Goal: Task Accomplishment & Management: Manage account settings

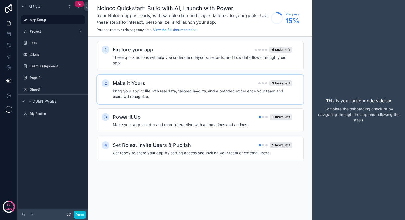
click at [160, 84] on div "Make it Yours 3 tasks left" at bounding box center [203, 83] width 180 height 8
click at [148, 93] on h4 "Bring your app to life with real data, tailored layouts, and a branded experien…" at bounding box center [203, 93] width 180 height 11
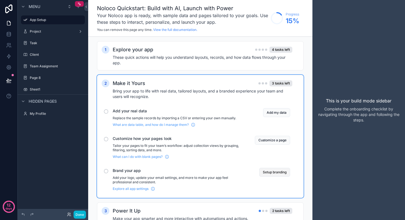
click at [269, 171] on button "Setup branding" at bounding box center [274, 171] width 31 height 9
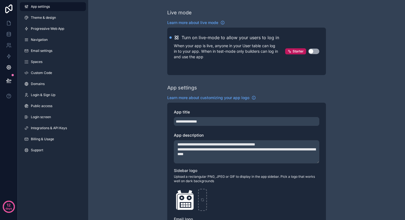
click at [315, 52] on button "Use setting" at bounding box center [313, 51] width 11 height 6
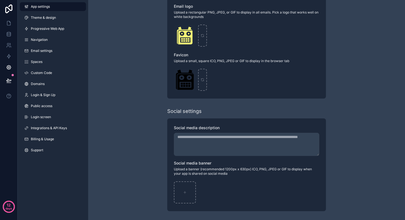
click at [139, 119] on div "**********" at bounding box center [246, 4] width 317 height 432
click at [12, 21] on link at bounding box center [8, 23] width 17 height 11
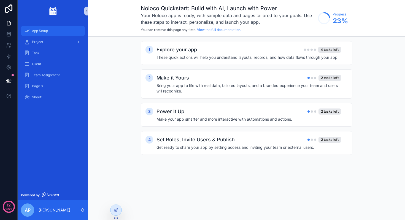
click at [56, 33] on div "App Setup" at bounding box center [52, 30] width 57 height 9
click at [54, 41] on div "Project" at bounding box center [52, 41] width 57 height 9
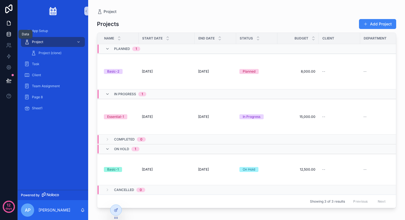
click at [10, 34] on icon at bounding box center [9, 34] width 6 height 6
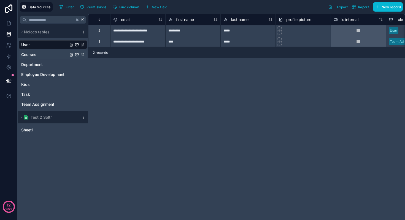
click at [55, 55] on link "Courses" at bounding box center [44, 55] width 47 height 6
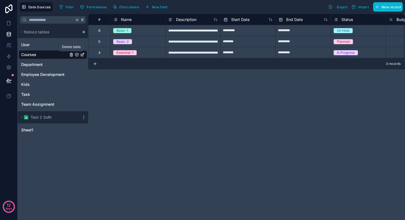
click at [71, 55] on icon "Courses" at bounding box center [71, 54] width 4 height 4
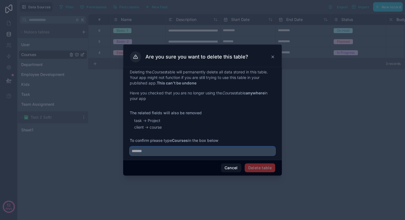
click at [158, 153] on input "text" at bounding box center [202, 150] width 145 height 9
type input "******"
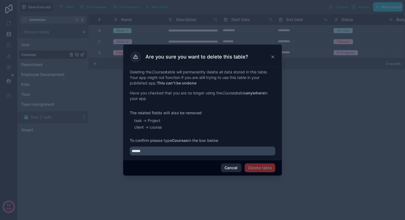
click at [232, 167] on button "Cancel" at bounding box center [231, 167] width 20 height 9
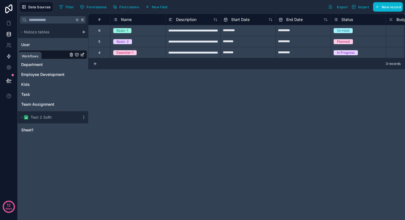
click at [13, 55] on link at bounding box center [8, 56] width 17 height 11
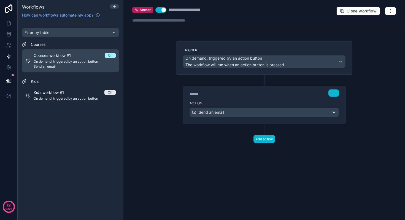
click at [73, 61] on span "On demand, triggered by an action button" at bounding box center [75, 61] width 82 height 4
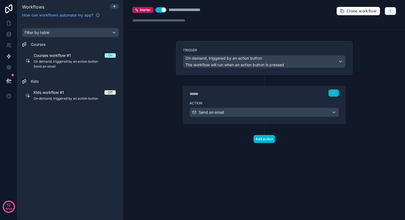
click at [386, 13] on button "button" at bounding box center [390, 11] width 12 height 8
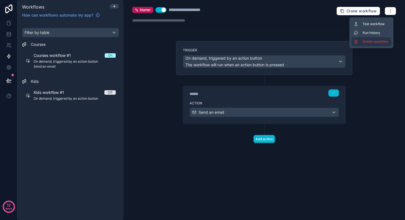
click at [365, 41] on span "Delete workflow" at bounding box center [375, 41] width 26 height 4
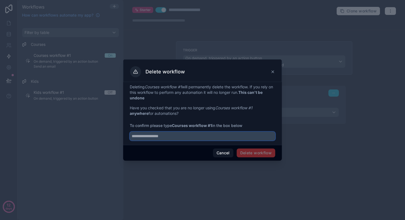
click at [207, 139] on input "text" at bounding box center [202, 135] width 145 height 9
drag, startPoint x: 174, startPoint y: 126, endPoint x: 212, endPoint y: 126, distance: 38.3
click at [212, 126] on strong "Courses workflow #1" at bounding box center [192, 125] width 40 height 5
copy strong "Courses workflow #1"
click at [199, 140] on input "text" at bounding box center [202, 135] width 145 height 9
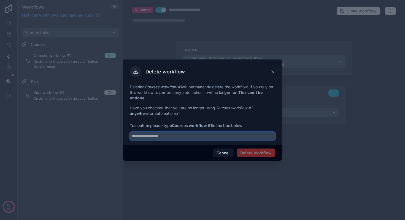
paste input "**********"
type input "**********"
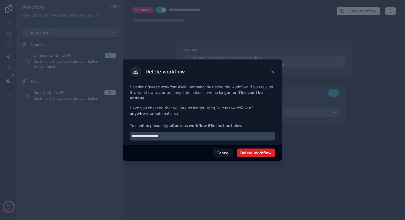
click at [260, 152] on button "Delete workflow" at bounding box center [256, 152] width 39 height 9
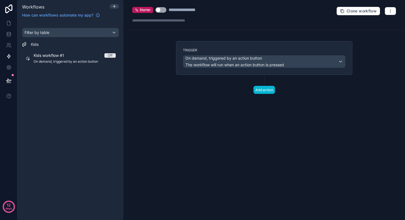
click at [72, 42] on div "Kids" at bounding box center [70, 45] width 97 height 6
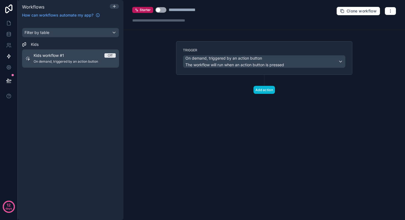
click at [70, 55] on span "Kids workflow #1" at bounding box center [52, 56] width 37 height 6
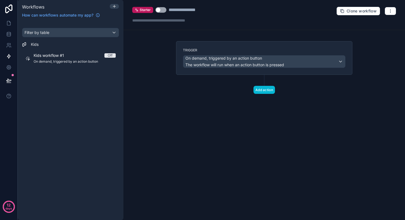
click at [397, 12] on div "**********" at bounding box center [263, 15] width 281 height 30
click at [395, 12] on button "button" at bounding box center [390, 11] width 12 height 8
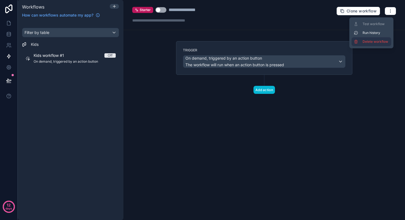
click at [371, 40] on span "Delete workflow" at bounding box center [375, 41] width 26 height 4
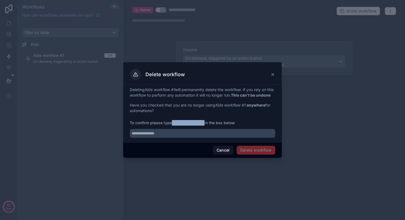
drag, startPoint x: 174, startPoint y: 126, endPoint x: 205, endPoint y: 126, distance: 31.7
click at [205, 125] on span "To confirm please type Kids workflow #1 in the box below" at bounding box center [202, 123] width 145 height 6
copy strong "Kids workflow #1"
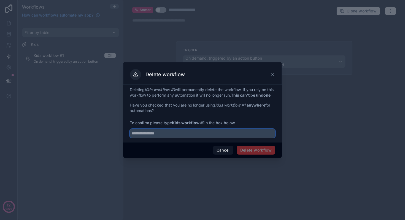
click at [175, 137] on input "text" at bounding box center [202, 133] width 145 height 9
paste input "**********"
type input "**********"
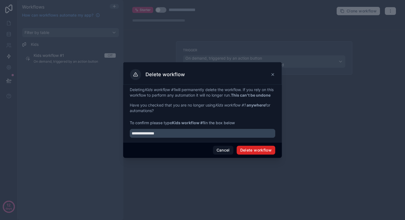
click at [243, 152] on button "Delete workflow" at bounding box center [256, 149] width 39 height 9
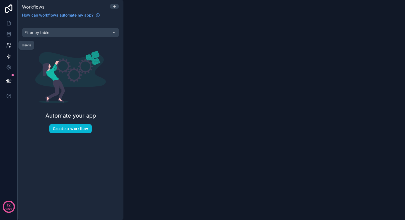
click at [9, 43] on icon at bounding box center [9, 45] width 6 height 6
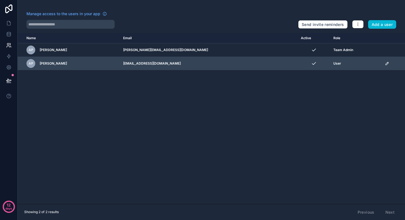
click at [84, 61] on div "AP Alexander Panko" at bounding box center [71, 63] width 90 height 9
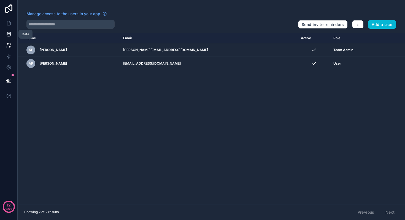
click at [10, 34] on icon at bounding box center [9, 34] width 6 height 6
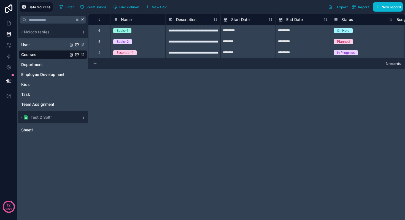
click at [49, 45] on link "User" at bounding box center [44, 45] width 47 height 6
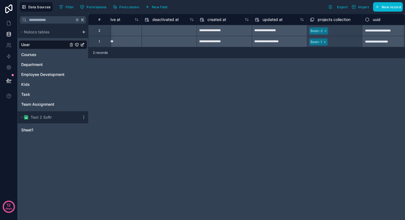
scroll to position [0, 477]
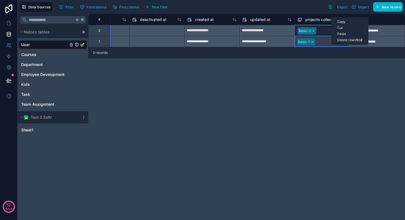
click at [324, 76] on div "**********" at bounding box center [246, 117] width 317 height 206
click at [312, 92] on div "**********" at bounding box center [246, 117] width 317 height 206
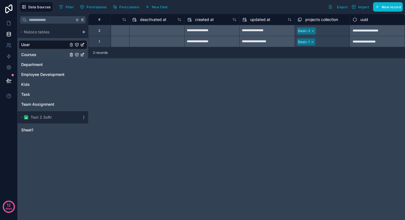
click at [33, 55] on span "Courses" at bounding box center [28, 55] width 15 height 6
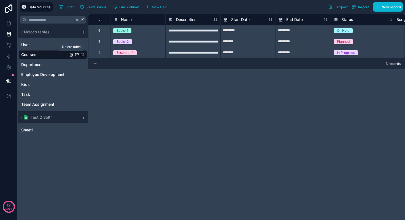
click at [72, 55] on icon "Courses" at bounding box center [72, 54] width 0 height 1
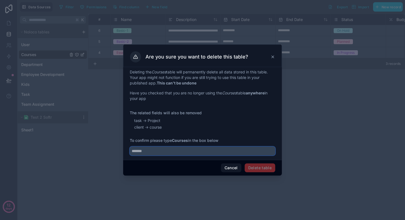
click at [149, 151] on input "text" at bounding box center [202, 150] width 145 height 9
type input "*******"
click at [179, 143] on span "To confirm please type Courses in the box below" at bounding box center [202, 140] width 145 height 6
click at [179, 141] on strong "Courses" at bounding box center [180, 140] width 16 height 5
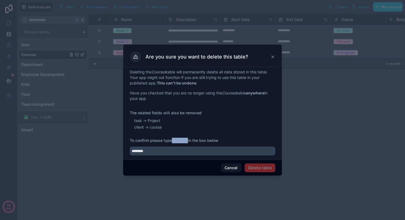
click at [179, 141] on strong "Courses" at bounding box center [180, 140] width 16 height 5
copy strong "Courses"
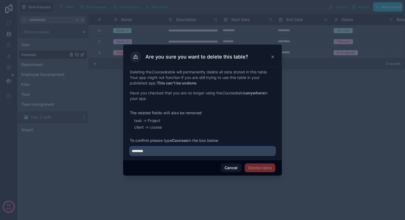
drag, startPoint x: 154, startPoint y: 150, endPoint x: 124, endPoint y: 149, distance: 29.2
click at [124, 149] on div "Deleting the Courses table will permanently delete all data stored in this tabl…" at bounding box center [202, 113] width 159 height 93
paste input "text"
type input "*******"
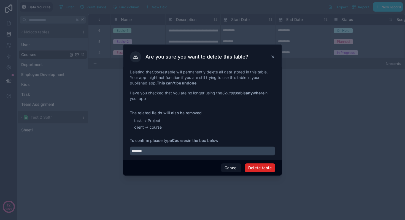
click at [254, 165] on button "Delete table" at bounding box center [260, 167] width 31 height 9
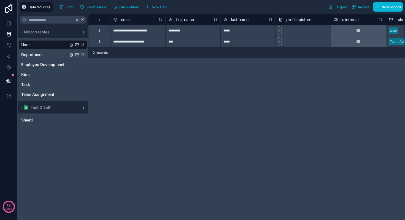
click at [36, 55] on span "Department" at bounding box center [31, 55] width 21 height 6
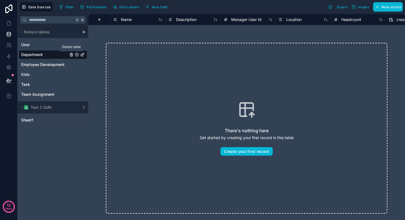
click at [71, 55] on icon "Department" at bounding box center [71, 54] width 4 height 4
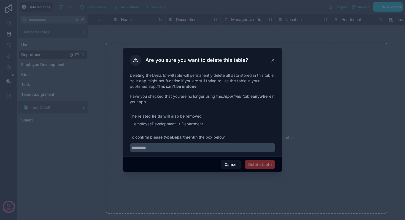
click at [182, 134] on span "To confirm please type Department in the box below" at bounding box center [202, 137] width 145 height 6
click at [182, 138] on strong "Department" at bounding box center [183, 136] width 22 height 5
copy strong "Department"
click at [152, 151] on input "text" at bounding box center [202, 147] width 145 height 9
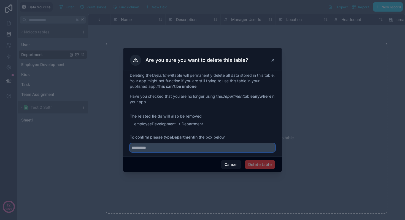
paste input "**********"
type input "**********"
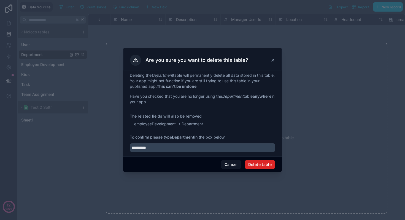
click at [258, 166] on button "Delete table" at bounding box center [260, 164] width 31 height 9
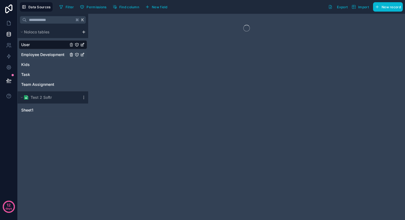
click at [41, 55] on span "Employee Development" at bounding box center [42, 55] width 43 height 6
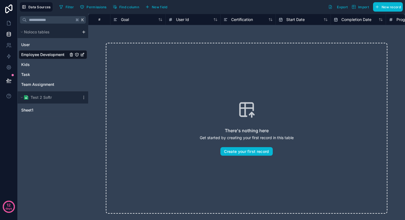
click at [74, 53] on div "Employee Development" at bounding box center [76, 54] width 15 height 4
click at [70, 53] on icon "Employee Development" at bounding box center [71, 54] width 4 height 4
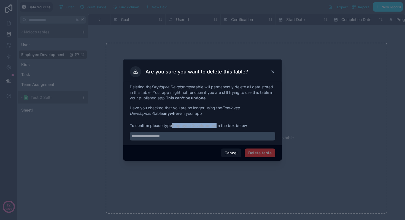
drag, startPoint x: 174, startPoint y: 127, endPoint x: 217, endPoint y: 126, distance: 43.8
click at [216, 126] on strong "Employee Development" at bounding box center [194, 125] width 45 height 5
copy strong "Employee Development"
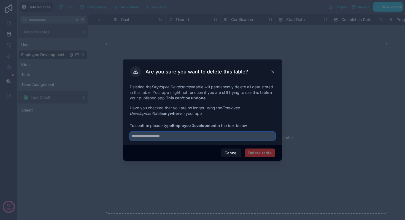
click at [192, 132] on input "text" at bounding box center [202, 135] width 145 height 9
paste input "**********"
type input "**********"
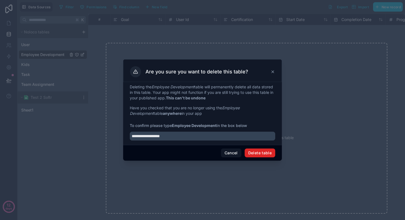
click at [268, 152] on button "Delete table" at bounding box center [260, 152] width 31 height 9
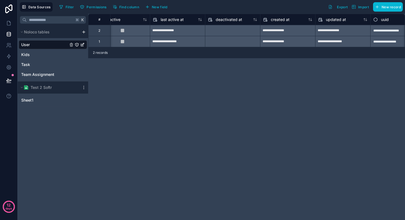
scroll to position [0, 422]
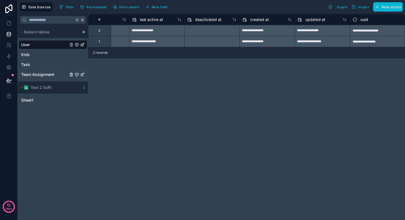
click at [38, 73] on span "Team Assignment" at bounding box center [37, 75] width 33 height 6
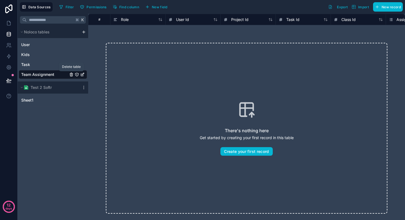
click at [71, 75] on icon "Team Assignment" at bounding box center [71, 74] width 4 height 4
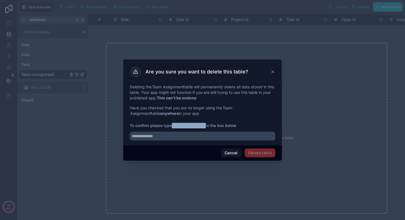
drag, startPoint x: 174, startPoint y: 126, endPoint x: 207, endPoint y: 126, distance: 33.3
click at [207, 126] on span "To confirm please type Team Assignment in the box below" at bounding box center [202, 126] width 145 height 6
copy strong "Team Assignment"
click at [193, 137] on input "text" at bounding box center [202, 135] width 145 height 9
paste input "**********"
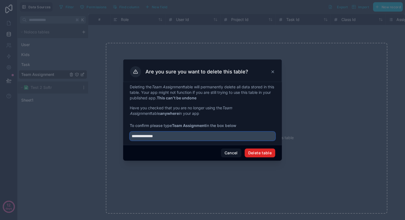
type input "**********"
click at [267, 152] on button "Delete table" at bounding box center [260, 152] width 31 height 9
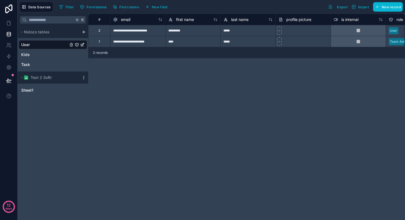
click at [82, 77] on icon at bounding box center [84, 77] width 4 height 4
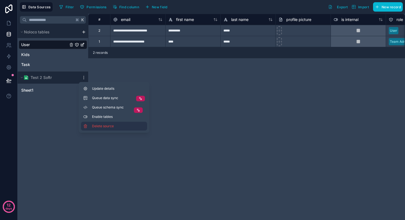
click at [104, 129] on button "Delete source" at bounding box center [114, 125] width 66 height 9
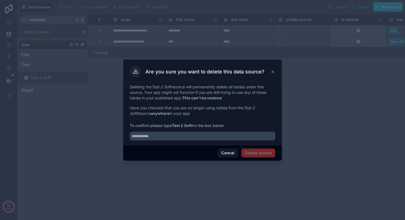
click at [174, 125] on strong "Test 2 Softr" at bounding box center [182, 125] width 21 height 5
drag, startPoint x: 174, startPoint y: 124, endPoint x: 194, endPoint y: 126, distance: 21.0
click at [194, 126] on span "To confirm please type Test 2 Softr in the box below" at bounding box center [202, 126] width 145 height 6
copy strong "Test 2 Softr"
click at [185, 132] on input "text" at bounding box center [202, 135] width 145 height 9
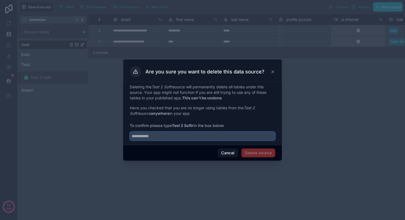
paste input "**********"
type input "**********"
click at [250, 150] on button "Delete source" at bounding box center [258, 152] width 34 height 9
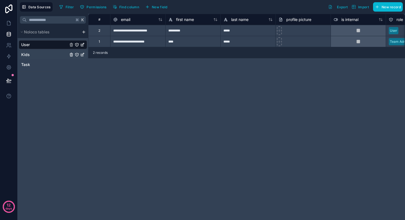
click at [37, 57] on link "Kids" at bounding box center [44, 55] width 47 height 6
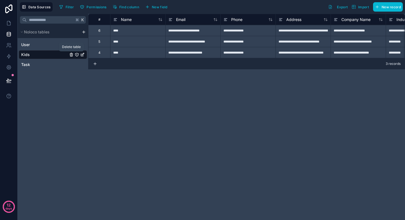
click at [70, 54] on icon "Kids" at bounding box center [71, 54] width 4 height 4
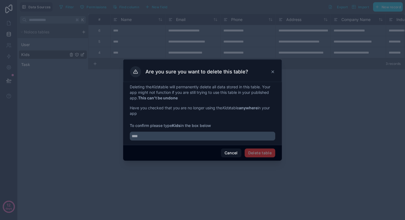
click at [175, 124] on strong "Kids" at bounding box center [176, 125] width 9 height 5
copy strong "Kids"
click at [165, 135] on input "text" at bounding box center [202, 135] width 145 height 9
paste input "****"
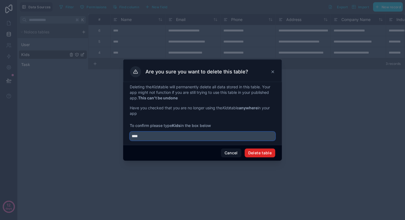
type input "****"
click at [258, 153] on button "Delete table" at bounding box center [260, 152] width 31 height 9
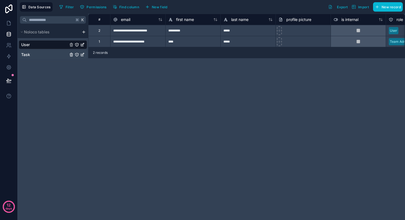
click at [36, 55] on link "Task" at bounding box center [44, 55] width 47 height 6
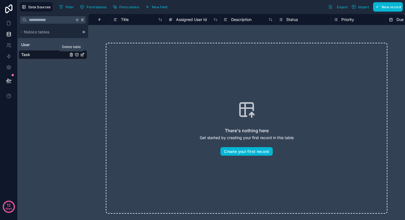
click at [70, 55] on icon "Task" at bounding box center [71, 54] width 4 height 4
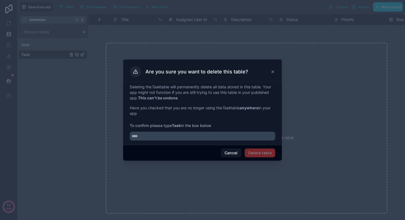
click at [177, 126] on strong "Task" at bounding box center [176, 125] width 9 height 5
copy strong "Task"
click at [164, 138] on input "text" at bounding box center [202, 135] width 145 height 9
paste input "****"
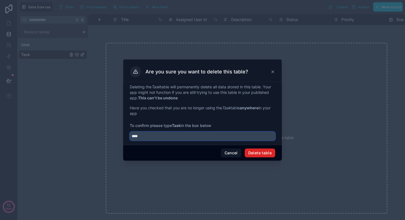
type input "****"
click at [256, 154] on button "Delete table" at bounding box center [260, 152] width 31 height 9
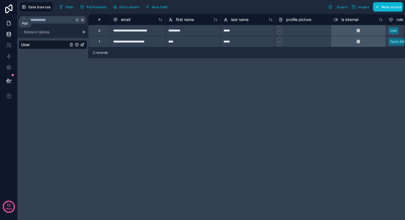
click at [7, 25] on icon at bounding box center [9, 23] width 6 height 6
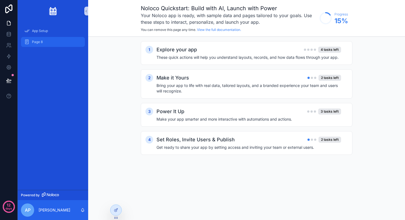
click at [39, 44] on span "Page 8" at bounding box center [37, 42] width 11 height 4
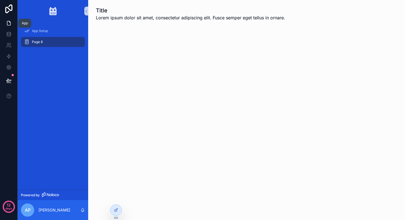
click at [8, 21] on icon at bounding box center [8, 23] width 3 height 4
click at [8, 34] on icon at bounding box center [9, 34] width 6 height 6
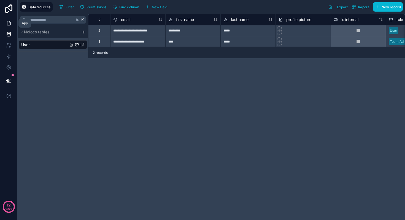
click at [10, 20] on link at bounding box center [8, 23] width 17 height 11
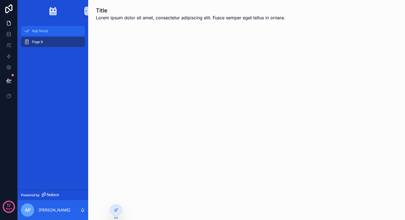
click at [48, 31] on span "App Setup" at bounding box center [40, 31] width 16 height 4
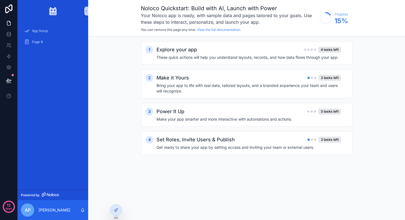
click at [44, 50] on div "App Setup Page 8" at bounding box center [53, 38] width 71 height 32
click at [44, 42] on div "Page 8" at bounding box center [52, 41] width 57 height 9
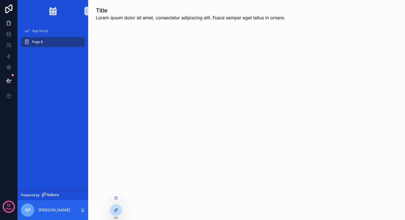
click at [116, 210] on icon at bounding box center [116, 209] width 4 height 4
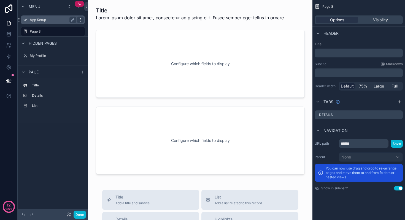
click at [81, 19] on icon "scrollable content" at bounding box center [80, 20] width 4 height 4
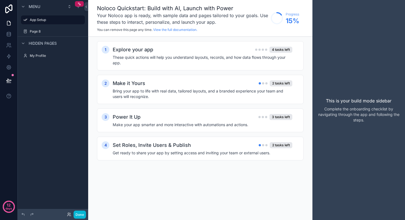
click at [59, 25] on div "scrollable content" at bounding box center [53, 25] width 71 height 1
click at [53, 108] on div "Menu App Setup Page 8 Hidden pages My Profile" at bounding box center [53, 106] width 71 height 213
click at [31, 31] on label "Page 8" at bounding box center [52, 31] width 44 height 4
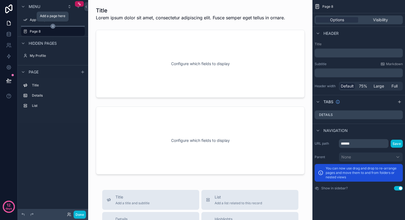
click at [53, 26] on icon "scrollable content" at bounding box center [52, 26] width 5 height 5
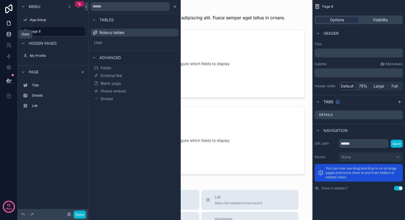
click at [11, 34] on icon at bounding box center [9, 34] width 6 height 6
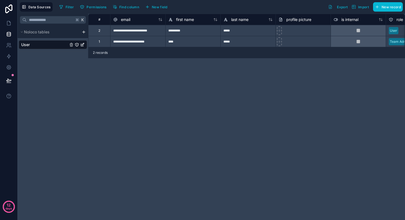
click at [165, 91] on div "**********" at bounding box center [246, 117] width 317 height 206
click at [52, 61] on div "K Noloco tables User" at bounding box center [53, 117] width 71 height 206
click at [64, 53] on div "K Noloco tables User" at bounding box center [53, 117] width 71 height 206
click at [84, 31] on html "**********" at bounding box center [202, 110] width 405 height 220
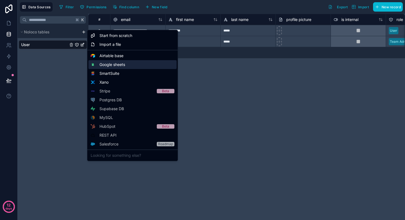
click at [110, 66] on span "Google sheets" at bounding box center [112, 65] width 26 height 6
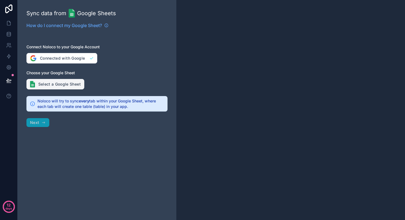
click at [48, 86] on button "Select a Google Sheet" at bounding box center [55, 84] width 58 height 10
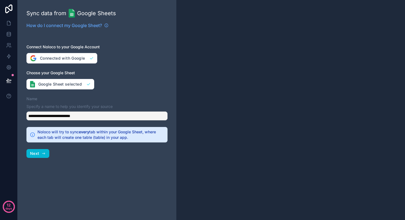
click at [58, 116] on div "**********" at bounding box center [96, 115] width 141 height 9
click at [38, 154] on span "Next" at bounding box center [34, 153] width 9 height 5
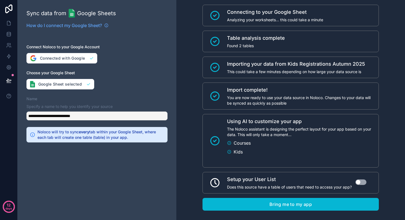
scroll to position [21, 0]
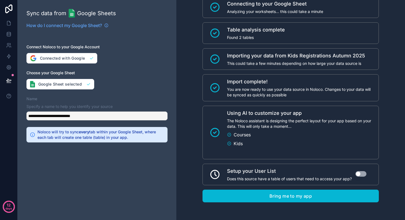
click at [363, 174] on button "Use setting" at bounding box center [360, 174] width 11 height 6
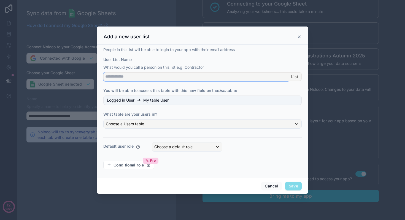
click at [203, 74] on input "User List Name" at bounding box center [195, 76] width 185 height 9
type input "*******"
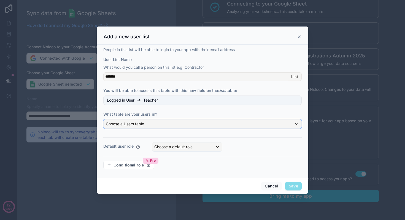
click at [163, 123] on div "Choose a Users table" at bounding box center [203, 123] width 198 height 9
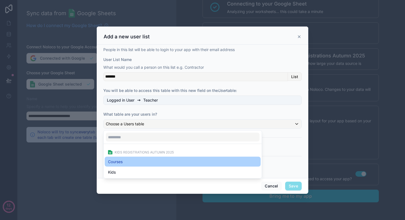
click at [140, 160] on div "Courses" at bounding box center [182, 161] width 149 height 7
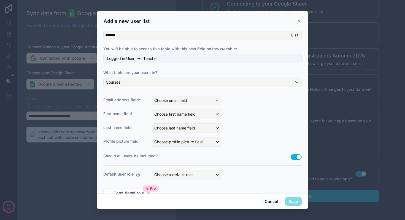
scroll to position [39, 0]
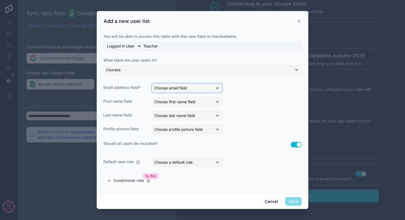
click at [169, 86] on span "Choose email field" at bounding box center [170, 87] width 33 height 5
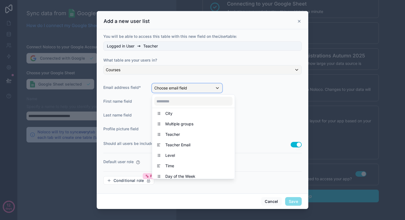
scroll to position [39, 0]
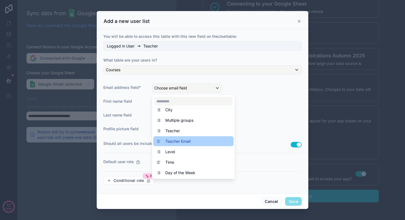
click at [180, 141] on span "Teacher Email" at bounding box center [177, 141] width 25 height 7
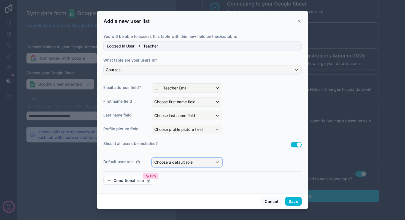
click at [182, 162] on span "Choose a default role" at bounding box center [173, 161] width 38 height 5
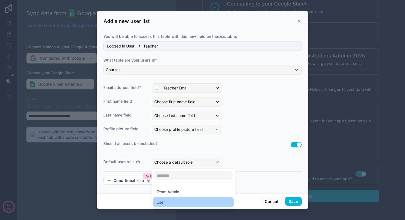
click at [170, 201] on div "User" at bounding box center [193, 202] width 74 height 7
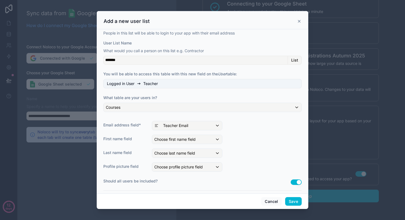
scroll to position [0, 0]
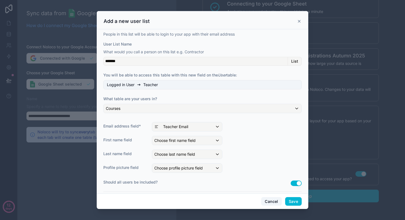
click at [269, 201] on button "Cancel" at bounding box center [271, 201] width 20 height 9
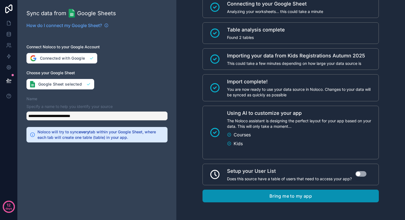
click at [285, 193] on button "Bring me to my app" at bounding box center [290, 195] width 176 height 13
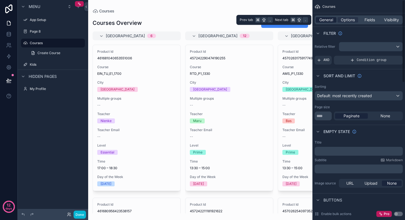
click at [328, 20] on span "General" at bounding box center [326, 20] width 14 height 6
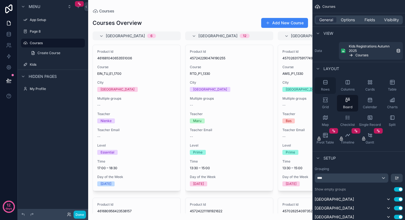
click at [325, 82] on icon "scrollable content" at bounding box center [326, 82] width 6 height 6
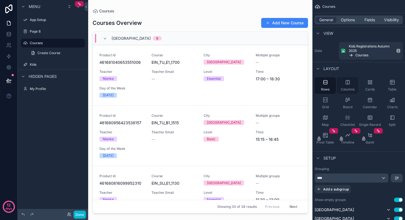
click at [347, 82] on icon "scrollable content" at bounding box center [348, 82] width 6 height 6
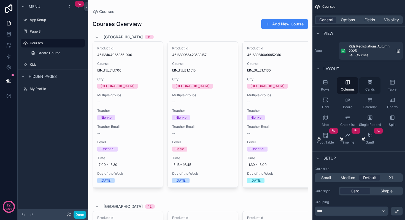
click at [367, 82] on icon "scrollable content" at bounding box center [370, 82] width 6 height 6
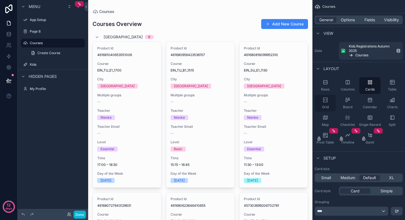
click at [325, 103] on div "Grid" at bounding box center [325, 103] width 21 height 17
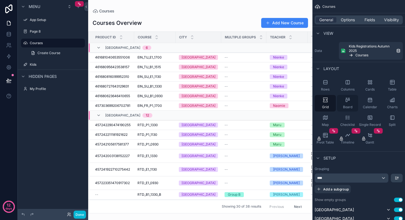
click at [350, 103] on div "Board" at bounding box center [347, 103] width 21 height 17
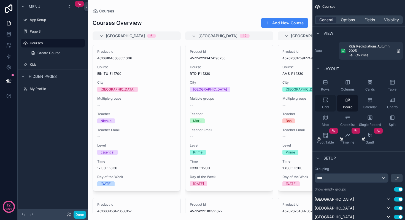
click at [330, 101] on div "Grid" at bounding box center [325, 103] width 21 height 17
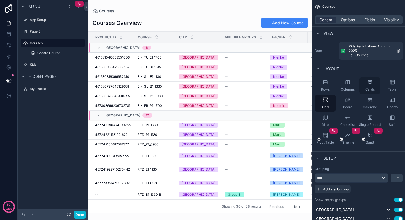
click at [370, 84] on icon "scrollable content" at bounding box center [370, 82] width 6 height 6
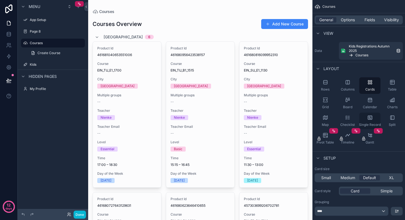
click at [371, 117] on icon "scrollable content" at bounding box center [370, 118] width 6 height 6
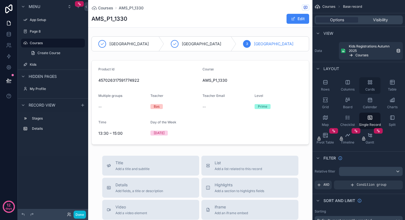
click at [372, 84] on icon "scrollable content" at bounding box center [370, 82] width 6 height 6
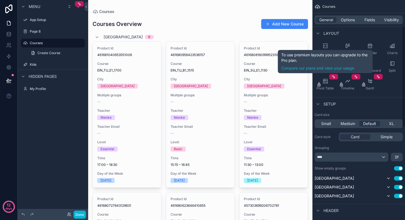
scroll to position [63, 0]
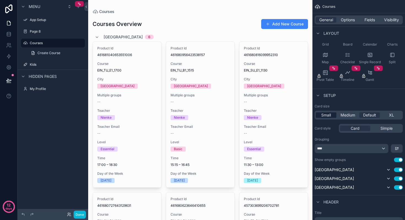
click at [328, 115] on span "Small" at bounding box center [326, 115] width 10 height 6
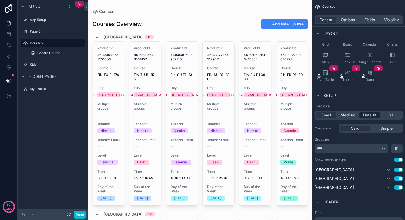
click at [368, 115] on span "Default" at bounding box center [369, 115] width 13 height 6
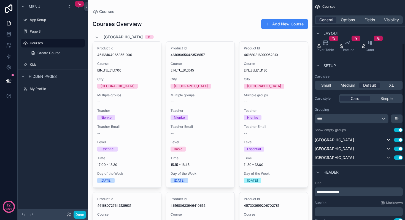
scroll to position [94, 0]
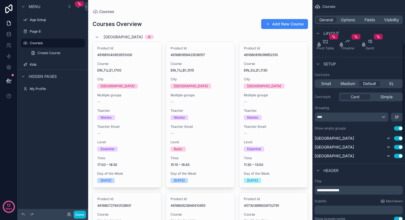
click at [381, 100] on div "Card Simple" at bounding box center [371, 96] width 64 height 9
click at [393, 96] on div "Simple" at bounding box center [386, 97] width 30 height 6
click at [359, 96] on span "Card" at bounding box center [355, 97] width 9 height 6
click at [347, 117] on div "****" at bounding box center [351, 116] width 73 height 9
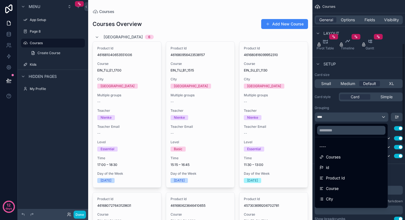
click at [349, 119] on div "scrollable content" at bounding box center [202, 110] width 405 height 220
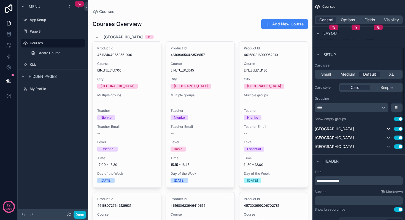
scroll to position [110, 0]
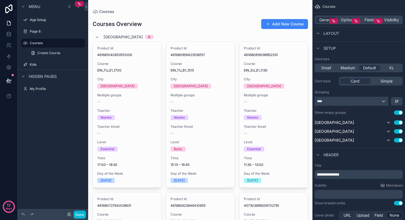
click at [332, 102] on div "****" at bounding box center [351, 101] width 73 height 9
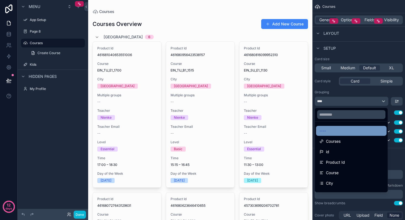
click at [331, 129] on div "----" at bounding box center [351, 130] width 64 height 7
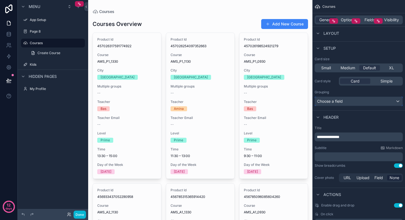
click at [338, 101] on div "Choose a field" at bounding box center [359, 101] width 88 height 9
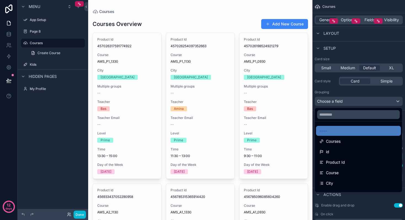
click at [347, 180] on div "City" at bounding box center [358, 183] width 78 height 7
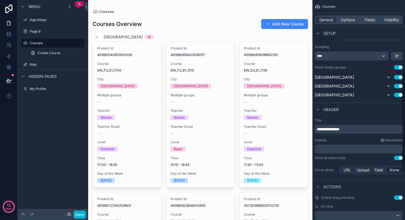
scroll to position [156, 0]
click at [333, 109] on span "Header" at bounding box center [330, 109] width 15 height 6
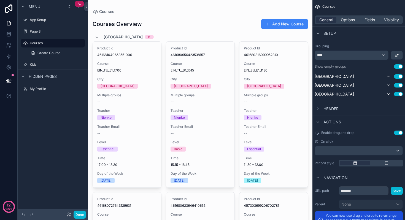
click at [333, 109] on span "Header" at bounding box center [330, 109] width 15 height 6
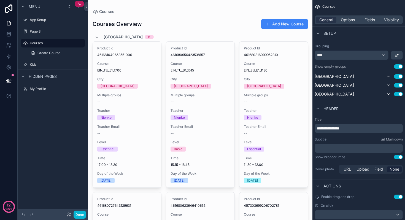
click at [339, 128] on span "**********" at bounding box center [328, 128] width 23 height 4
click at [344, 138] on div "Subtitle Markdown" at bounding box center [359, 139] width 88 height 4
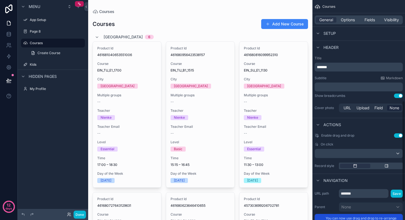
scroll to position [219, 0]
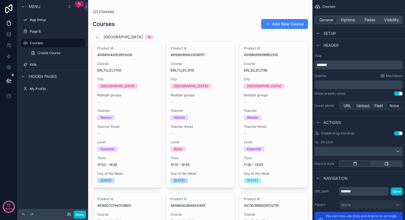
click at [342, 152] on div "scrollable content" at bounding box center [359, 151] width 88 height 9
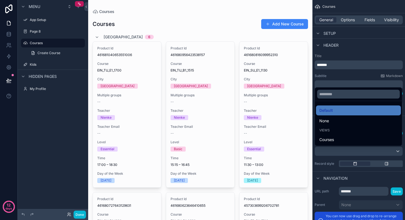
click at [362, 102] on ul "Default None Views Courses" at bounding box center [358, 123] width 87 height 45
click at [329, 158] on div "scrollable content" at bounding box center [202, 110] width 405 height 220
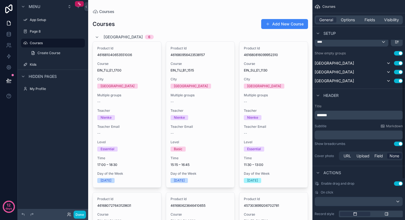
scroll to position [168, 0]
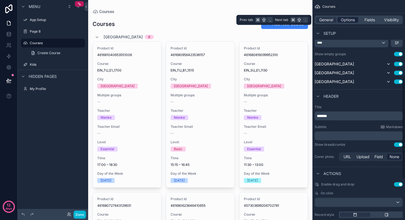
click at [353, 18] on span "Options" at bounding box center [348, 20] width 14 height 6
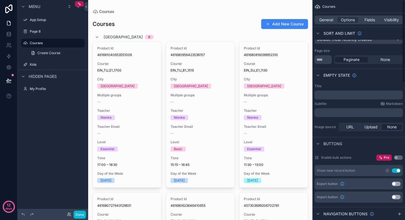
scroll to position [0, 0]
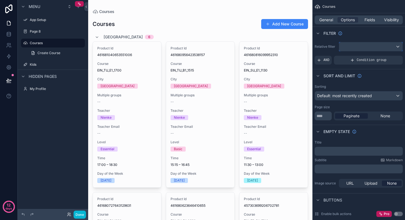
click at [350, 45] on div "scrollable content" at bounding box center [370, 46] width 63 height 9
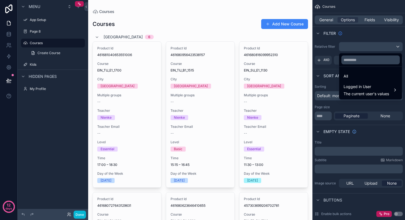
click at [340, 33] on div "scrollable content" at bounding box center [202, 110] width 405 height 220
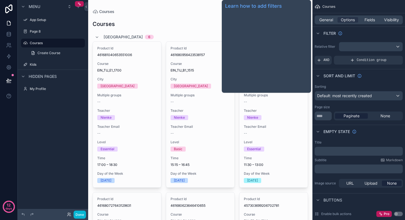
click at [351, 32] on div "Filter" at bounding box center [358, 32] width 93 height 13
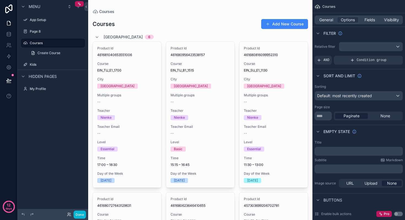
click at [365, 33] on div "Filter" at bounding box center [358, 32] width 93 height 13
click at [363, 48] on div "scrollable content" at bounding box center [370, 46] width 63 height 9
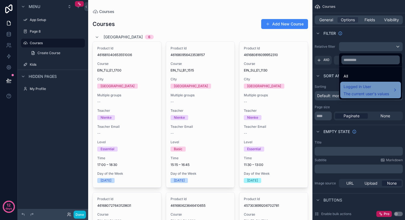
click at [370, 87] on span "Logged in User" at bounding box center [365, 86] width 45 height 7
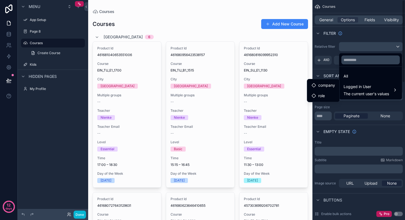
click at [374, 34] on div "scrollable content" at bounding box center [202, 110] width 405 height 220
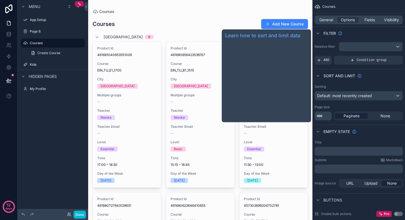
click at [336, 76] on span "Sort And Limit" at bounding box center [339, 76] width 32 height 6
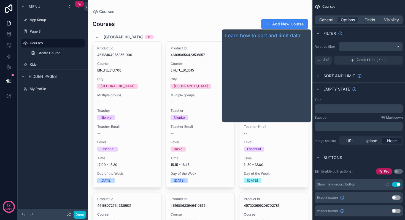
click at [337, 75] on span "Sort And Limit" at bounding box center [339, 76] width 32 height 6
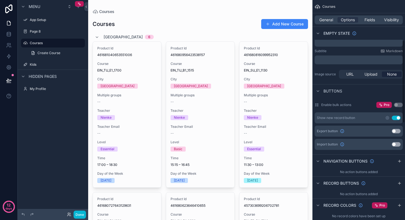
scroll to position [109, 0]
click at [396, 118] on button "Use setting" at bounding box center [396, 117] width 9 height 4
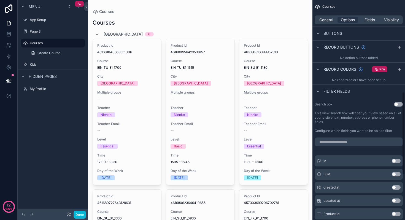
scroll to position [245, 0]
click at [399, 103] on button "Use setting" at bounding box center [398, 104] width 9 height 4
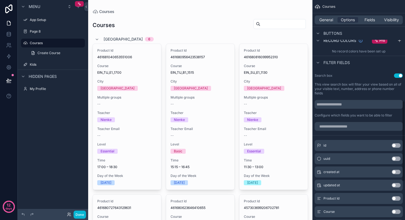
scroll to position [274, 0]
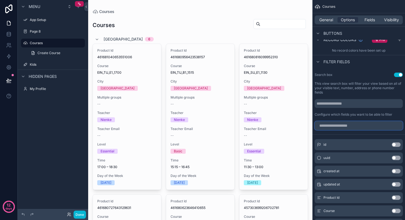
click at [352, 124] on input "scrollable content" at bounding box center [359, 125] width 88 height 9
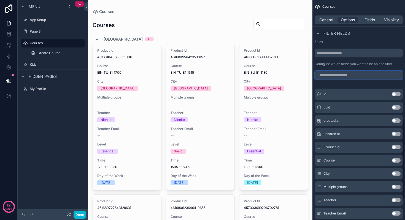
scroll to position [326, 0]
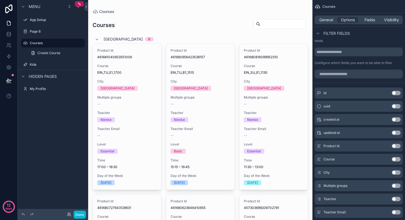
click at [397, 158] on button "Use setting" at bounding box center [396, 159] width 9 height 4
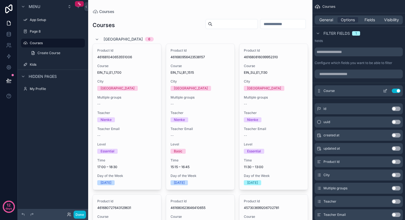
click at [382, 91] on button "scrollable content" at bounding box center [385, 90] width 9 height 4
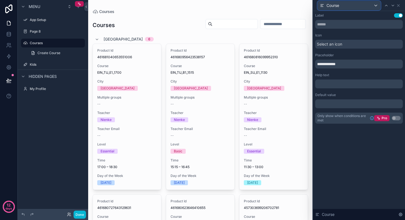
click at [354, 8] on div "Course" at bounding box center [349, 5] width 63 height 9
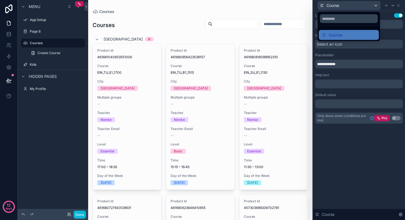
click at [355, 8] on div at bounding box center [359, 110] width 92 height 220
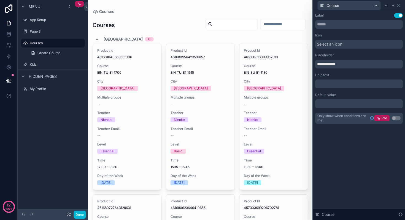
click at [292, 22] on input "scrollable content" at bounding box center [282, 24] width 45 height 8
click at [399, 6] on icon at bounding box center [398, 5] width 2 height 2
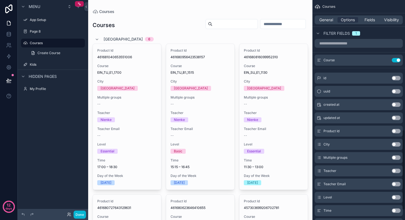
scroll to position [356, 0]
click at [398, 169] on button "Use setting" at bounding box center [396, 170] width 9 height 4
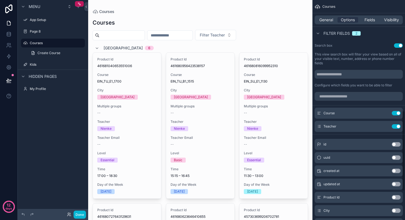
scroll to position [302, 0]
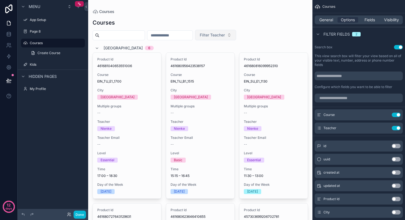
click at [225, 34] on span "Filter Teacher" at bounding box center [212, 35] width 25 height 6
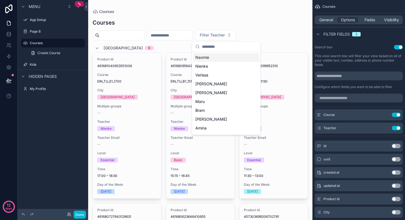
click at [193, 35] on input "scrollable content" at bounding box center [169, 35] width 45 height 8
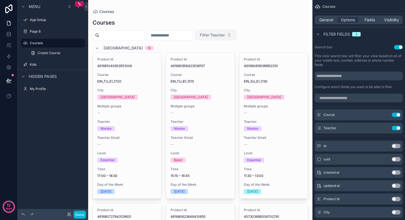
click at [225, 36] on span "Filter Teacher" at bounding box center [212, 35] width 25 height 6
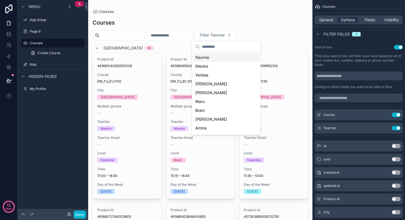
click at [277, 31] on div "Filter Teacher" at bounding box center [200, 35] width 215 height 10
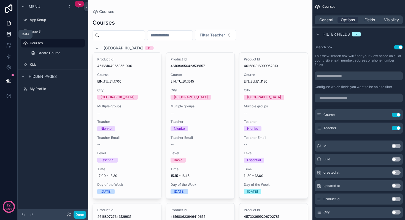
click at [7, 33] on icon at bounding box center [9, 34] width 4 height 2
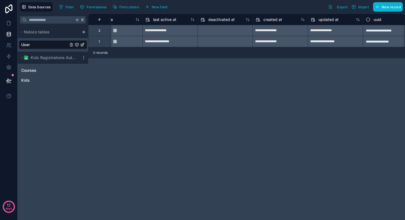
scroll to position [0, 422]
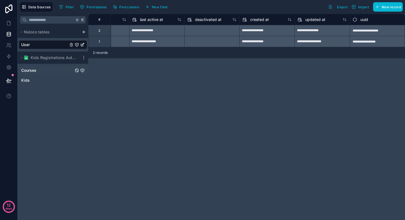
click at [34, 69] on span "Courses" at bounding box center [28, 70] width 15 height 6
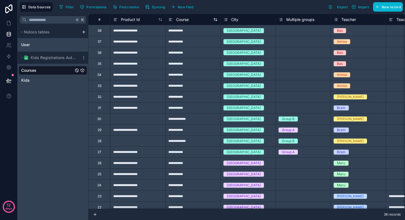
click at [169, 18] on icon at bounding box center [170, 19] width 4 height 7
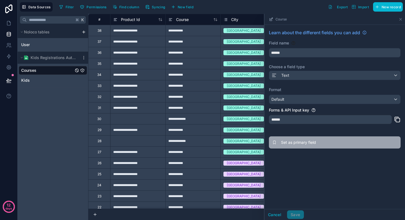
click at [286, 141] on span "Set as primary field" at bounding box center [320, 142] width 79 height 6
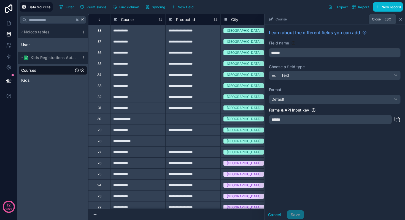
click at [402, 20] on icon at bounding box center [400, 19] width 4 height 4
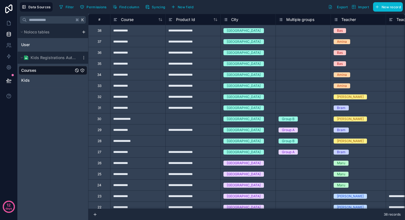
click at [226, 20] on icon at bounding box center [226, 20] width 2 height 0
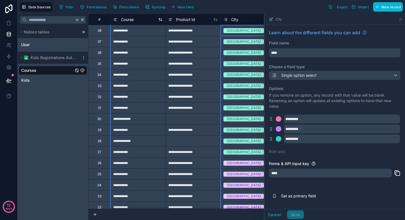
click at [116, 21] on icon at bounding box center [115, 21] width 2 height 0
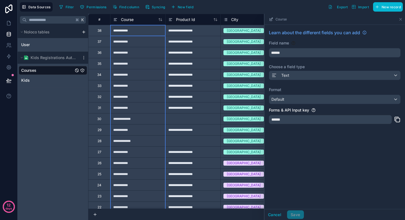
click at [35, 119] on div "K Noloco tables User Kids Registrations Autumn 2025 Courses Kids" at bounding box center [53, 117] width 71 height 206
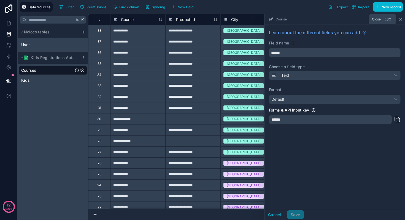
click at [402, 20] on icon at bounding box center [400, 19] width 4 height 4
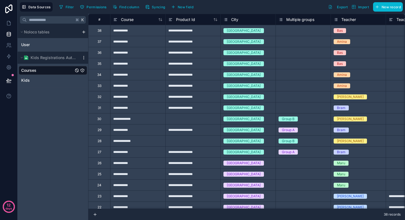
click at [83, 56] on icon at bounding box center [84, 57] width 4 height 4
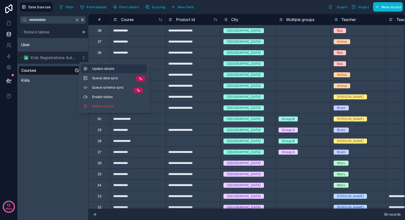
click at [104, 67] on span "Update details" at bounding box center [118, 68] width 53 height 4
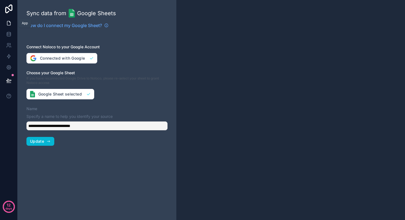
click at [13, 23] on link at bounding box center [8, 23] width 17 height 11
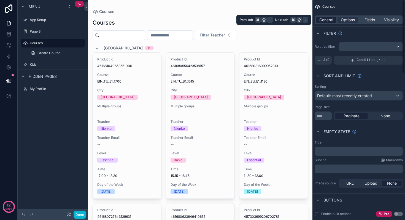
click at [328, 21] on span "General" at bounding box center [326, 20] width 14 height 6
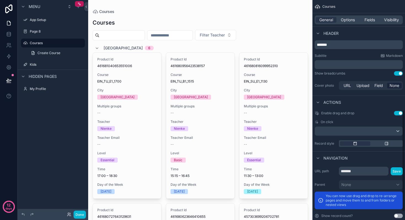
scroll to position [239, 0]
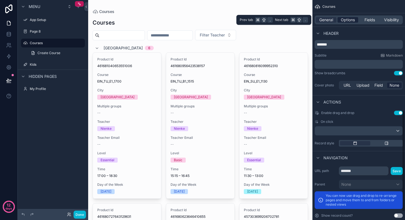
click at [350, 19] on span "Options" at bounding box center [348, 20] width 14 height 6
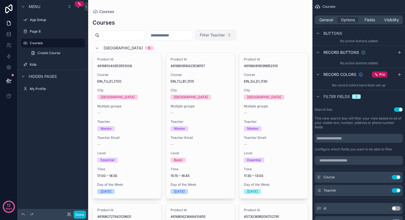
click at [236, 32] on button "Filter Teacher" at bounding box center [215, 35] width 41 height 10
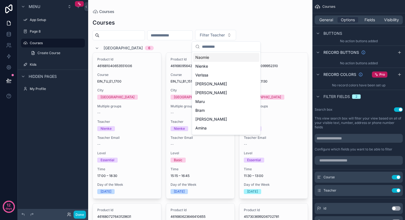
click at [193, 33] on input "scrollable content" at bounding box center [169, 35] width 45 height 8
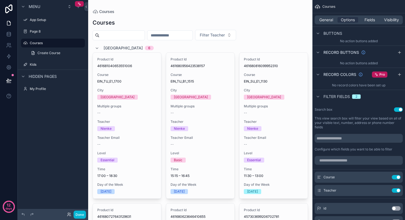
click at [296, 36] on div "Filter Teacher" at bounding box center [200, 35] width 215 height 10
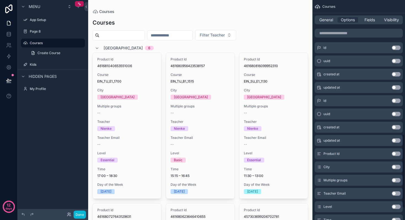
scroll to position [398, 0]
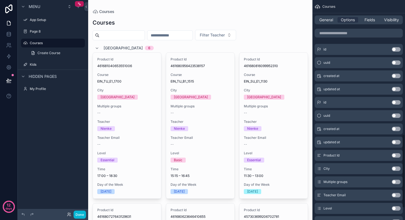
click at [396, 167] on button "Use setting" at bounding box center [396, 168] width 9 height 4
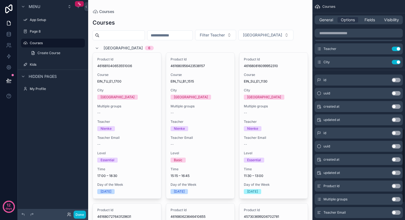
scroll to position [379, 0]
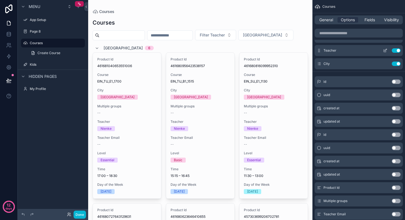
click at [396, 50] on button "Use setting" at bounding box center [396, 50] width 9 height 4
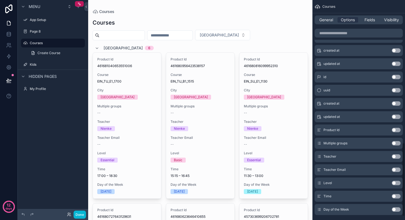
scroll to position [434, 0]
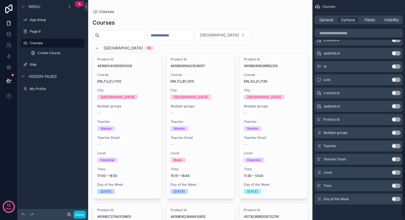
click at [397, 146] on button "Use setting" at bounding box center [396, 145] width 9 height 4
drag, startPoint x: 260, startPoint y: 34, endPoint x: 227, endPoint y: 35, distance: 32.8
click at [227, 35] on div "Filter City Filter Teacher" at bounding box center [200, 35] width 215 height 10
click at [10, 38] on link at bounding box center [8, 34] width 17 height 11
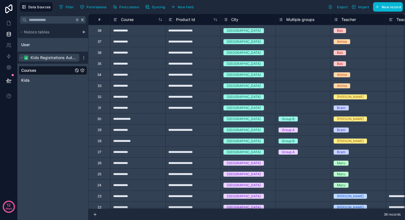
click at [72, 56] on span "Kids Registrations Autumn 2025" at bounding box center [54, 58] width 46 height 6
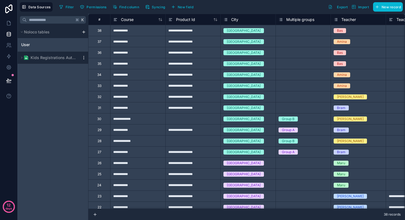
click at [83, 56] on icon at bounding box center [84, 57] width 4 height 4
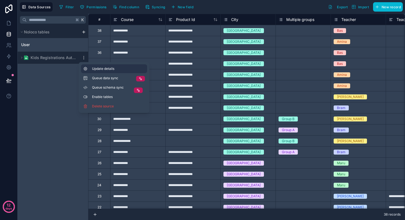
click at [98, 68] on span "Update details" at bounding box center [118, 68] width 53 height 4
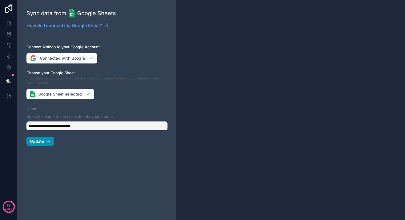
click at [45, 142] on button "Update" at bounding box center [40, 141] width 28 height 9
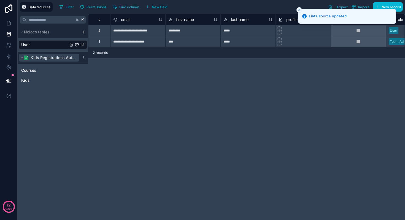
click at [45, 57] on span "Kids Registrations Autumn 2025" at bounding box center [54, 58] width 46 height 6
click at [46, 57] on span "Kids Registrations Autumn 2025" at bounding box center [54, 58] width 46 height 6
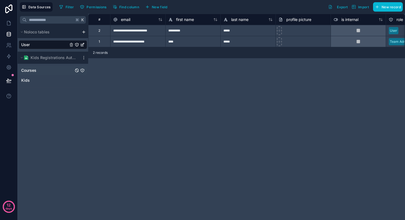
click at [35, 69] on span "Courses" at bounding box center [28, 70] width 15 height 6
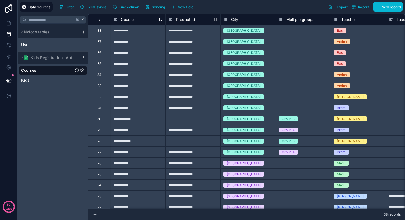
click at [115, 19] on icon at bounding box center [115, 19] width 4 height 7
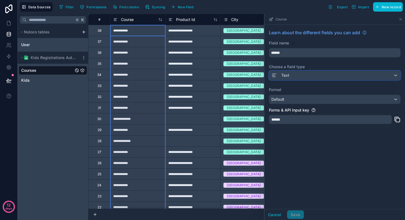
click at [287, 74] on span "Text" at bounding box center [285, 75] width 8 height 6
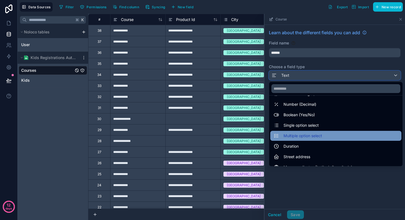
scroll to position [30, 0]
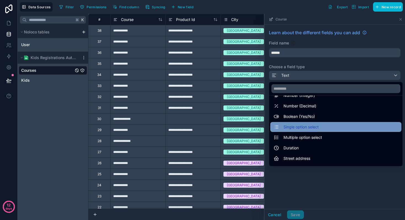
click at [317, 126] on span "Single option select" at bounding box center [300, 126] width 35 height 7
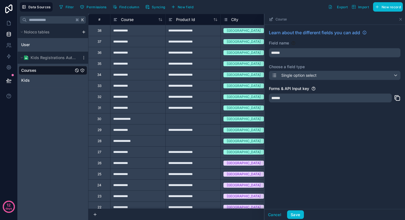
click at [301, 99] on div "******" at bounding box center [330, 97] width 123 height 9
click at [297, 215] on button "Save" at bounding box center [295, 214] width 17 height 9
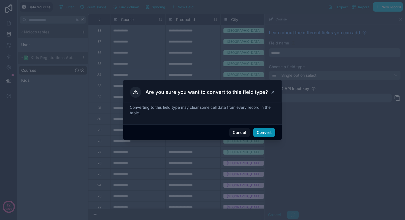
click at [268, 131] on button "Convert" at bounding box center [264, 132] width 22 height 9
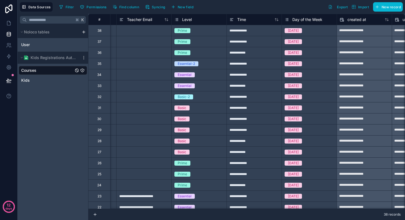
scroll to position [0, 285]
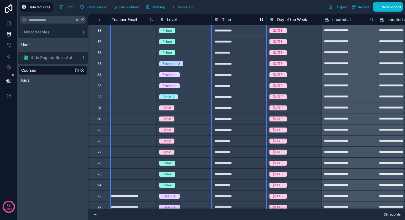
click at [216, 20] on icon at bounding box center [216, 19] width 4 height 7
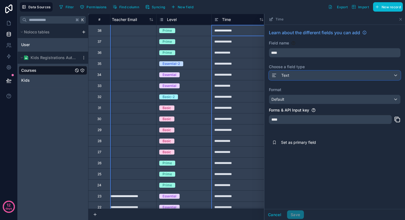
click at [291, 73] on div "Text" at bounding box center [334, 75] width 131 height 9
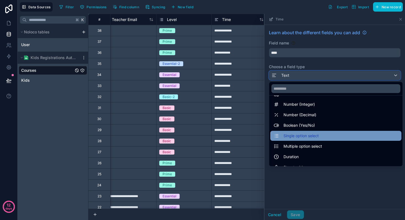
scroll to position [23, 0]
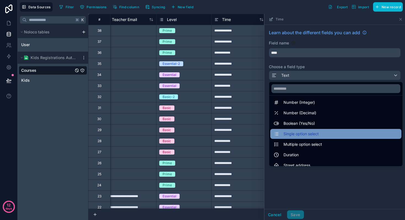
click at [300, 133] on span "Single option select" at bounding box center [300, 133] width 35 height 7
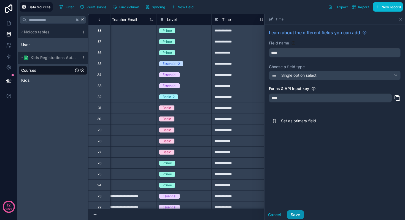
click at [301, 213] on button "Save" at bounding box center [295, 214] width 17 height 9
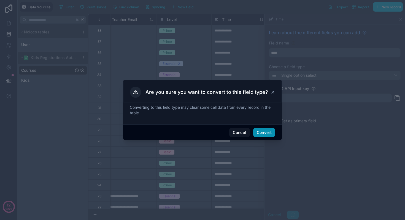
click at [264, 135] on button "Convert" at bounding box center [264, 132] width 22 height 9
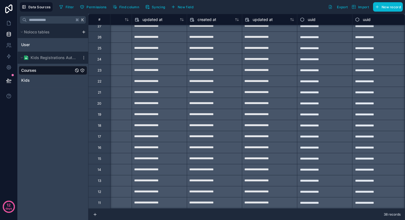
scroll to position [126, 532]
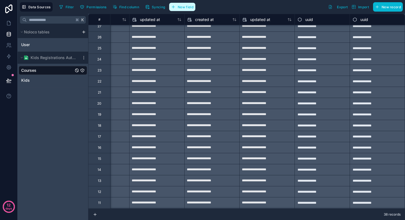
click at [184, 6] on span "New field" at bounding box center [186, 7] width 16 height 4
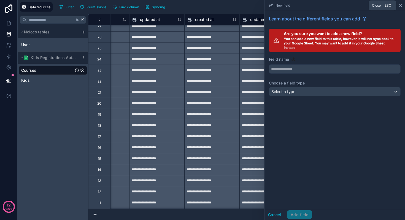
click at [401, 6] on icon at bounding box center [400, 5] width 2 height 2
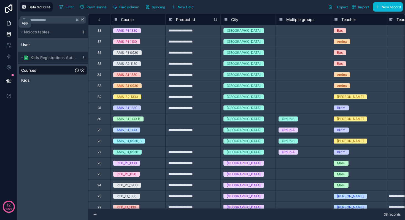
click at [10, 26] on icon at bounding box center [9, 23] width 6 height 6
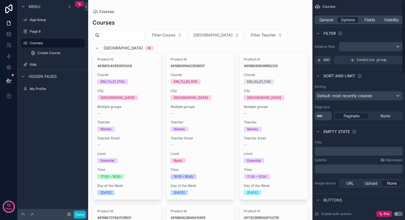
click at [353, 19] on span "Options" at bounding box center [348, 20] width 14 height 6
click at [182, 38] on button "Filter Course" at bounding box center [166, 35] width 39 height 10
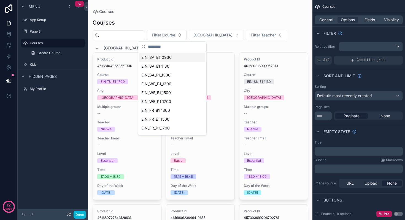
click at [283, 35] on div "Filter Course Filter City Filter Teacher" at bounding box center [200, 35] width 215 height 10
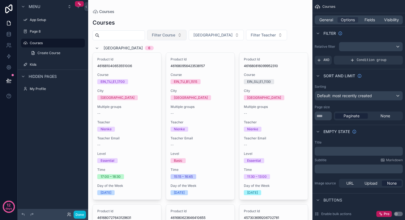
click at [172, 33] on span "Filter Course" at bounding box center [163, 35] width 23 height 6
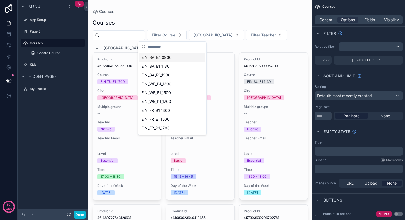
click at [294, 37] on div "Filter Course Filter City Filter Teacher" at bounding box center [200, 35] width 215 height 10
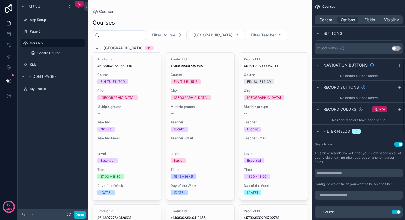
scroll to position [212, 0]
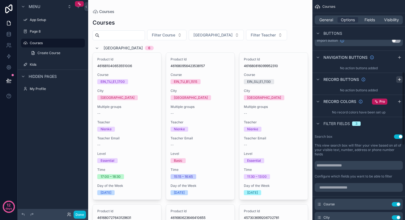
click at [399, 79] on icon "scrollable content" at bounding box center [399, 79] width 0 height 2
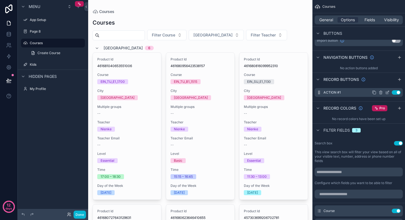
click at [354, 92] on div "Action #1 Use setting" at bounding box center [359, 92] width 88 height 9
click at [387, 93] on icon "scrollable content" at bounding box center [387, 92] width 4 height 4
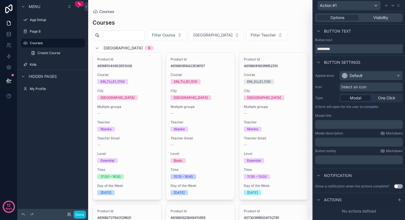
drag, startPoint x: 330, startPoint y: 47, endPoint x: 290, endPoint y: 46, distance: 40.5
click at [289, 46] on div "Action #1 Options Visibility Button text Button text ********* Button settings …" at bounding box center [202, 110] width 405 height 220
type input "****"
drag, startPoint x: 400, startPoint y: 200, endPoint x: 397, endPoint y: 198, distance: 3.5
click at [400, 200] on icon at bounding box center [399, 199] width 4 height 4
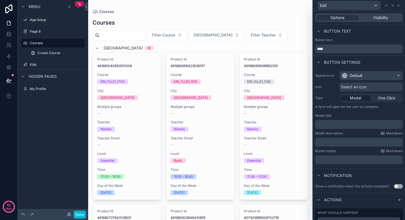
scroll to position [25, 0]
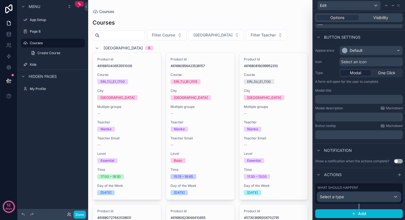
click at [345, 196] on div "Select a type" at bounding box center [359, 196] width 83 height 9
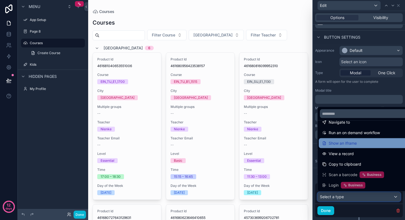
scroll to position [0, 0]
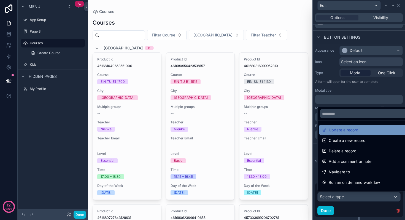
click at [343, 131] on span "Update a record" at bounding box center [344, 129] width 30 height 7
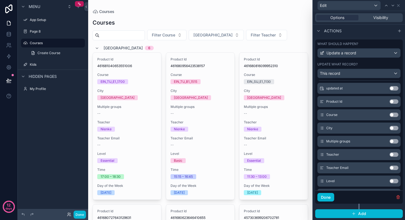
scroll to position [106, 0]
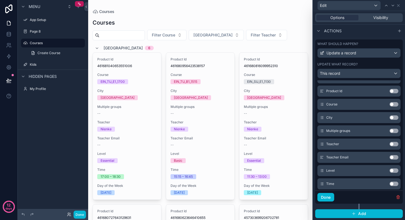
click at [396, 143] on button "Use setting" at bounding box center [393, 144] width 9 height 4
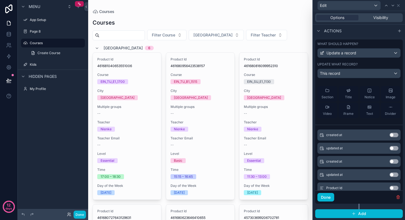
scroll to position [0, 0]
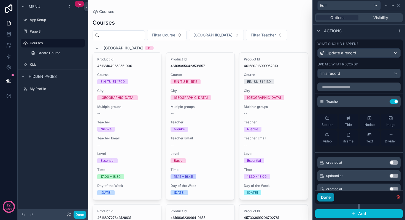
click at [325, 197] on button "Done" at bounding box center [325, 197] width 17 height 9
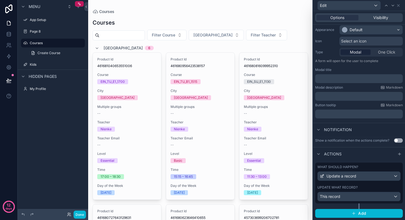
scroll to position [45, 0]
click at [400, 5] on icon at bounding box center [398, 5] width 4 height 4
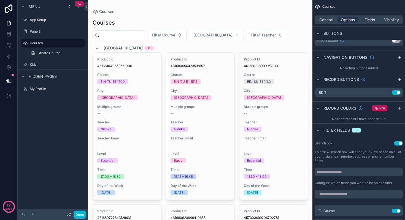
click at [371, 15] on div "General Options Fields Visibility" at bounding box center [359, 19] width 88 height 9
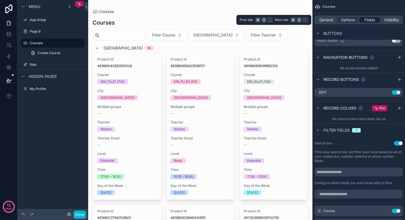
click at [370, 20] on span "Fields" at bounding box center [369, 20] width 10 height 6
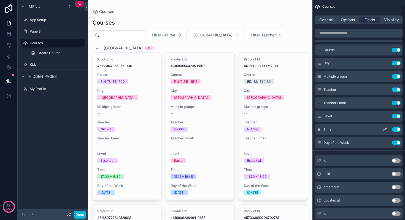
scroll to position [0, 0]
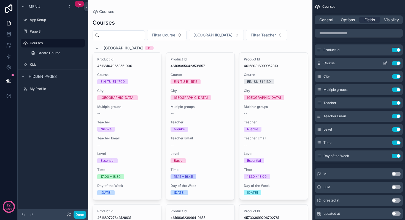
click at [394, 49] on button "Use setting" at bounding box center [396, 50] width 9 height 4
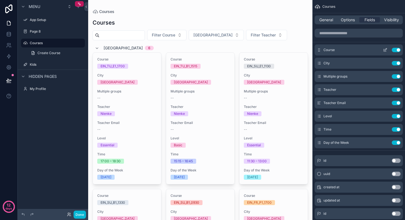
click at [395, 49] on button "Use setting" at bounding box center [396, 50] width 9 height 4
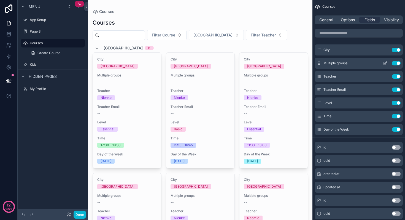
click at [396, 62] on button "Use setting" at bounding box center [396, 63] width 9 height 4
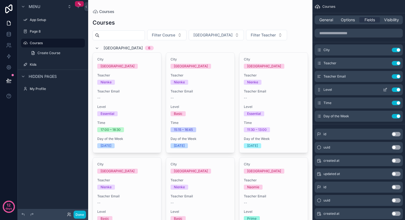
click at [395, 76] on button "Use setting" at bounding box center [396, 76] width 9 height 4
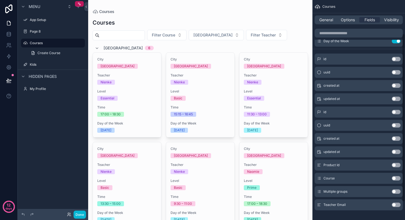
scroll to position [67, 0]
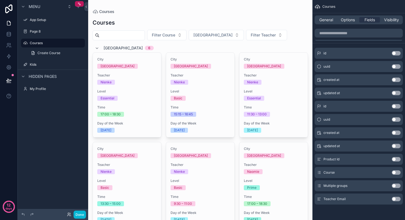
click at [398, 172] on button "Use setting" at bounding box center [396, 172] width 9 height 4
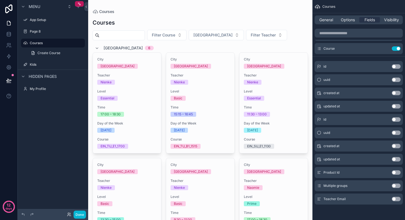
click at [389, 17] on div "General Options Fields Visibility" at bounding box center [359, 19] width 88 height 9
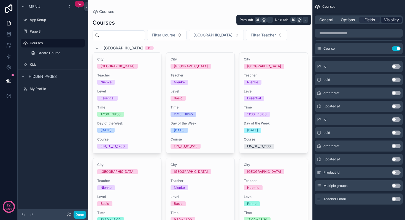
click at [390, 21] on span "Visibility" at bounding box center [391, 20] width 15 height 6
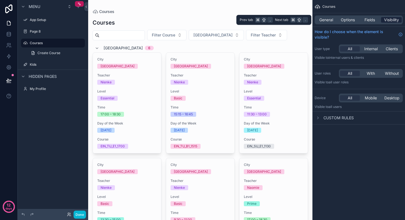
scroll to position [0, 0]
click at [365, 19] on span "Fields" at bounding box center [369, 20] width 10 height 6
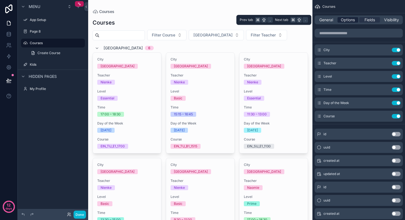
click at [348, 18] on span "Options" at bounding box center [348, 20] width 14 height 6
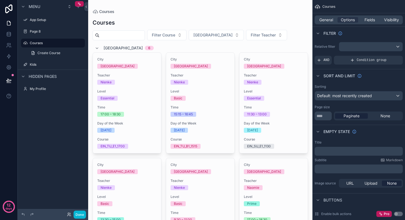
click at [322, 15] on div "General Options Fields Visibility" at bounding box center [358, 19] width 93 height 13
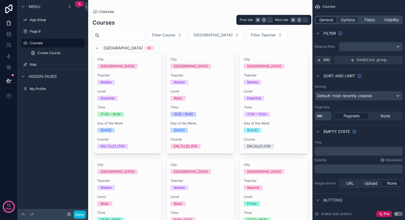
click at [325, 20] on span "General" at bounding box center [326, 20] width 14 height 6
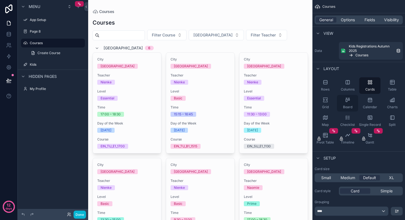
click at [346, 98] on icon "scrollable content" at bounding box center [348, 100] width 6 height 6
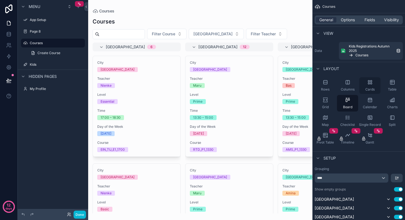
click at [373, 84] on div "Cards" at bounding box center [369, 85] width 21 height 17
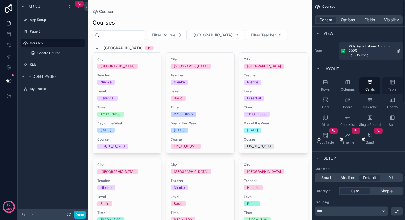
click at [393, 85] on icon "scrollable content" at bounding box center [392, 82] width 6 height 6
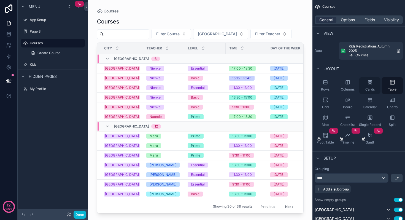
click at [373, 84] on div "Cards" at bounding box center [369, 85] width 21 height 17
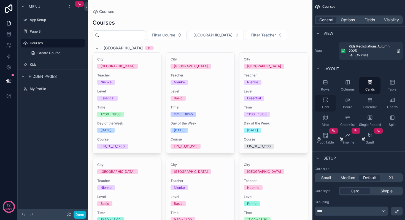
click at [332, 101] on div "Grid" at bounding box center [325, 103] width 21 height 17
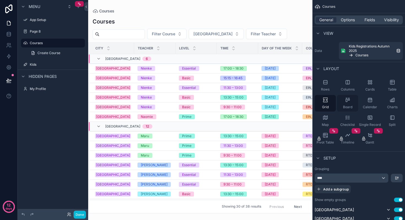
click at [347, 102] on icon "scrollable content" at bounding box center [348, 100] width 6 height 6
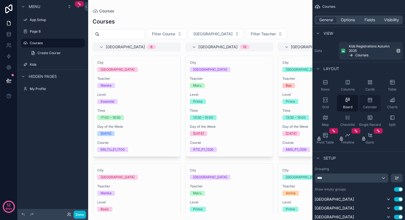
click at [369, 103] on div "Calendar" at bounding box center [369, 103] width 21 height 17
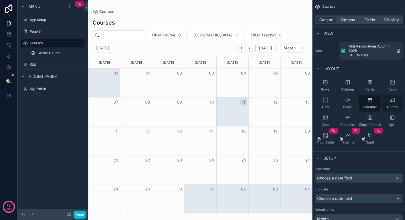
click at [388, 104] on div "Charts" at bounding box center [391, 103] width 21 height 17
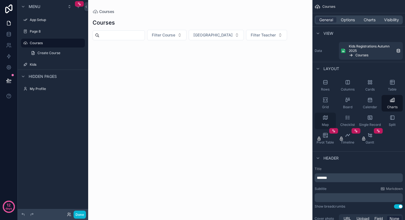
click at [332, 115] on div "Map" at bounding box center [325, 120] width 21 height 17
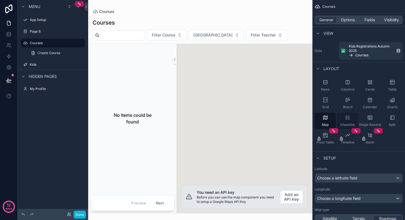
click at [346, 115] on icon "scrollable content" at bounding box center [348, 118] width 6 height 6
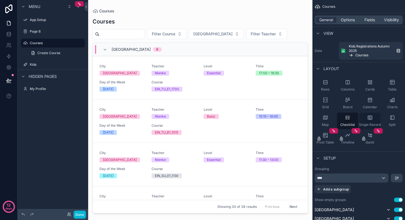
click at [366, 116] on div "Single Record" at bounding box center [369, 120] width 21 height 17
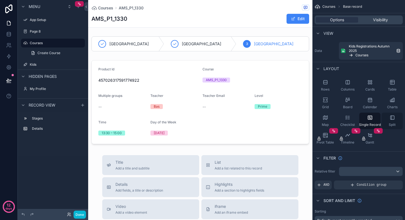
click at [390, 118] on icon "scrollable content" at bounding box center [392, 118] width 6 height 6
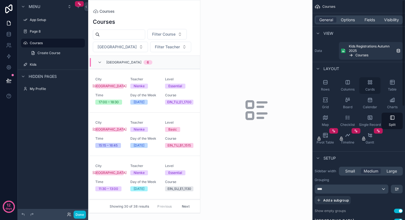
click at [370, 86] on div "Cards" at bounding box center [369, 85] width 21 height 17
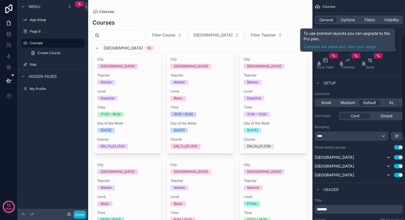
scroll to position [77, 0]
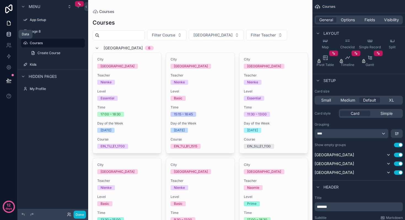
click at [9, 34] on icon at bounding box center [9, 34] width 6 height 6
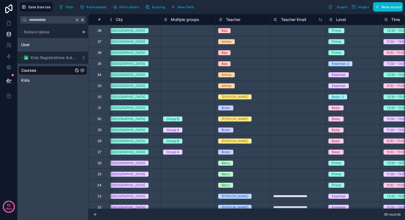
scroll to position [0, 116]
click at [274, 20] on icon at bounding box center [275, 20] width 2 height 0
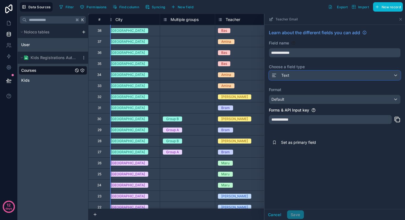
click at [273, 75] on icon at bounding box center [274, 75] width 6 height 7
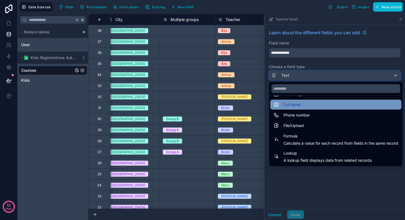
scroll to position [143, 0]
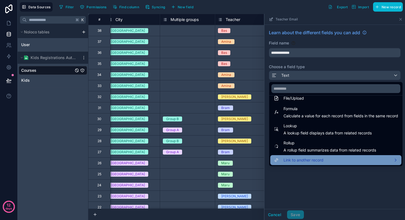
click at [299, 161] on span "Link to another record" at bounding box center [303, 159] width 40 height 7
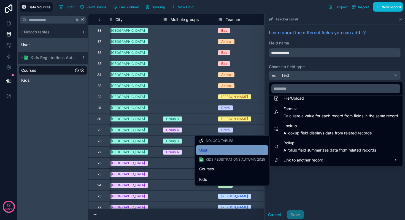
click at [207, 151] on span "User" at bounding box center [203, 150] width 8 height 7
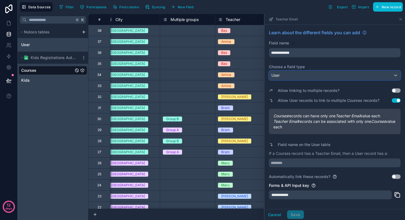
click at [295, 76] on div "User" at bounding box center [334, 75] width 131 height 9
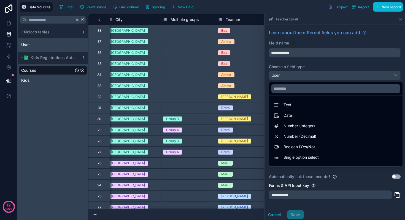
click at [295, 76] on div at bounding box center [334, 117] width 140 height 206
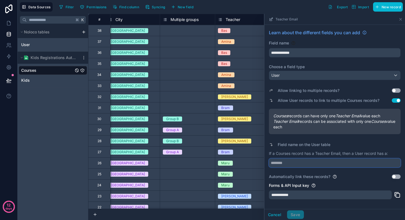
click at [293, 164] on input "text" at bounding box center [335, 162] width 132 height 9
click at [285, 153] on p "If a Courses record has a Teacher Email, then a User record has a:" at bounding box center [335, 153] width 132 height 6
copy p "Courses"
click at [284, 162] on input "text" at bounding box center [335, 162] width 132 height 9
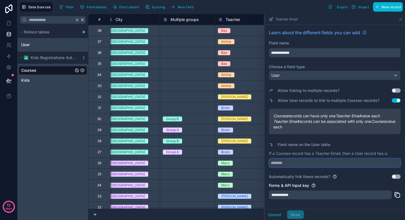
paste input "*******"
type input "*******"
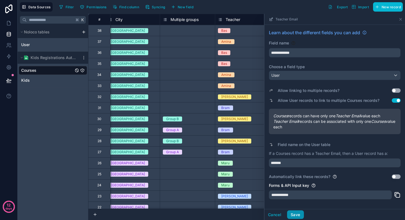
click at [298, 213] on button "Save" at bounding box center [295, 214] width 17 height 9
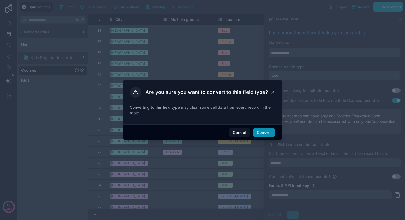
click at [262, 131] on button "Convert" at bounding box center [264, 132] width 22 height 9
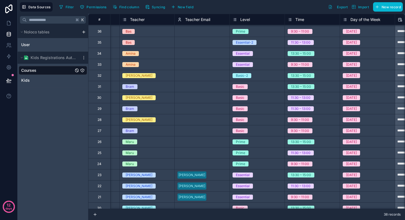
scroll to position [27, 211]
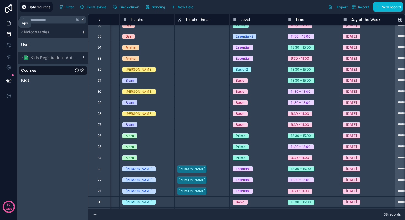
click at [9, 25] on icon at bounding box center [9, 23] width 6 height 6
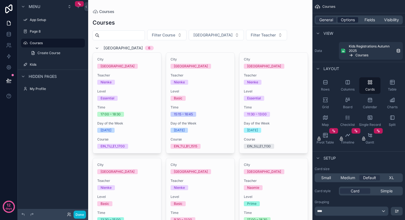
click at [350, 20] on span "Options" at bounding box center [348, 20] width 14 height 6
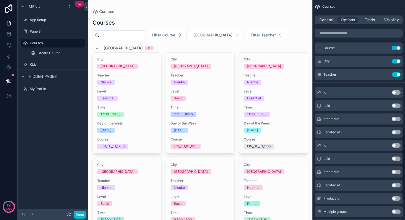
scroll to position [404, 0]
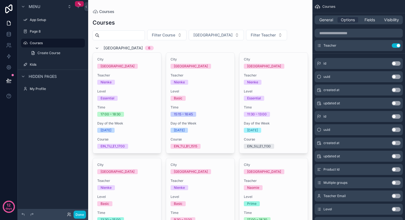
click at [397, 196] on button "Use setting" at bounding box center [396, 195] width 9 height 4
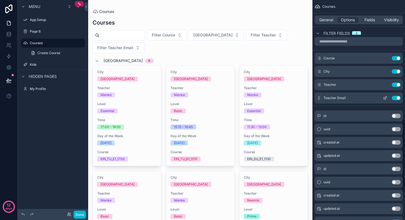
scroll to position [356, 0]
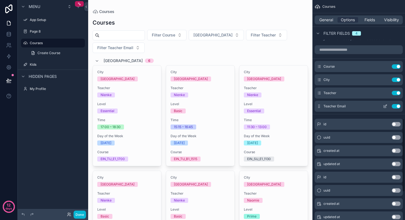
click at [384, 105] on icon "scrollable content" at bounding box center [385, 106] width 4 height 4
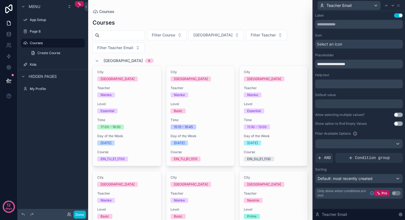
click at [344, 104] on div at bounding box center [359, 103] width 88 height 9
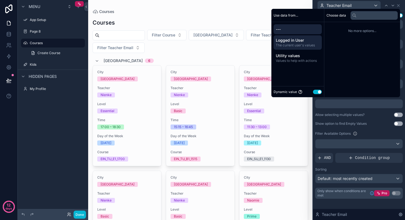
click at [297, 43] on span "The current user's values" at bounding box center [298, 45] width 44 height 4
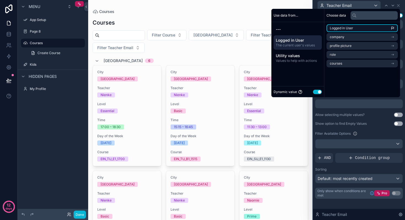
click at [341, 28] on span "Logged in User" at bounding box center [341, 28] width 23 height 4
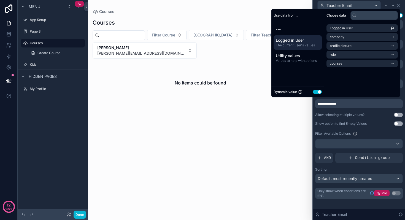
click at [314, 129] on div "**********" at bounding box center [359, 111] width 92 height 201
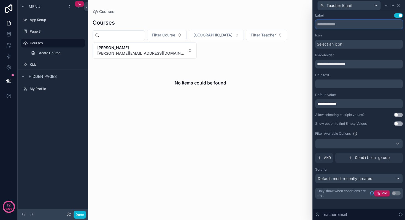
click at [340, 24] on input "text" at bounding box center [359, 24] width 88 height 9
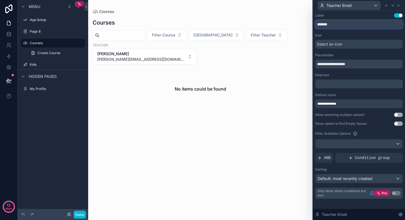
click at [318, 24] on input "*******" at bounding box center [359, 24] width 88 height 9
type input "**********"
click at [400, 5] on icon at bounding box center [398, 5] width 4 height 4
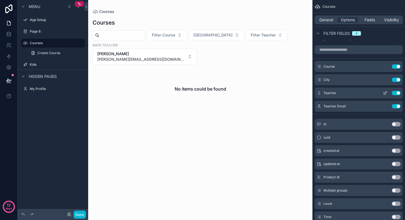
click at [396, 92] on button "Use setting" at bounding box center [396, 93] width 9 height 4
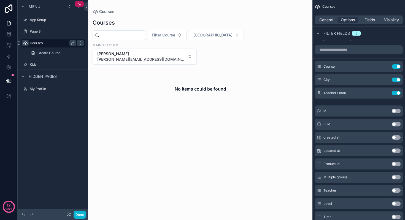
click at [25, 43] on icon "scrollable content" at bounding box center [25, 43] width 4 height 4
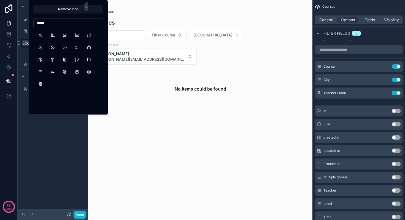
scroll to position [0, 0]
type input "*******"
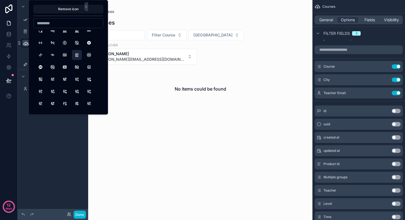
scroll to position [24, 0]
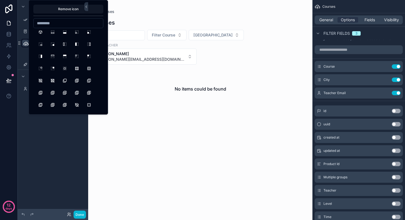
scroll to position [1506, 0]
click at [57, 21] on input at bounding box center [68, 23] width 69 height 8
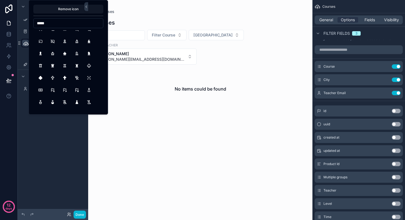
scroll to position [0, 0]
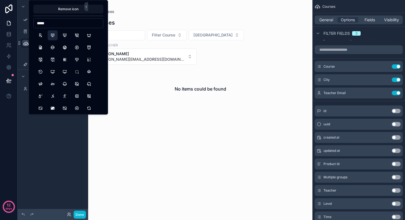
type input "*****"
click at [53, 36] on button "Presentation" at bounding box center [53, 35] width 10 height 10
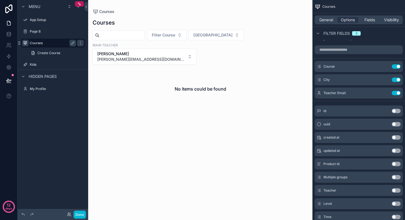
click at [42, 138] on div "Menu App Setup Page 8 Courses Create Course Kids Hidden pages My Profile" at bounding box center [53, 106] width 71 height 213
click at [185, 56] on span "[PERSON_NAME][EMAIL_ADDRESS][DOMAIN_NAME]" at bounding box center [141, 59] width 88 height 6
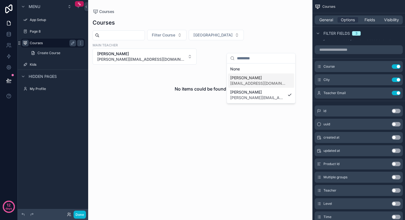
click at [245, 78] on span "[PERSON_NAME]" at bounding box center [257, 78] width 55 height 6
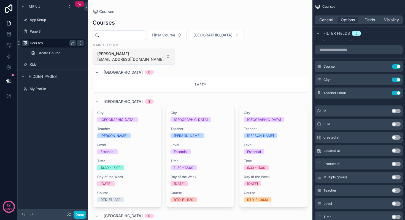
click at [164, 56] on span "[EMAIL_ADDRESS][DOMAIN_NAME]" at bounding box center [130, 59] width 66 height 6
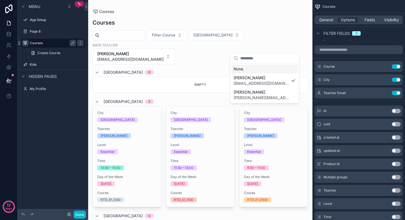
click at [252, 67] on div "None" at bounding box center [264, 68] width 66 height 9
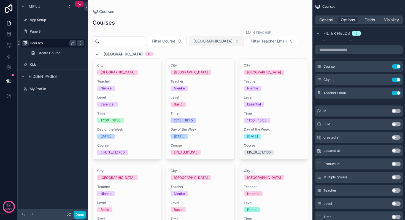
click at [217, 42] on button "[GEOGRAPHIC_DATA]" at bounding box center [216, 41] width 55 height 10
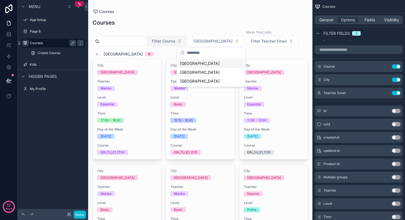
click at [185, 44] on button "Filter Course" at bounding box center [166, 41] width 39 height 10
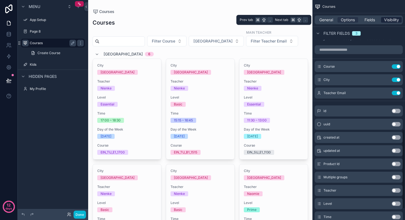
click at [392, 22] on span "Visibility" at bounding box center [391, 20] width 15 height 6
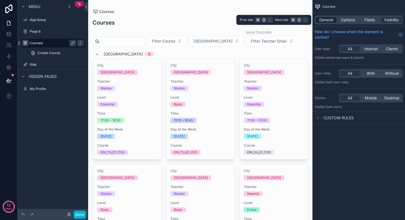
click at [326, 22] on span "General" at bounding box center [326, 20] width 14 height 6
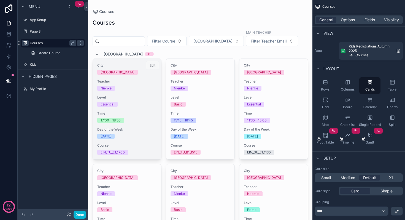
click at [143, 96] on span "Level" at bounding box center [126, 97] width 59 height 4
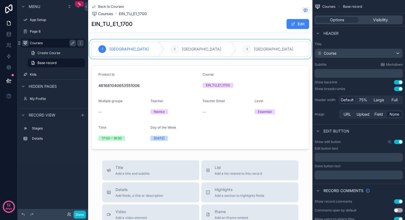
click at [185, 48] on div "scrollable content" at bounding box center [200, 48] width 224 height 19
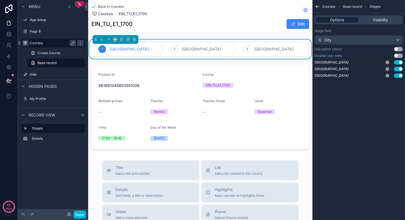
click at [330, 18] on span "Options" at bounding box center [337, 20] width 14 height 6
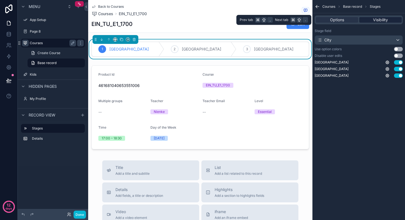
click at [367, 20] on div "Visibility" at bounding box center [380, 20] width 42 height 6
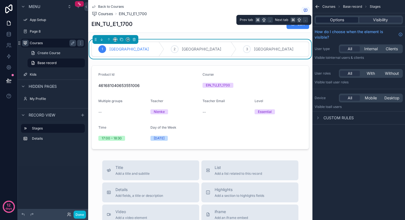
click at [351, 19] on div "Options" at bounding box center [337, 20] width 42 height 6
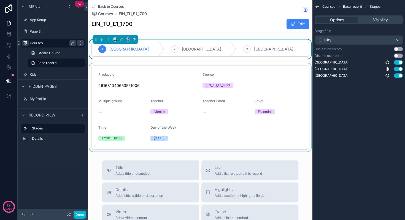
click at [181, 63] on div "scrollable content" at bounding box center [200, 107] width 224 height 88
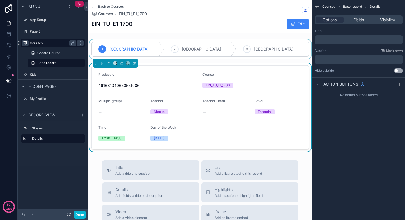
click at [164, 60] on div "1 Eindhoven 2 Rotterdam 3 Amsterdam Product Id 461681040653551006 Course EIN_TU…" at bounding box center [200, 95] width 224 height 112
click at [152, 41] on div "scrollable content" at bounding box center [200, 48] width 224 height 19
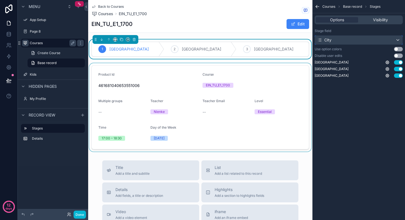
click at [340, 42] on div "City" at bounding box center [359, 40] width 88 height 9
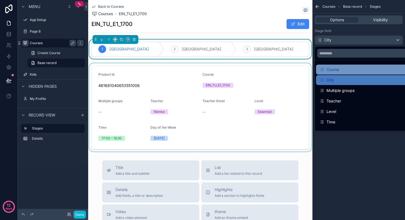
click at [352, 69] on div "Course" at bounding box center [364, 69] width 91 height 7
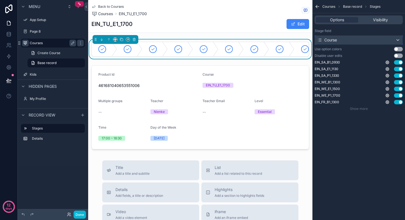
click at [345, 40] on div "Course" at bounding box center [359, 40] width 88 height 9
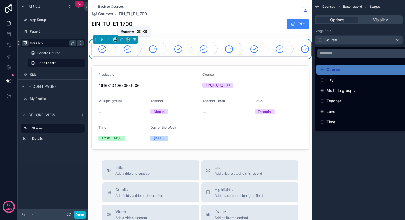
click at [136, 40] on button "scrollable content" at bounding box center [134, 39] width 6 height 6
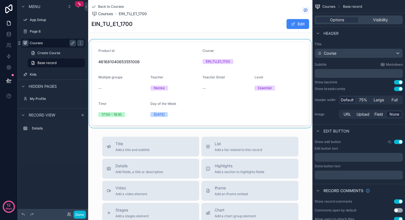
click at [236, 51] on div "scrollable content" at bounding box center [200, 83] width 224 height 88
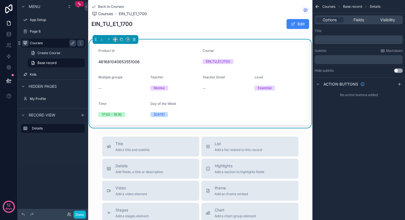
click at [324, 39] on p "﻿" at bounding box center [359, 39] width 85 height 4
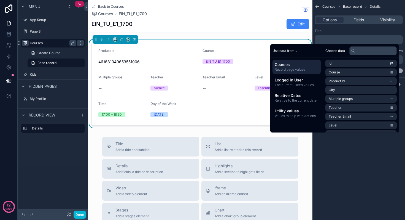
click at [334, 31] on div "Title" at bounding box center [359, 31] width 88 height 4
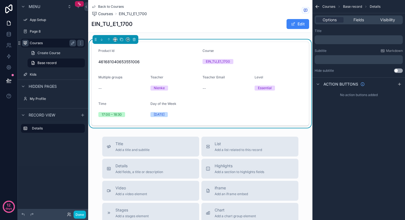
click at [331, 41] on p "﻿" at bounding box center [359, 39] width 85 height 4
click at [330, 31] on div "Title" at bounding box center [359, 31] width 88 height 4
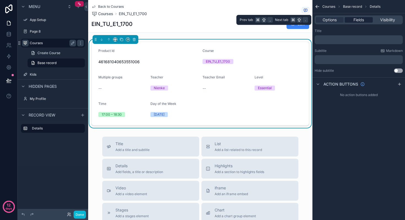
click at [355, 21] on span "Fields" at bounding box center [358, 20] width 10 height 6
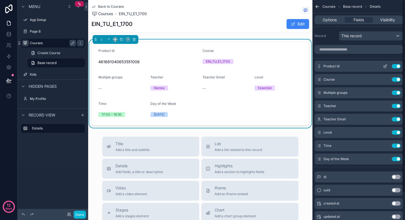
click at [395, 66] on button "Use setting" at bounding box center [396, 66] width 9 height 4
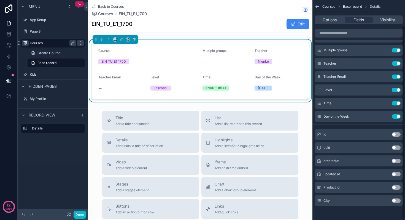
scroll to position [31, 0]
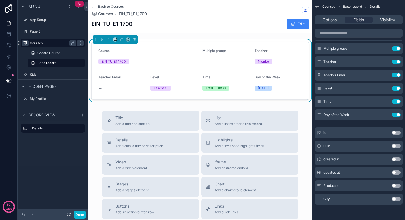
click at [398, 198] on button "Use setting" at bounding box center [396, 198] width 9 height 4
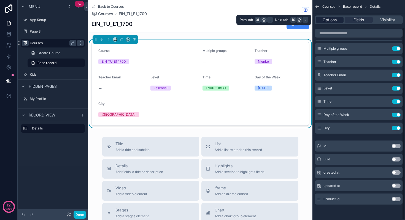
click at [330, 22] on span "Options" at bounding box center [330, 20] width 14 height 6
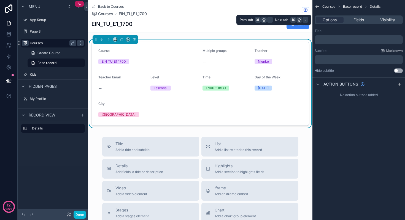
scroll to position [0, 0]
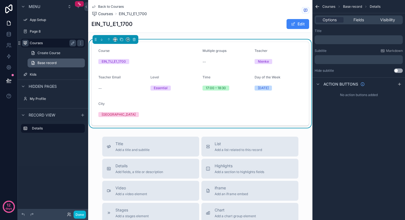
click at [56, 63] on link "Base record" at bounding box center [56, 62] width 57 height 9
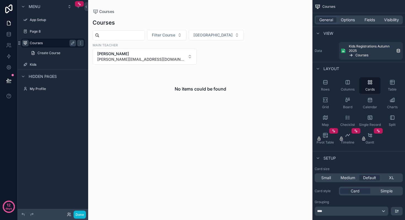
click at [40, 42] on label "Courses" at bounding box center [52, 43] width 44 height 4
drag, startPoint x: 256, startPoint y: 38, endPoint x: 254, endPoint y: 44, distance: 6.3
click at [185, 51] on span "[PERSON_NAME]" at bounding box center [141, 54] width 88 height 6
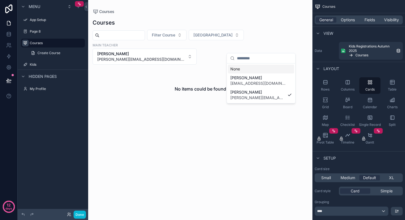
click at [245, 68] on div "None" at bounding box center [261, 68] width 66 height 9
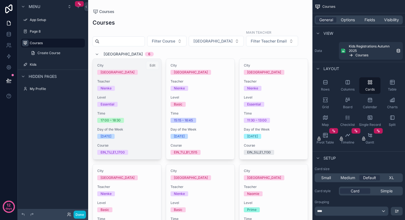
click at [139, 79] on span "Teacher" at bounding box center [126, 81] width 59 height 4
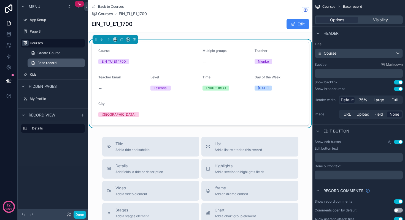
click at [79, 62] on link "Base record" at bounding box center [56, 62] width 57 height 9
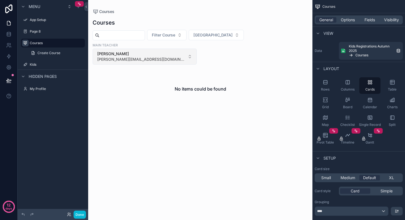
drag, startPoint x: 265, startPoint y: 45, endPoint x: 252, endPoint y: 52, distance: 14.2
click at [185, 56] on span "[PERSON_NAME][EMAIL_ADDRESS][DOMAIN_NAME]" at bounding box center [141, 59] width 88 height 6
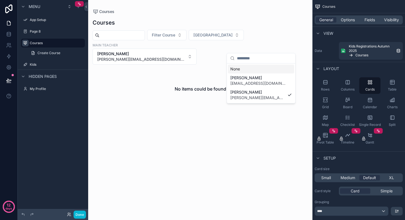
click at [247, 59] on input "scrollable content" at bounding box center [264, 58] width 55 height 10
click at [244, 68] on div "None" at bounding box center [261, 68] width 66 height 9
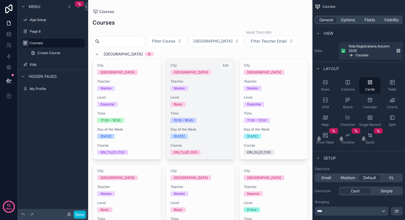
click at [210, 85] on div "Teacher Nienke" at bounding box center [199, 85] width 59 height 12
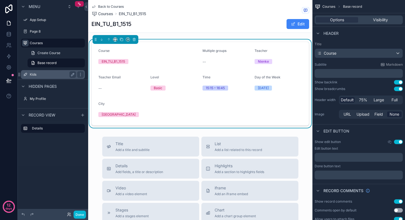
click at [47, 61] on span "Base record" at bounding box center [46, 63] width 19 height 4
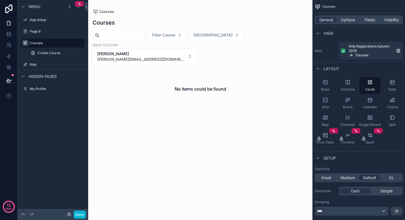
click at [26, 47] on div "Courses Create Course" at bounding box center [53, 48] width 71 height 20
click at [42, 45] on div "Courses" at bounding box center [53, 43] width 46 height 7
click at [185, 51] on span "[PERSON_NAME]" at bounding box center [141, 54] width 88 height 6
click at [248, 67] on div "None" at bounding box center [261, 68] width 66 height 9
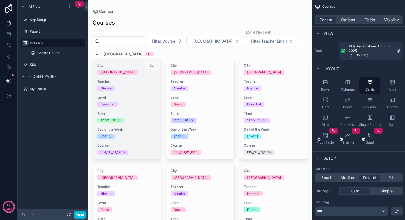
click at [127, 90] on div "Nienke" at bounding box center [126, 88] width 59 height 5
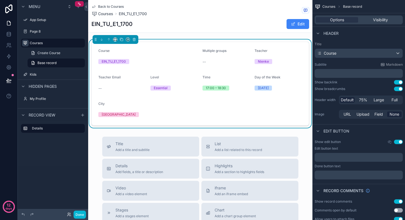
click at [396, 82] on button "Use setting" at bounding box center [398, 82] width 9 height 4
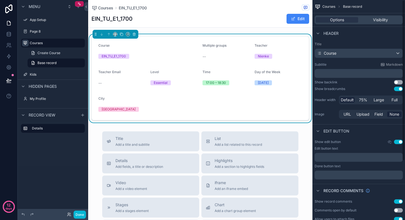
click at [402, 82] on button "Use setting" at bounding box center [398, 82] width 9 height 4
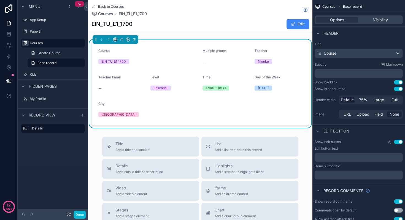
click at [398, 88] on button "Use setting" at bounding box center [398, 88] width 9 height 4
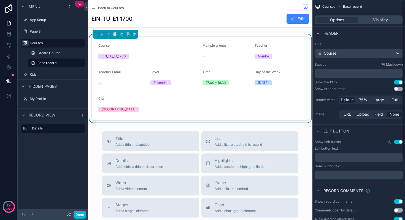
click at [401, 89] on button "Use setting" at bounding box center [398, 88] width 9 height 4
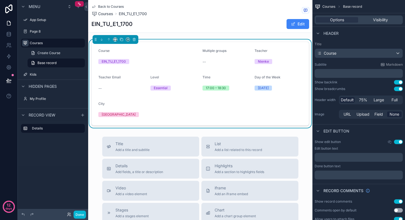
click at [397, 88] on button "Use setting" at bounding box center [398, 88] width 9 height 4
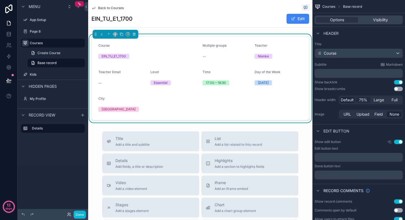
click at [364, 100] on span "75%" at bounding box center [363, 100] width 8 height 6
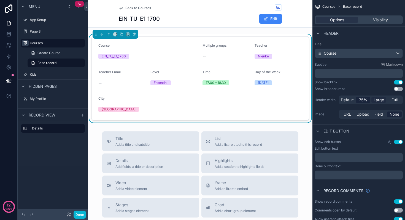
click at [377, 100] on span "Large" at bounding box center [378, 100] width 10 height 6
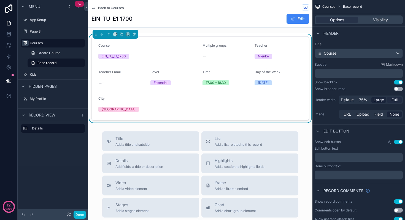
click at [393, 100] on span "Full" at bounding box center [394, 100] width 6 height 6
click at [350, 99] on span "Default" at bounding box center [347, 100] width 13 height 6
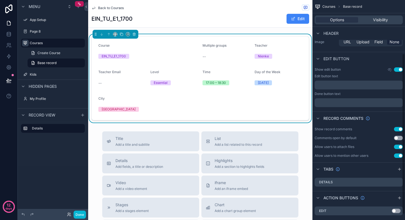
scroll to position [73, 0]
click at [399, 136] on button "Use setting" at bounding box center [398, 137] width 9 height 4
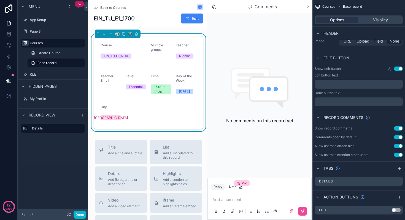
click at [396, 146] on button "Use setting" at bounding box center [398, 145] width 9 height 4
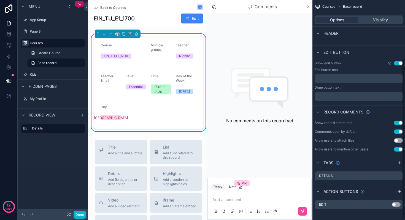
scroll to position [81, 0]
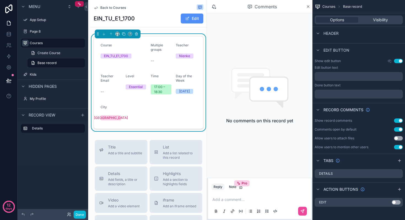
click at [194, 20] on button "Edit" at bounding box center [192, 18] width 23 height 10
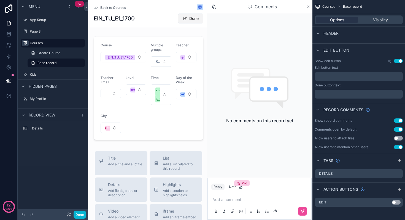
click at [188, 18] on button "Done" at bounding box center [190, 18] width 25 height 10
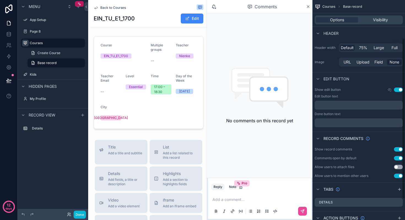
click at [397, 89] on button "Use setting" at bounding box center [398, 89] width 9 height 4
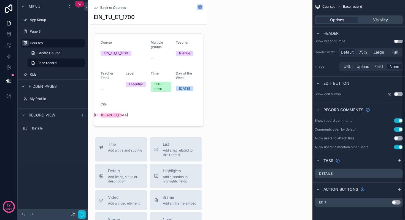
scroll to position [48, 0]
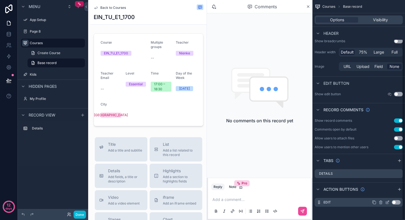
click at [399, 202] on button "Use setting" at bounding box center [396, 202] width 9 height 4
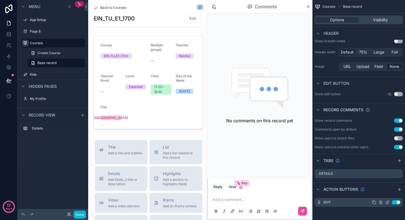
click at [387, 202] on icon "scrollable content" at bounding box center [387, 202] width 4 height 4
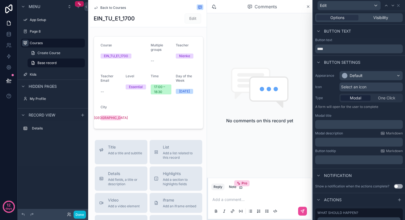
scroll to position [45, 0]
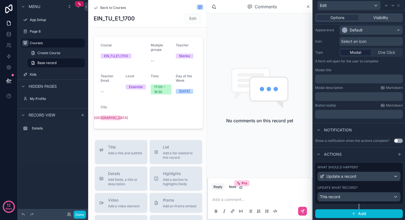
click at [194, 18] on span "Edit" at bounding box center [193, 18] width 17 height 6
click at [340, 194] on div "This record" at bounding box center [359, 196] width 83 height 9
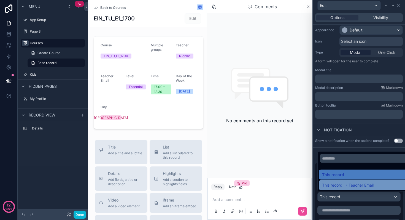
click at [352, 186] on span "Teacher Email" at bounding box center [360, 185] width 25 height 7
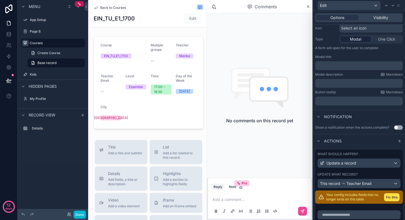
scroll to position [65, 0]
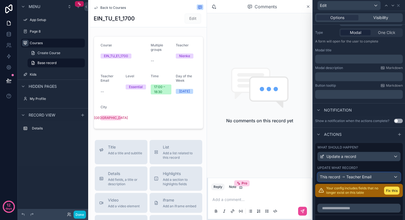
click at [354, 178] on span "Teacher Email" at bounding box center [358, 177] width 25 height 6
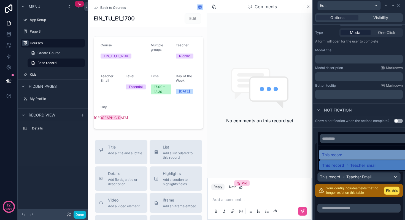
click at [348, 155] on div "This record" at bounding box center [365, 154] width 86 height 7
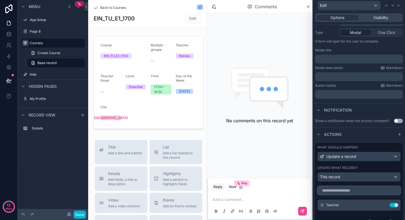
click at [350, 191] on input "text" at bounding box center [358, 190] width 83 height 9
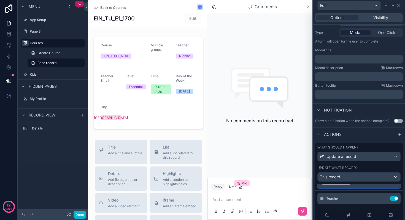
scroll to position [0, 0]
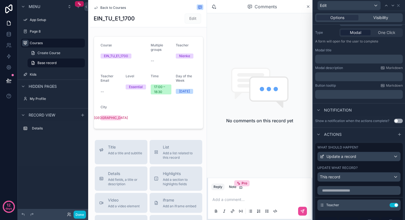
click at [316, 182] on div "What should happen? Update a record Update what record? This record" at bounding box center [359, 163] width 88 height 41
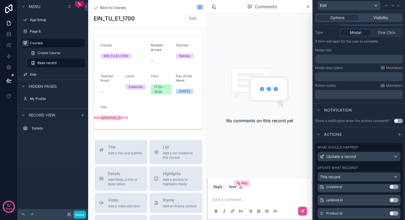
scroll to position [81, 0]
click at [195, 19] on span "Edit" at bounding box center [193, 18] width 17 height 6
click at [193, 19] on span "Edit" at bounding box center [193, 18] width 17 height 6
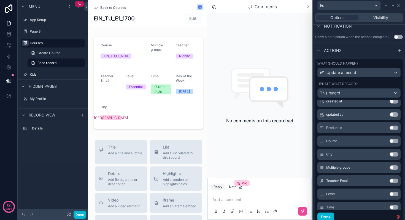
scroll to position [169, 0]
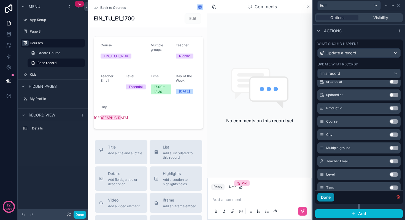
click at [326, 197] on button "Done" at bounding box center [325, 197] width 17 height 9
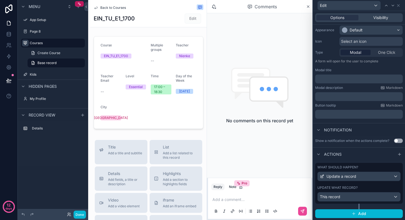
click at [401, 6] on div "Edit" at bounding box center [359, 5] width 88 height 11
click at [398, 6] on icon at bounding box center [398, 5] width 4 height 4
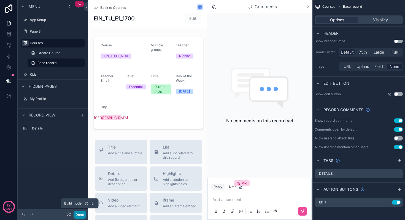
click at [83, 213] on button "Done" at bounding box center [80, 214] width 12 height 8
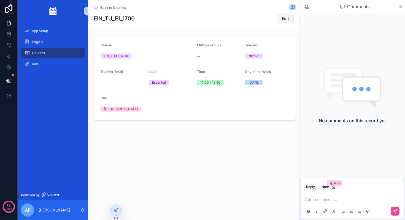
click at [286, 18] on span "Edit" at bounding box center [285, 19] width 7 height 6
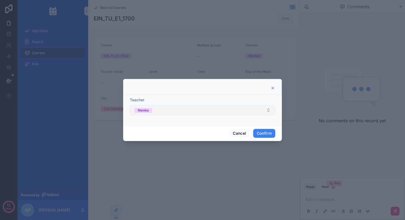
click at [171, 111] on button "Nienke" at bounding box center [202, 110] width 145 height 10
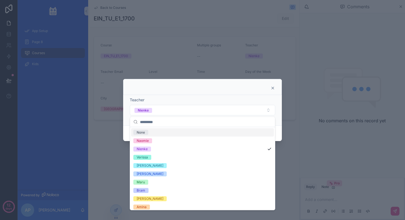
click at [329, 95] on div at bounding box center [202, 110] width 405 height 220
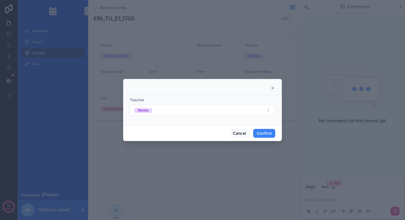
click at [274, 87] on icon at bounding box center [272, 88] width 4 height 4
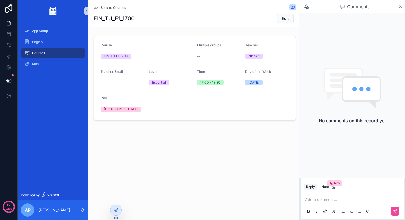
click at [161, 82] on div "Essential" at bounding box center [159, 82] width 14 height 5
click at [159, 98] on form "Course EIN_TU_E1_1700 Multiple groups -- Teacher Nienke Teacher Email -- Level …" at bounding box center [195, 77] width 202 height 83
click at [8, 66] on icon at bounding box center [9, 67] width 4 height 4
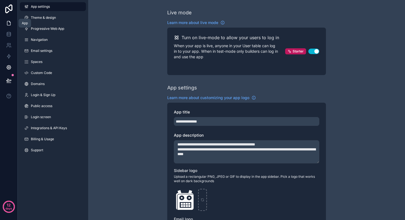
click at [8, 25] on icon at bounding box center [9, 23] width 6 height 6
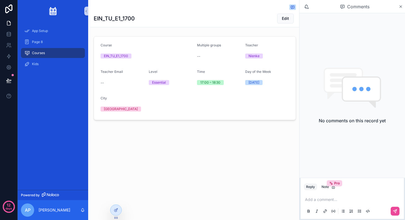
click at [339, 60] on div "No comments on this record yet" at bounding box center [351, 95] width 105 height 164
click at [117, 212] on div at bounding box center [115, 209] width 11 height 10
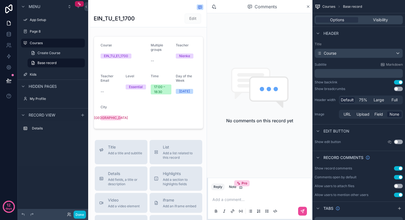
click at [254, 7] on div "Comments" at bounding box center [262, 6] width 88 height 9
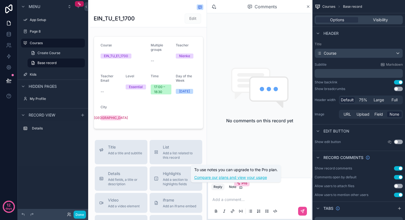
click at [243, 177] on link "Compare our plans and view your usage" at bounding box center [235, 177] width 83 height 6
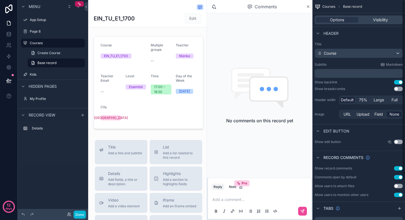
click at [277, 143] on div "No comments on this record yet" at bounding box center [259, 95] width 105 height 164
click at [329, 7] on span "Courses" at bounding box center [328, 6] width 13 height 4
click at [84, 214] on button "Done" at bounding box center [80, 214] width 12 height 8
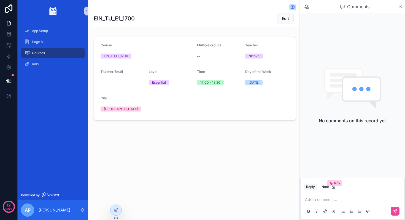
click at [399, 6] on icon "scrollable content" at bounding box center [401, 6] width 4 height 4
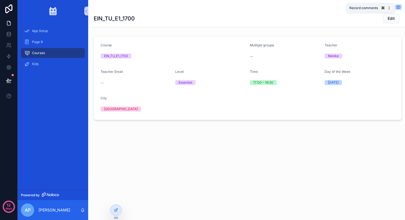
click at [398, 7] on icon "scrollable content" at bounding box center [397, 7] width 1 height 0
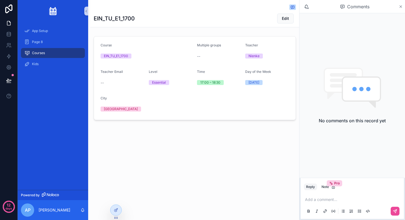
click at [399, 6] on icon "scrollable content" at bounding box center [401, 6] width 4 height 4
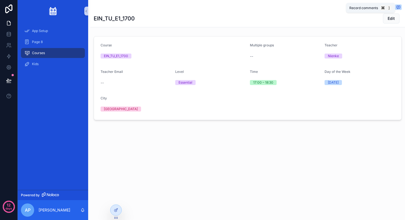
click at [398, 6] on icon "scrollable content" at bounding box center [398, 7] width 3 height 3
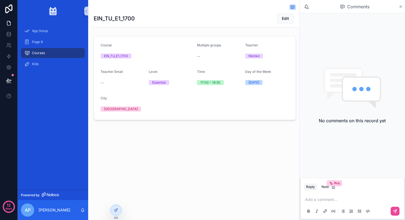
click at [401, 6] on icon "scrollable content" at bounding box center [401, 7] width 2 height 2
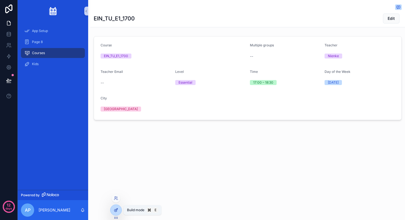
click at [115, 210] on icon at bounding box center [116, 209] width 2 height 2
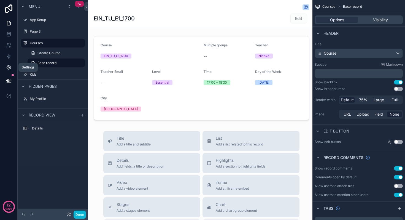
click at [11, 66] on icon at bounding box center [9, 67] width 6 height 6
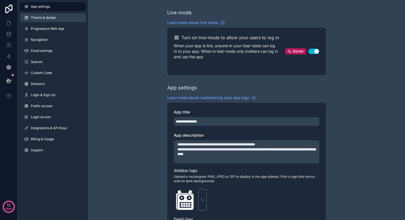
click at [48, 18] on span "Theme & design" at bounding box center [43, 17] width 25 height 4
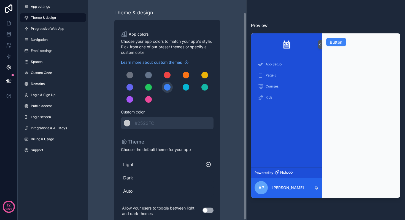
scroll to position [13, 0]
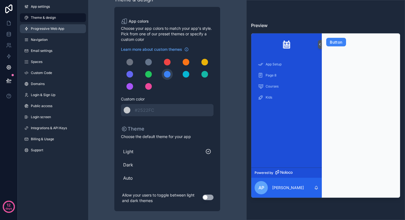
click at [45, 28] on span "Progressive Web App" at bounding box center [47, 28] width 33 height 4
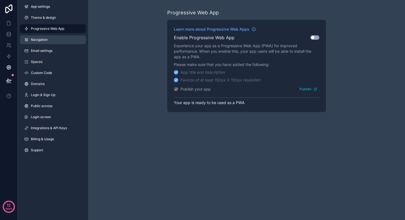
click at [47, 39] on span "Navigation" at bounding box center [39, 39] width 17 height 4
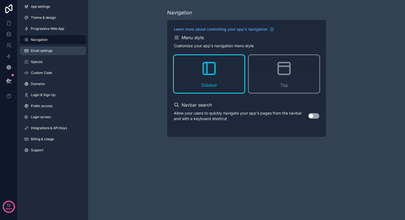
click at [48, 50] on span "Email settings" at bounding box center [41, 50] width 21 height 4
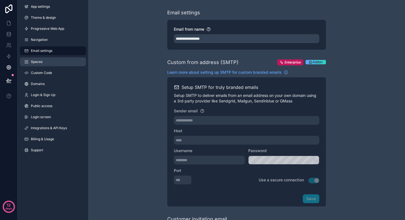
click at [40, 63] on span "Spaces" at bounding box center [37, 61] width 12 height 4
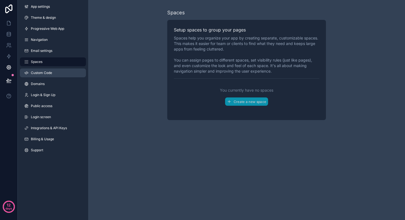
click at [42, 73] on span "Custom Code" at bounding box center [41, 73] width 21 height 4
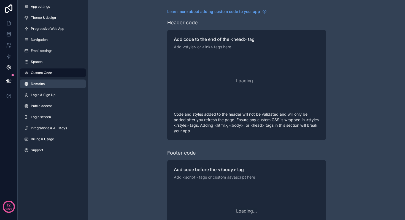
click at [44, 85] on span "Domains" at bounding box center [38, 84] width 14 height 4
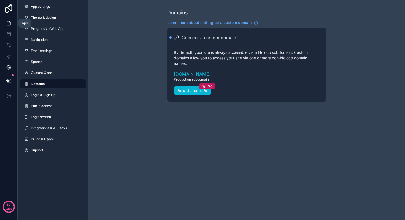
click at [12, 22] on link at bounding box center [8, 23] width 17 height 11
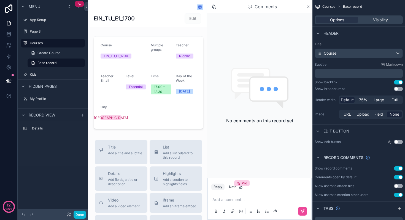
click at [291, 8] on div "Comments" at bounding box center [262, 6] width 88 height 9
click at [77, 213] on button "Done" at bounding box center [80, 214] width 12 height 8
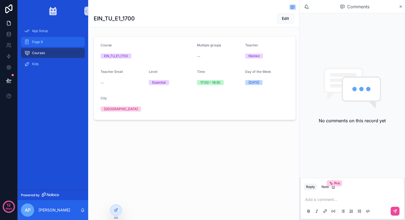
click at [35, 42] on span "Page 8" at bounding box center [37, 42] width 11 height 4
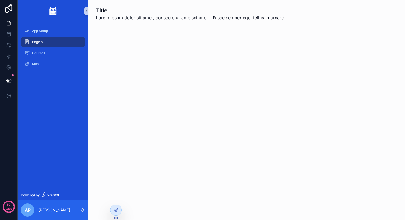
click at [63, 42] on div "Page 8" at bounding box center [52, 41] width 57 height 9
click at [119, 208] on div at bounding box center [115, 209] width 11 height 10
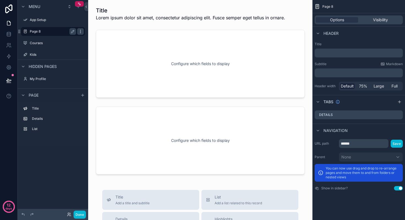
click at [81, 31] on icon "scrollable content" at bounding box center [80, 31] width 4 height 4
click at [99, 35] on span "Remove" at bounding box center [105, 36] width 15 height 6
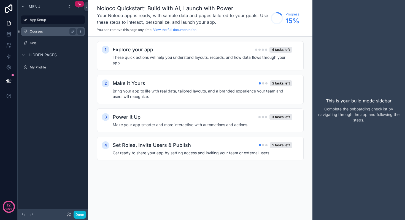
click at [46, 31] on label "Courses" at bounding box center [52, 31] width 44 height 4
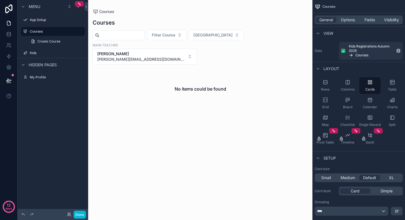
click at [269, 42] on div "scrollable content" at bounding box center [200, 63] width 224 height 127
click at [185, 56] on span "[PERSON_NAME][EMAIL_ADDRESS][DOMAIN_NAME]" at bounding box center [141, 59] width 88 height 6
click at [246, 70] on div "None" at bounding box center [261, 68] width 66 height 9
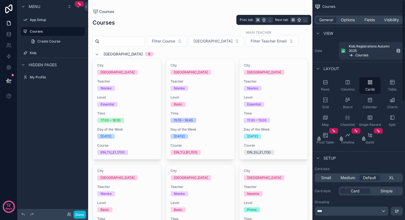
drag, startPoint x: 363, startPoint y: 21, endPoint x: 366, endPoint y: 25, distance: 5.6
click at [363, 21] on div "Fields" at bounding box center [369, 20] width 21 height 6
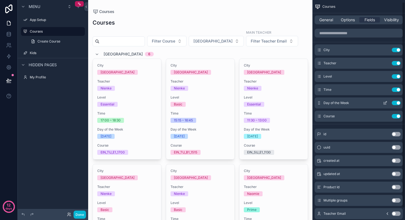
scroll to position [15, 0]
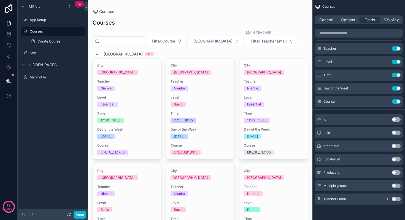
click at [399, 197] on button "Use setting" at bounding box center [396, 198] width 9 height 4
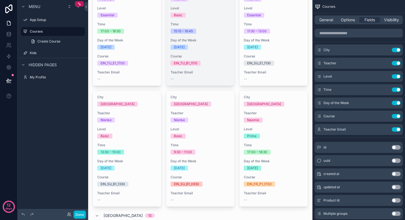
scroll to position [0, 0]
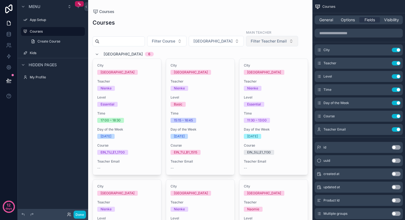
click at [251, 42] on span "Filter Teacher Email" at bounding box center [269, 41] width 36 height 6
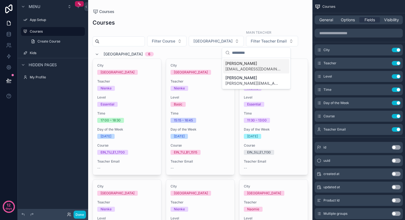
click at [251, 67] on span "[EMAIL_ADDRESS][DOMAIN_NAME]" at bounding box center [252, 69] width 55 height 6
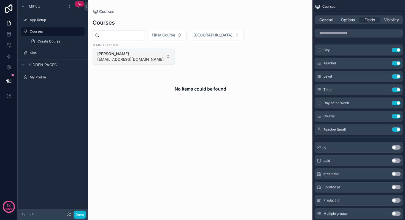
click at [164, 56] on span "[EMAIL_ADDRESS][DOMAIN_NAME]" at bounding box center [130, 59] width 66 height 6
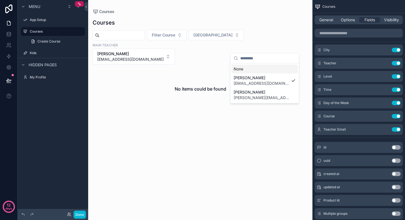
click at [203, 68] on div "No items could be found" at bounding box center [200, 89] width 215 height 42
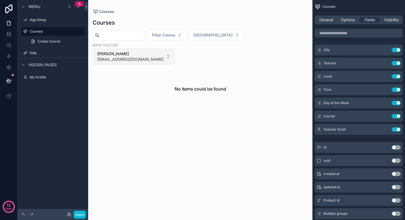
click at [164, 51] on span "[PERSON_NAME]" at bounding box center [130, 54] width 66 height 6
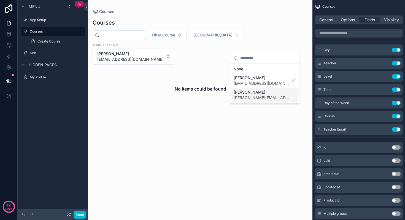
click at [255, 95] on span "[PERSON_NAME][EMAIL_ADDRESS][DOMAIN_NAME]" at bounding box center [261, 98] width 55 height 6
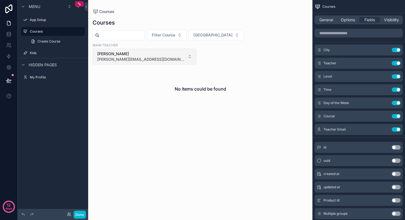
click at [185, 51] on span "[PERSON_NAME]" at bounding box center [141, 54] width 88 height 6
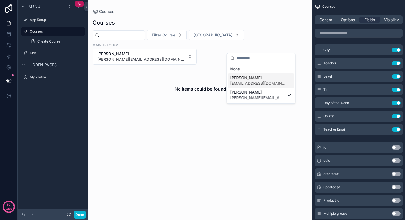
click at [261, 81] on span "[EMAIL_ADDRESS][DOMAIN_NAME]" at bounding box center [257, 83] width 55 height 6
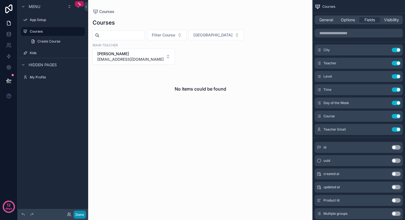
click at [78, 213] on button "Done" at bounding box center [80, 214] width 12 height 8
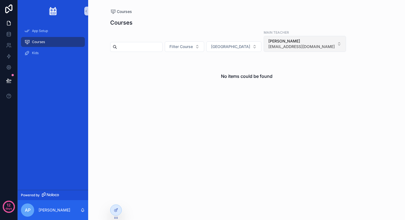
click at [279, 42] on span "[PERSON_NAME]" at bounding box center [301, 41] width 66 height 6
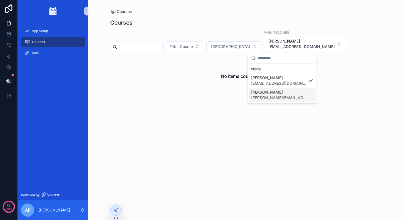
drag, startPoint x: 269, startPoint y: 96, endPoint x: 273, endPoint y: 89, distance: 7.7
click at [269, 96] on span "[PERSON_NAME][EMAIL_ADDRESS][DOMAIN_NAME]" at bounding box center [278, 98] width 55 height 6
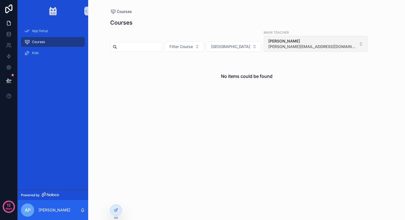
drag, startPoint x: 278, startPoint y: 42, endPoint x: 275, endPoint y: 45, distance: 4.5
click at [277, 42] on span "[PERSON_NAME]" at bounding box center [312, 41] width 88 height 6
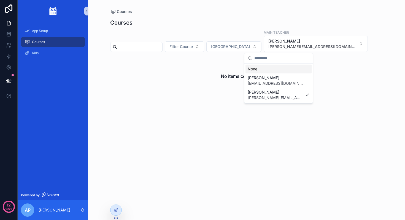
click at [268, 60] on input "scrollable content" at bounding box center [281, 58] width 55 height 10
click at [262, 69] on div "None" at bounding box center [278, 68] width 66 height 9
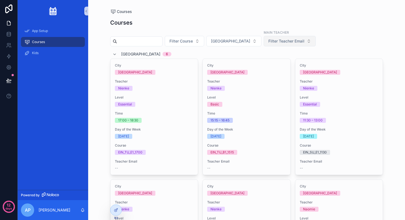
click at [273, 40] on span "Filter Teacher Email" at bounding box center [286, 41] width 36 height 6
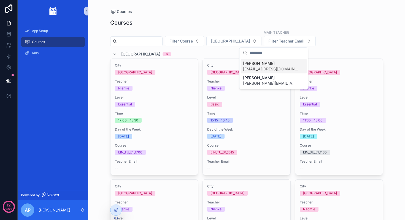
click at [271, 67] on span "[EMAIL_ADDRESS][DOMAIN_NAME]" at bounding box center [270, 69] width 55 height 6
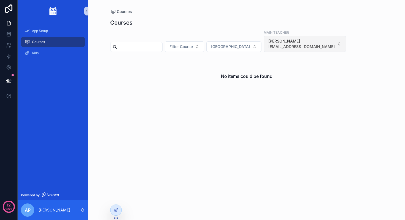
click at [285, 45] on span "[EMAIL_ADDRESS][DOMAIN_NAME]" at bounding box center [301, 47] width 66 height 6
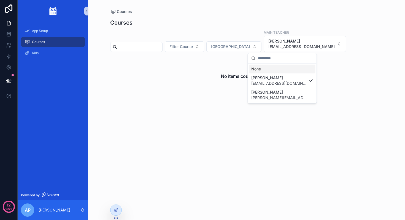
click at [264, 70] on div "None" at bounding box center [282, 68] width 66 height 9
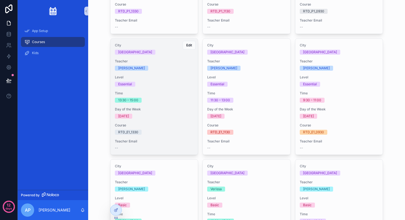
scroll to position [390, 0]
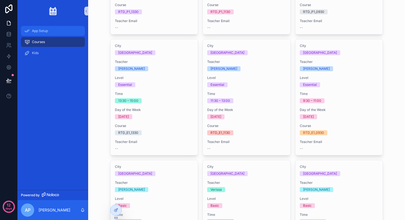
click at [40, 31] on span "App Setup" at bounding box center [40, 31] width 16 height 4
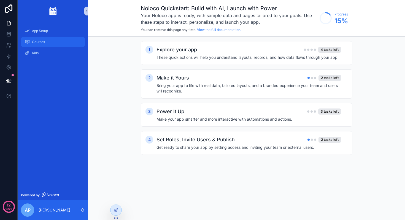
click at [41, 41] on span "Courses" at bounding box center [38, 42] width 13 height 4
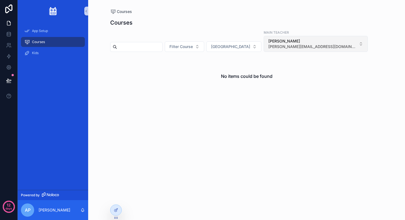
click at [276, 45] on span "[PERSON_NAME][EMAIL_ADDRESS][DOMAIN_NAME]" at bounding box center [312, 47] width 88 height 6
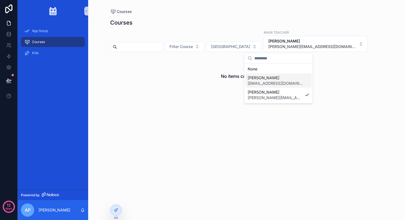
click at [269, 81] on span "[EMAIL_ADDRESS][DOMAIN_NAME]" at bounding box center [275, 83] width 55 height 6
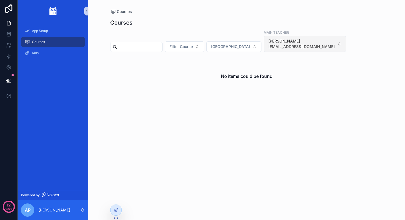
click at [277, 42] on span "[PERSON_NAME]" at bounding box center [301, 41] width 66 height 6
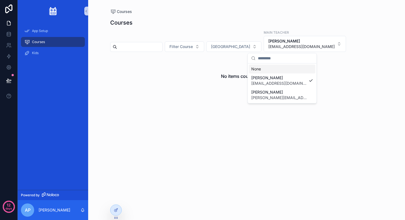
click at [261, 68] on div "None" at bounding box center [282, 68] width 66 height 9
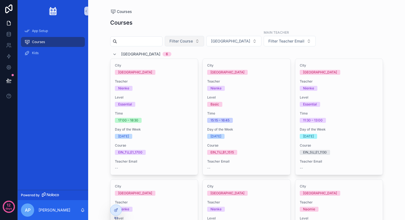
click at [185, 43] on span "Filter Course" at bounding box center [180, 41] width 23 height 6
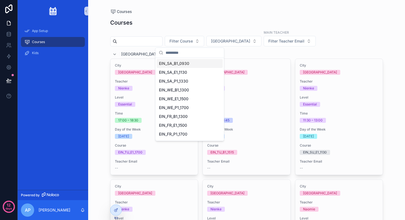
click at [99, 60] on div "Courses Courses Filter Course Filter City Main Teacher Filter Teacher Email [GE…" at bounding box center [246, 110] width 317 height 220
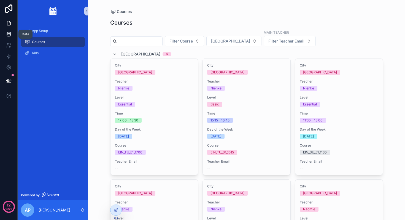
click at [4, 33] on link at bounding box center [8, 34] width 17 height 11
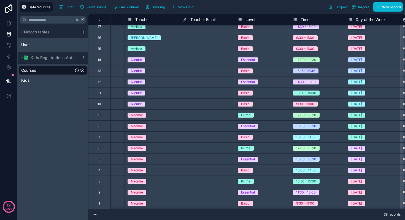
scroll to position [0, 206]
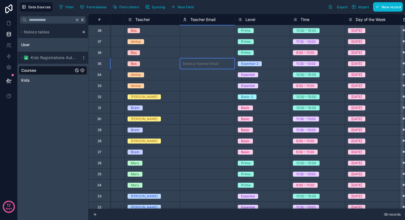
click at [204, 58] on div "Select a Teacher Email" at bounding box center [207, 63] width 55 height 11
click at [185, 19] on icon at bounding box center [185, 19] width 4 height 7
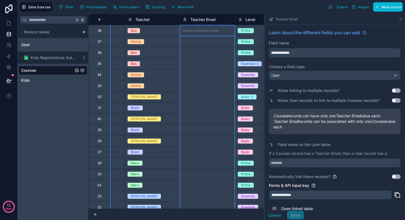
scroll to position [21, 0]
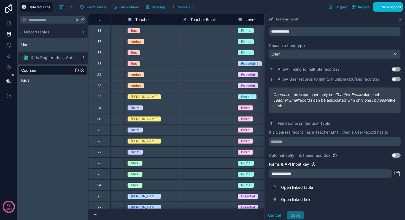
click at [33, 98] on div "K Noloco tables User Kids Registrations Autumn 2025 Courses Kids" at bounding box center [53, 117] width 71 height 206
click at [44, 80] on link "Kids" at bounding box center [47, 80] width 52 height 6
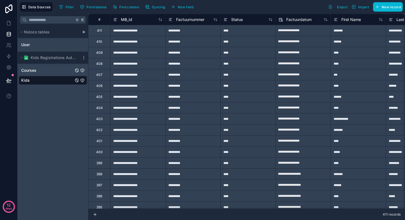
click at [42, 71] on link "Courses" at bounding box center [47, 70] width 52 height 6
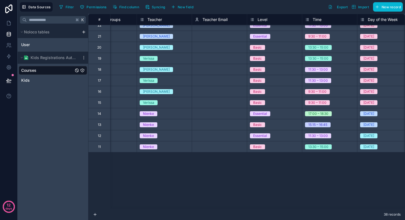
scroll to position [235, 194]
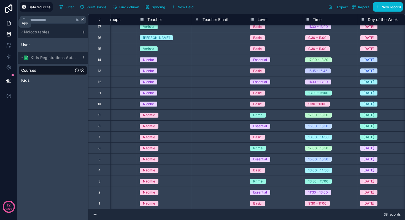
click at [10, 23] on icon at bounding box center [8, 23] width 3 height 4
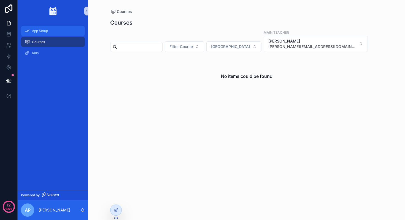
click at [45, 31] on span "App Setup" at bounding box center [40, 31] width 16 height 4
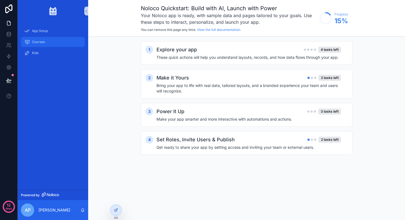
click at [41, 43] on span "Courses" at bounding box center [38, 42] width 13 height 4
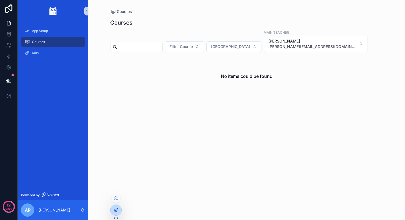
click at [118, 208] on icon at bounding box center [116, 209] width 2 height 2
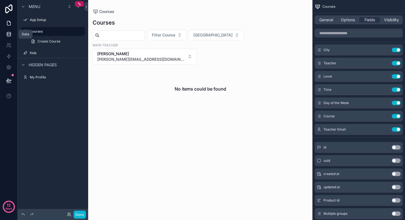
click at [5, 35] on link at bounding box center [8, 34] width 17 height 11
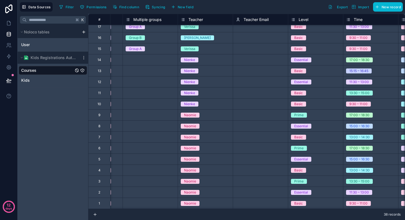
scroll to position [0, 153]
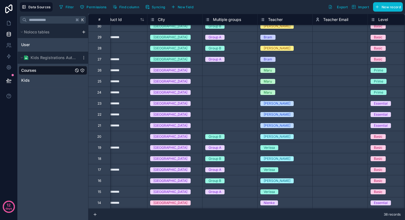
scroll to position [235, 73]
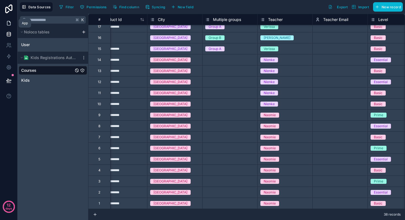
click at [9, 22] on icon at bounding box center [9, 23] width 6 height 6
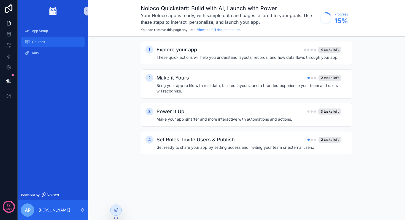
click at [37, 41] on span "Courses" at bounding box center [38, 42] width 13 height 4
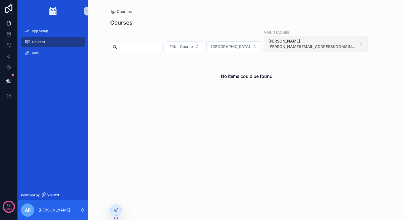
click at [275, 48] on span "[PERSON_NAME][EMAIL_ADDRESS][DOMAIN_NAME]" at bounding box center [312, 47] width 88 height 6
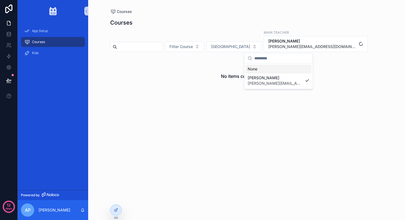
click at [269, 62] on input "scrollable content" at bounding box center [281, 58] width 55 height 10
click at [262, 70] on div "None" at bounding box center [278, 68] width 66 height 9
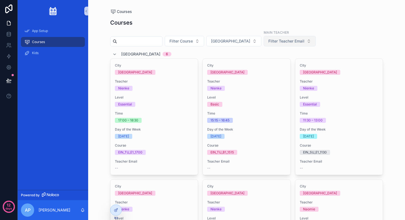
click at [273, 42] on span "Filter Teacher Email" at bounding box center [286, 41] width 36 height 6
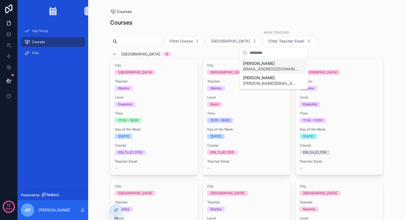
click at [274, 65] on span "[PERSON_NAME]" at bounding box center [270, 64] width 55 height 6
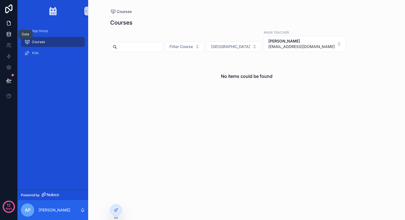
click at [7, 33] on icon at bounding box center [9, 34] width 6 height 6
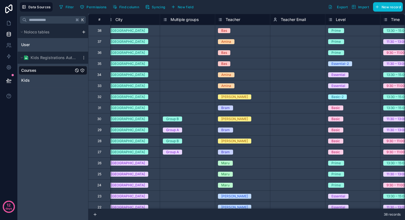
scroll to position [0, 144]
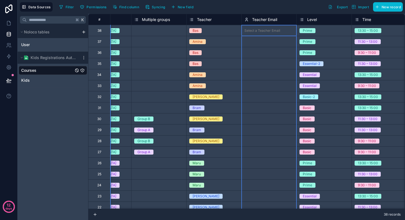
click at [246, 19] on icon at bounding box center [246, 19] width 4 height 7
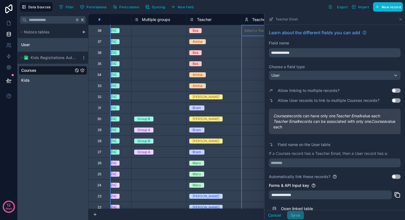
click at [248, 19] on icon at bounding box center [246, 19] width 4 height 7
click at [246, 18] on icon at bounding box center [246, 19] width 4 height 7
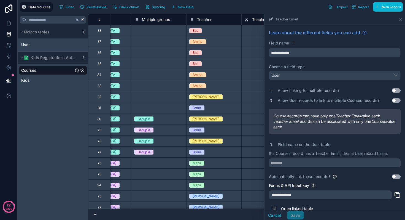
click at [399, 101] on button "Use setting" at bounding box center [396, 100] width 9 height 4
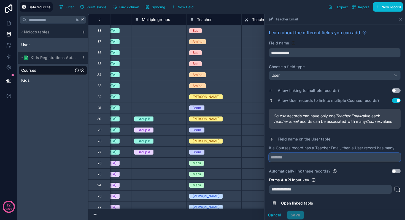
click at [295, 161] on input "text" at bounding box center [335, 157] width 132 height 9
type input "*******"
click at [298, 214] on button "Save" at bounding box center [295, 214] width 17 height 9
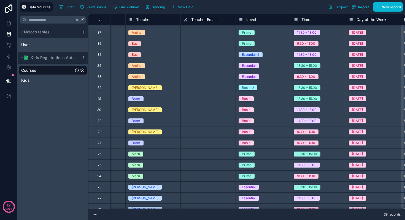
scroll to position [0, 205]
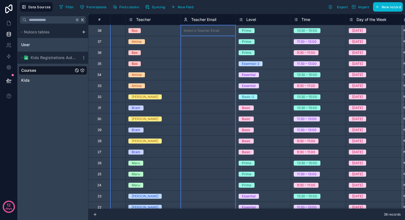
click at [185, 20] on icon at bounding box center [185, 19] width 4 height 7
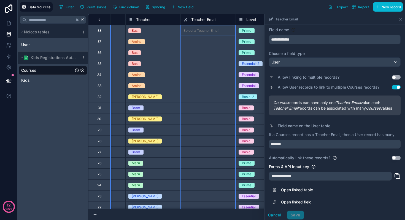
scroll to position [21, 0]
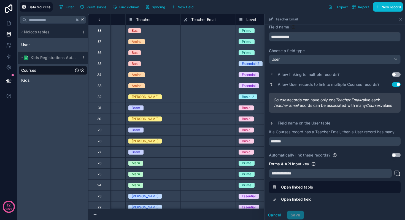
click at [298, 186] on link "Open linked table" at bounding box center [335, 187] width 132 height 12
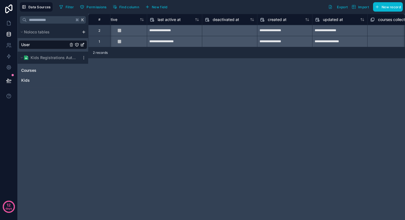
scroll to position [0, 477]
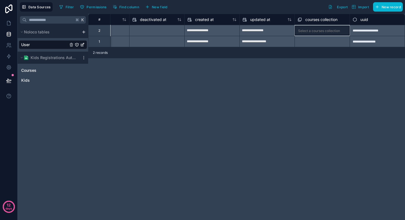
click at [312, 29] on div "Select a courses collection" at bounding box center [321, 30] width 55 height 11
click at [310, 38] on div "Select a courses collection" at bounding box center [321, 41] width 55 height 11
click at [310, 40] on div "Select a courses collection" at bounding box center [321, 41] width 55 height 11
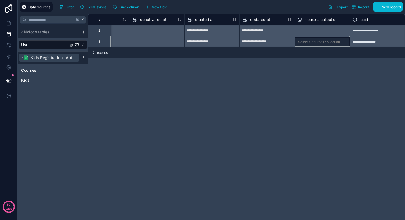
click at [33, 59] on span "Kids Registrations Autumn 2025" at bounding box center [54, 58] width 46 height 6
click at [53, 58] on span "Kids Registrations Autumn 2025" at bounding box center [54, 58] width 46 height 6
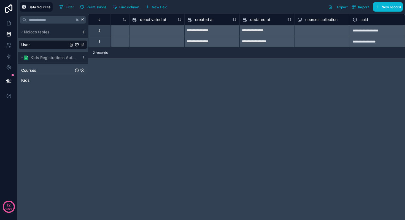
click at [35, 69] on span "Courses" at bounding box center [28, 70] width 15 height 6
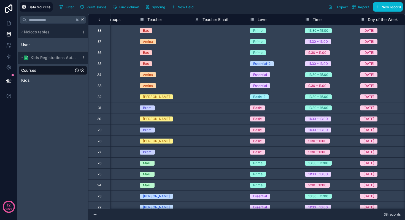
scroll to position [0, 247]
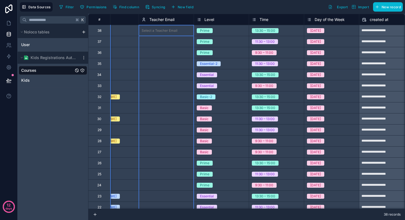
click at [143, 19] on icon at bounding box center [143, 18] width 1 height 1
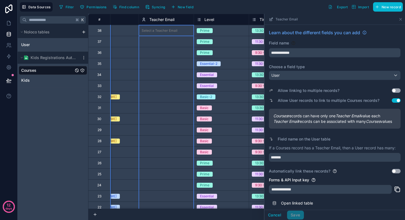
click at [272, 19] on icon at bounding box center [271, 19] width 4 height 4
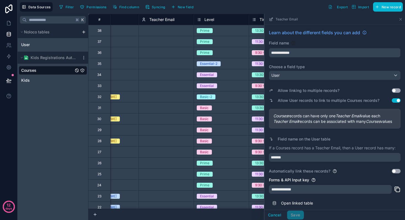
click at [273, 19] on div "Teacher Email" at bounding box center [283, 19] width 29 height 4
click at [270, 18] on icon at bounding box center [271, 19] width 4 height 4
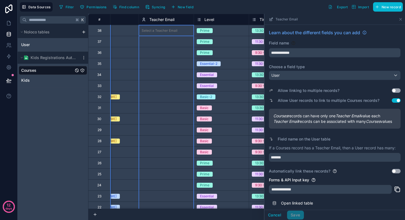
click at [143, 17] on icon at bounding box center [144, 19] width 4 height 7
click at [143, 18] on icon at bounding box center [144, 19] width 4 height 7
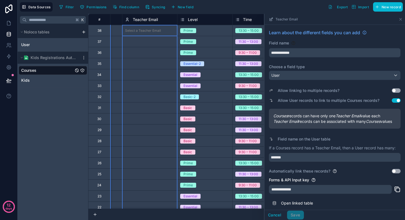
scroll to position [21, 0]
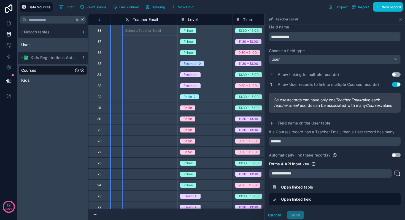
click at [309, 201] on link "Open linked field" at bounding box center [335, 199] width 132 height 12
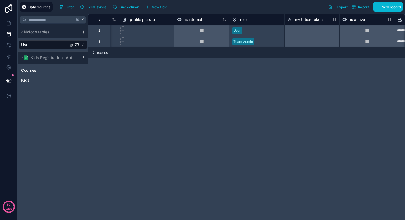
scroll to position [0, 155]
click at [47, 57] on span "Kids Registrations Autumn 2025" at bounding box center [54, 58] width 46 height 6
click at [30, 71] on span "Courses" at bounding box center [28, 70] width 15 height 6
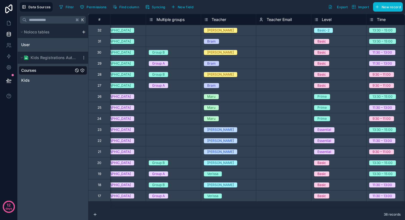
scroll to position [0, 130]
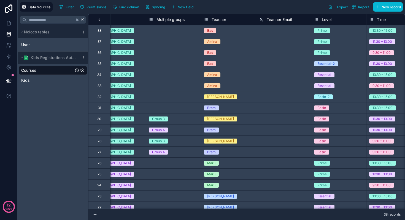
click at [261, 20] on icon at bounding box center [261, 20] width 2 height 1
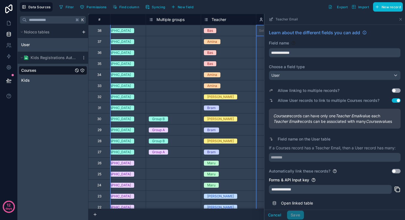
click at [398, 89] on button "Use setting" at bounding box center [396, 90] width 9 height 4
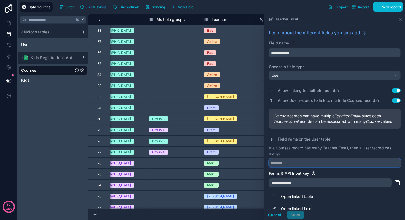
click at [295, 167] on input "text" at bounding box center [335, 162] width 132 height 9
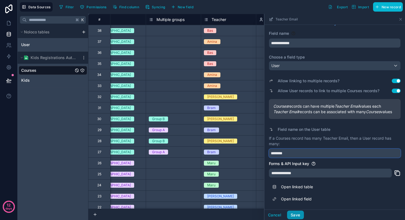
type input "********"
click at [297, 214] on button "Save" at bounding box center [295, 214] width 17 height 9
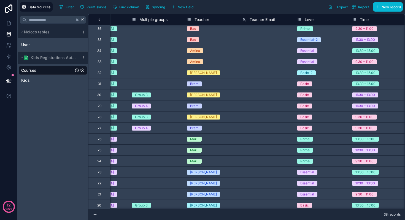
scroll to position [0, 147]
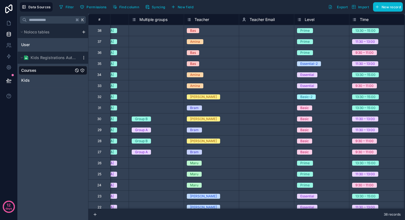
click at [85, 57] on icon at bounding box center [84, 57] width 4 height 4
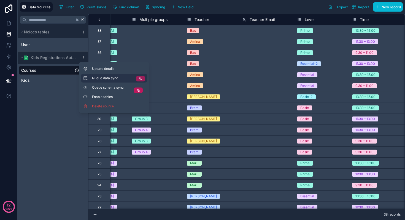
click at [140, 78] on icon at bounding box center [139, 78] width 1 height 1
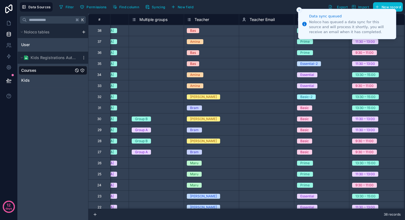
click at [300, 10] on icon "Close toast" at bounding box center [298, 9] width 3 height 3
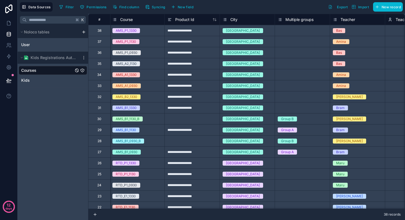
scroll to position [0, 0]
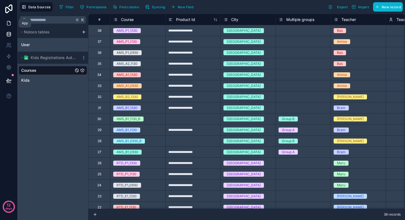
click at [7, 24] on icon at bounding box center [9, 23] width 6 height 6
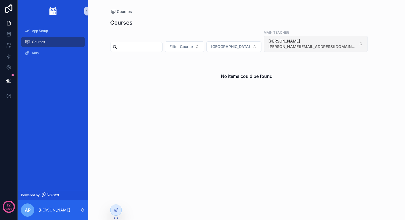
click at [268, 47] on span "[PERSON_NAME][EMAIL_ADDRESS][DOMAIN_NAME]" at bounding box center [312, 47] width 88 height 6
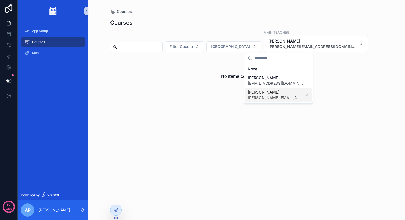
click at [262, 94] on span "[PERSON_NAME]" at bounding box center [275, 92] width 55 height 6
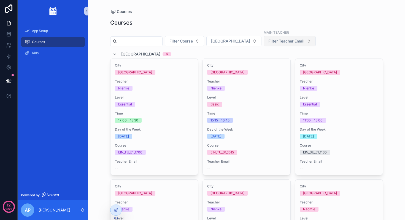
click at [268, 39] on span "Filter Teacher Email" at bounding box center [286, 41] width 36 height 6
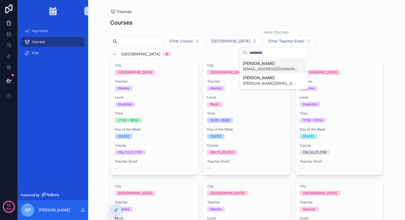
click at [274, 65] on span "[PERSON_NAME]" at bounding box center [270, 64] width 55 height 6
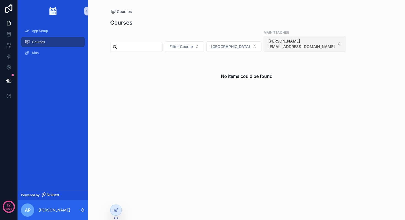
drag, startPoint x: 274, startPoint y: 46, endPoint x: 275, endPoint y: 51, distance: 4.7
click at [275, 46] on span "[EMAIL_ADDRESS][DOMAIN_NAME]" at bounding box center [301, 47] width 66 height 6
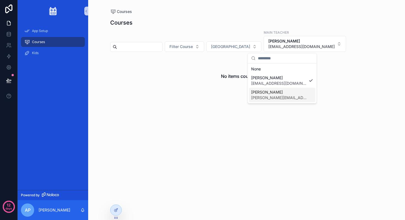
click at [278, 91] on span "[PERSON_NAME]" at bounding box center [278, 92] width 55 height 6
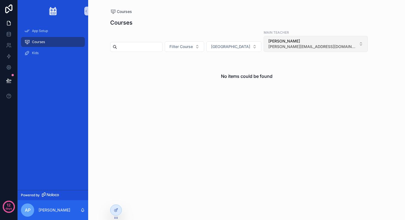
click at [278, 45] on span "[PERSON_NAME][EMAIL_ADDRESS][DOMAIN_NAME]" at bounding box center [312, 47] width 88 height 6
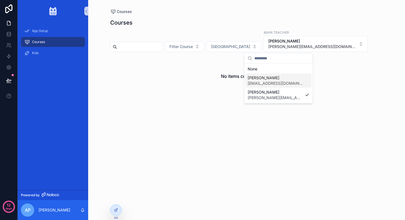
click at [275, 84] on span "[EMAIL_ADDRESS][DOMAIN_NAME]" at bounding box center [275, 83] width 55 height 6
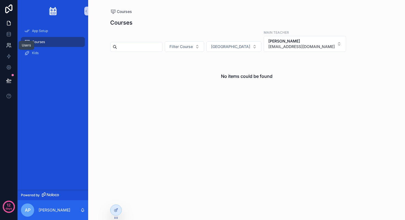
click at [8, 47] on icon at bounding box center [9, 45] width 6 height 6
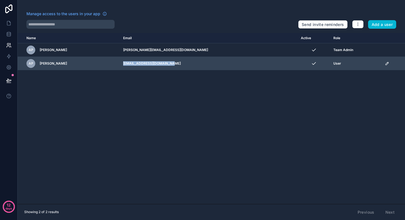
drag, startPoint x: 197, startPoint y: 62, endPoint x: 147, endPoint y: 64, distance: 50.1
click at [147, 64] on td "[EMAIL_ADDRESS][DOMAIN_NAME]" at bounding box center [209, 63] width 178 height 13
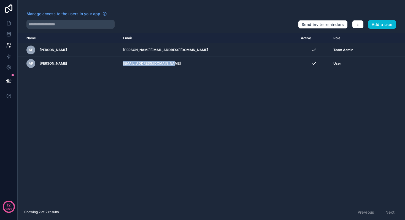
copy td "[EMAIL_ADDRESS][DOMAIN_NAME]"
click at [9, 33] on icon at bounding box center [9, 32] width 4 height 1
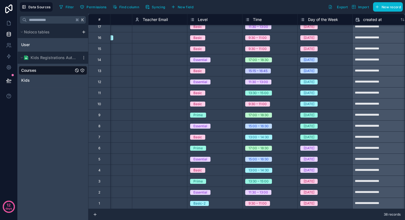
scroll to position [235, 248]
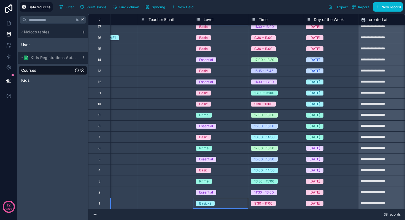
click at [207, 202] on div "Basic-2" at bounding box center [205, 203] width 12 height 5
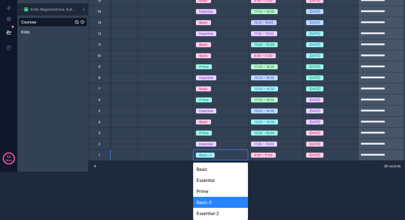
click at [211, 171] on body "**********" at bounding box center [202, 62] width 405 height 220
click at [211, 202] on div "Basic-2" at bounding box center [220, 201] width 55 height 11
click at [211, 171] on body "**********" at bounding box center [202, 62] width 405 height 220
click at [212, 170] on div "Basic" at bounding box center [220, 168] width 55 height 11
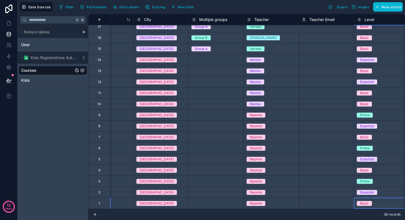
scroll to position [235, 90]
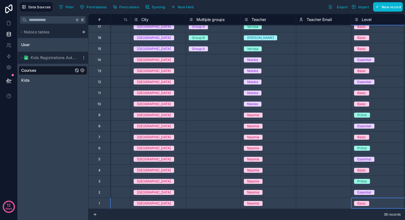
click at [312, 203] on div "Select a Teacher Email" at bounding box center [317, 203] width 36 height 4
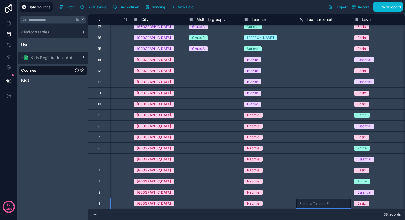
scroll to position [15, 0]
click at [312, 203] on body "**********" at bounding box center [202, 110] width 405 height 220
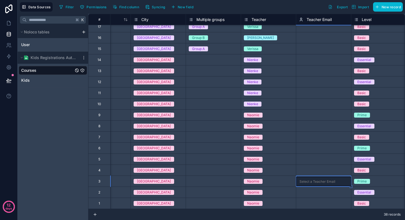
scroll to position [0, 0]
click at [316, 166] on div "Select a Teacher Email" at bounding box center [323, 170] width 55 height 8
click at [316, 166] on div "Select a Teacher Email" at bounding box center [323, 169] width 55 height 9
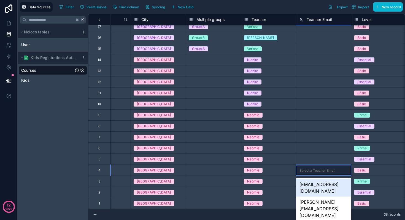
click at [318, 156] on div "Select a Teacher Email" at bounding box center [323, 159] width 55 height 8
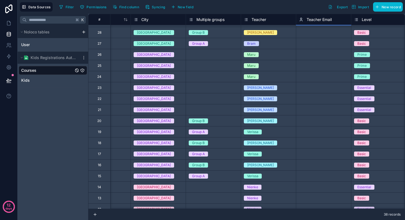
scroll to position [0, 90]
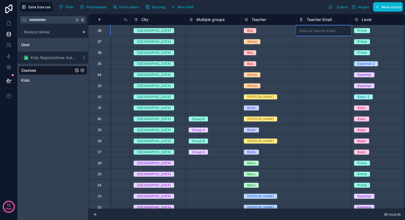
click at [315, 33] on div "Select a Teacher Email" at bounding box center [317, 31] width 36 height 4
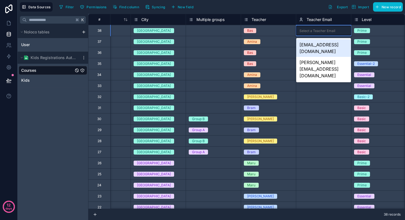
click at [323, 34] on div "Select a Teacher Email" at bounding box center [323, 30] width 55 height 9
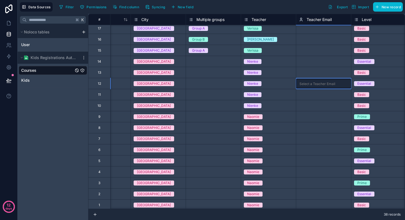
click at [304, 85] on div "Select a Teacher Email" at bounding box center [317, 84] width 36 height 4
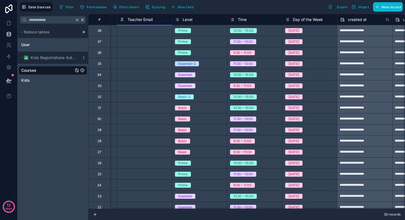
scroll to position [0, 367]
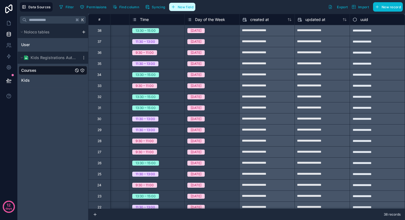
click at [189, 7] on span "New field" at bounding box center [186, 7] width 16 height 4
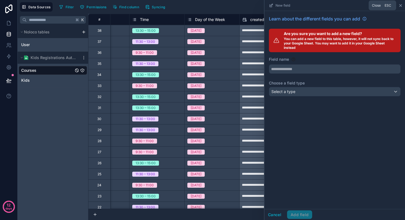
click at [399, 6] on icon at bounding box center [400, 5] width 4 height 4
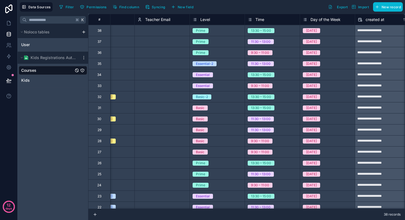
scroll to position [0, 252]
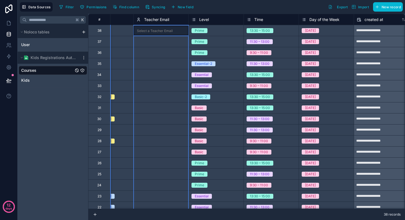
click at [140, 20] on icon at bounding box center [138, 19] width 4 height 7
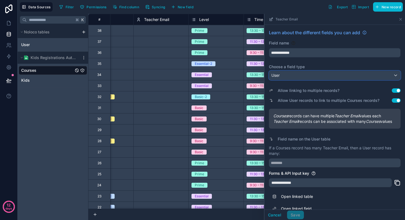
click at [304, 74] on div "User" at bounding box center [334, 75] width 131 height 9
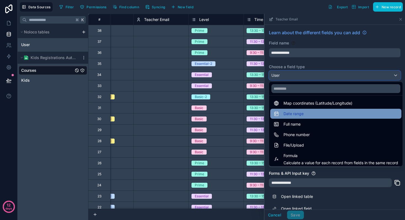
scroll to position [143, 0]
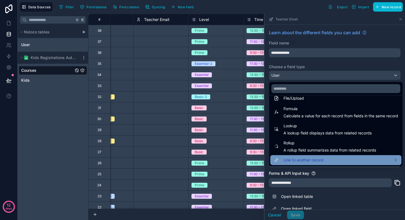
click at [321, 159] on span "Link to another record" at bounding box center [303, 159] width 40 height 7
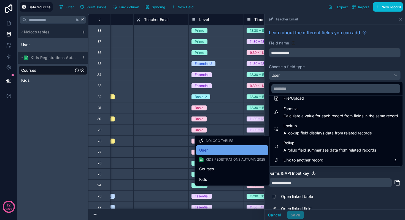
click at [217, 150] on div "User" at bounding box center [232, 150] width 66 height 7
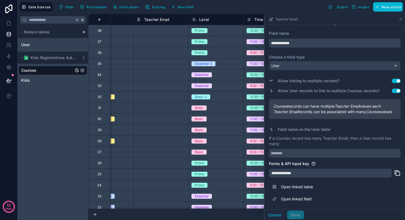
scroll to position [15, 0]
click at [328, 61] on div "User" at bounding box center [334, 65] width 131 height 9
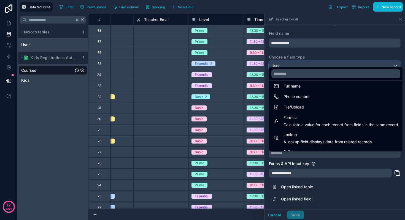
scroll to position [143, 0]
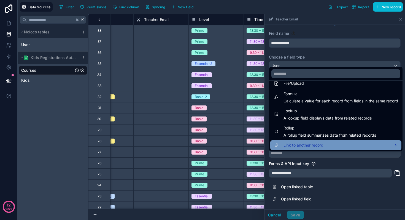
click at [329, 144] on div "Link to another record" at bounding box center [335, 145] width 124 height 7
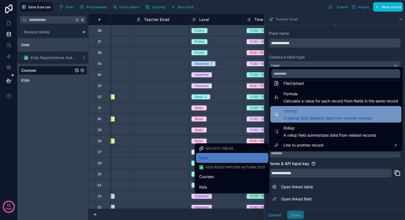
scroll to position [0, 0]
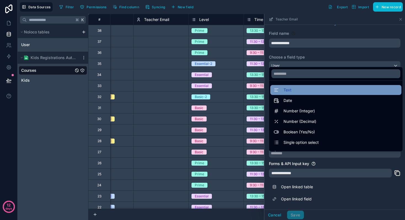
click at [321, 89] on div "Text" at bounding box center [335, 89] width 124 height 7
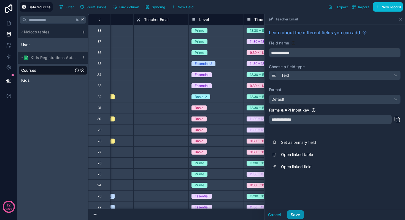
click at [300, 215] on button "Save" at bounding box center [295, 214] width 17 height 9
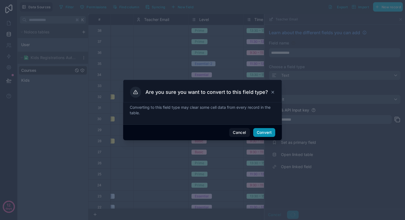
click at [265, 131] on button "Convert" at bounding box center [264, 132] width 22 height 9
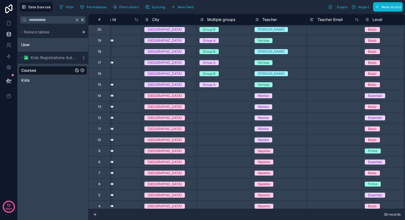
scroll to position [0, 79]
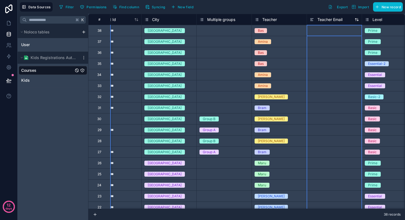
click at [311, 18] on icon at bounding box center [312, 19] width 4 height 7
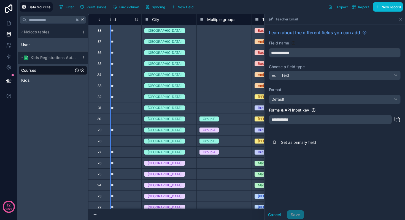
click at [224, 50] on div "Select a Multiple groups" at bounding box center [217, 52] width 37 height 4
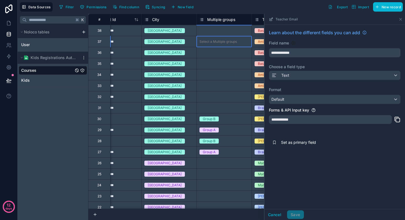
click at [237, 38] on div "Select a Multiple groups" at bounding box center [224, 41] width 55 height 11
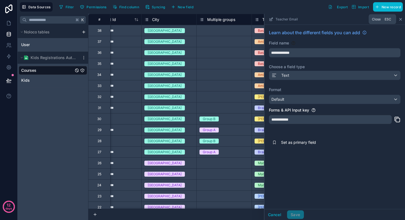
click at [401, 19] on icon at bounding box center [400, 19] width 4 height 4
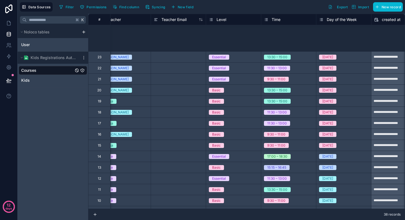
scroll to position [0, 235]
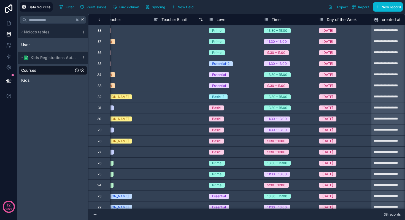
click at [202, 20] on icon at bounding box center [201, 19] width 4 height 4
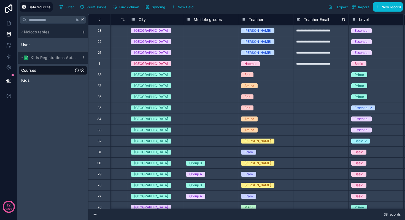
scroll to position [3, 93]
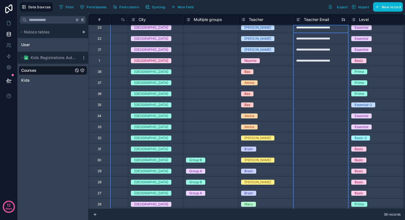
click at [343, 20] on icon at bounding box center [343, 19] width 4 height 4
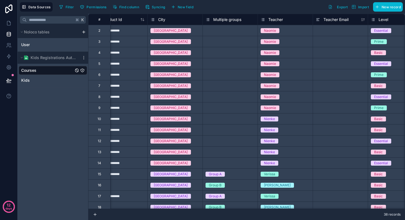
scroll to position [0, 202]
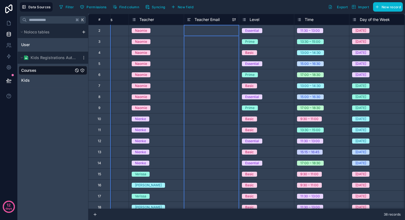
click at [235, 18] on icon at bounding box center [234, 19] width 4 height 4
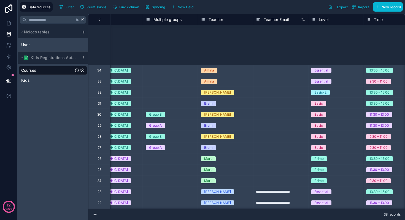
scroll to position [0, 133]
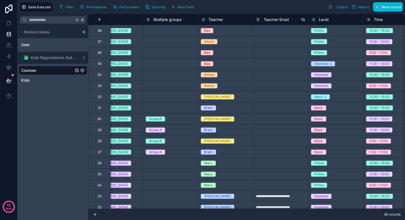
click at [303, 20] on icon at bounding box center [303, 19] width 1 height 2
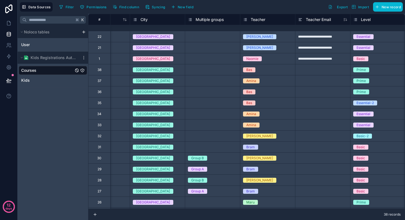
scroll to position [0, 91]
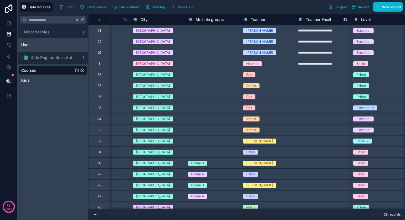
click at [346, 20] on icon at bounding box center [345, 19] width 4 height 4
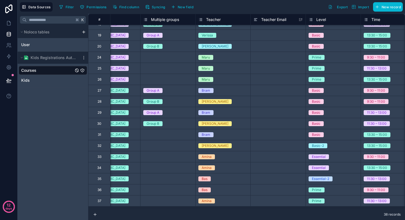
scroll to position [0, 135]
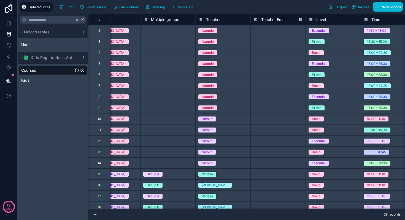
click at [301, 20] on icon at bounding box center [300, 19] width 4 height 4
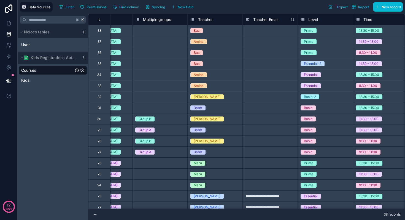
scroll to position [0, 144]
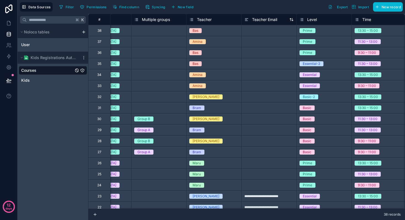
click at [247, 18] on icon at bounding box center [246, 18] width 3 height 0
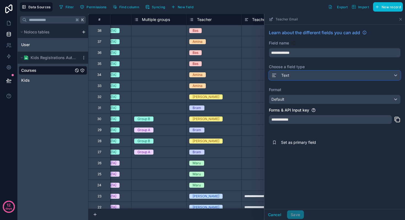
click at [293, 78] on div "Text" at bounding box center [334, 75] width 131 height 9
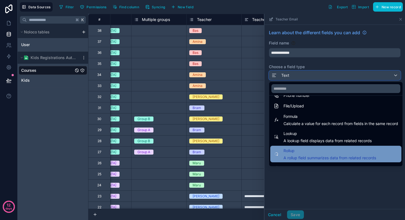
scroll to position [143, 0]
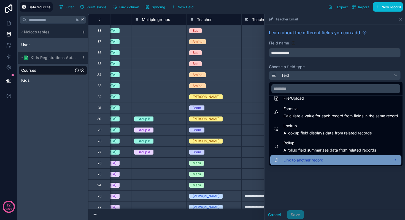
click at [302, 159] on span "Link to another record" at bounding box center [303, 159] width 40 height 7
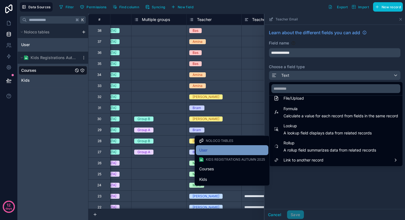
click at [217, 150] on div "User" at bounding box center [232, 150] width 66 height 7
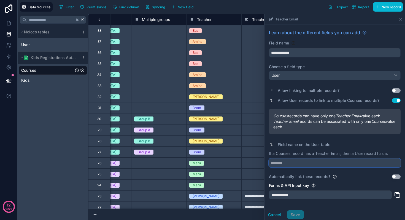
click at [303, 163] on input "text" at bounding box center [335, 162] width 132 height 9
type input "********"
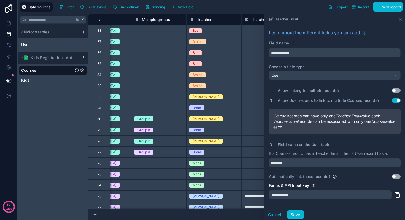
click at [397, 176] on button "Use setting" at bounding box center [396, 176] width 9 height 4
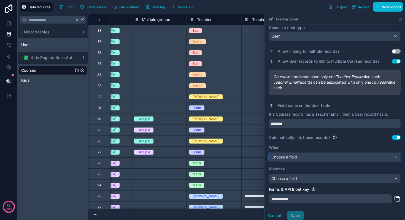
click at [303, 157] on div "Choose a field" at bounding box center [334, 156] width 131 height 9
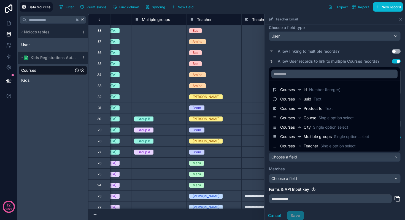
click at [304, 82] on ul "Courses id Number (Integer) Courses uuid Text Courses Product Id Text Courses C…" at bounding box center [334, 116] width 131 height 71
click at [272, 167] on div at bounding box center [334, 117] width 140 height 206
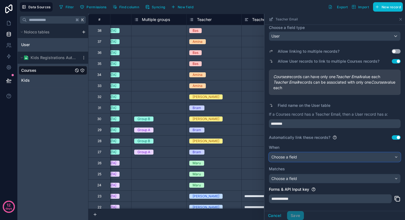
click at [304, 156] on div "Choose a field" at bounding box center [334, 156] width 131 height 9
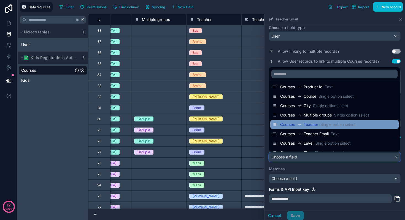
scroll to position [22, 0]
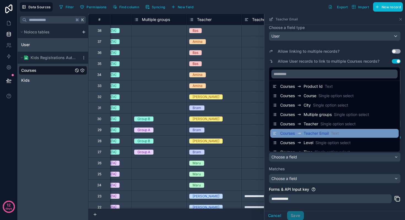
click at [310, 132] on span "Teacher Email" at bounding box center [316, 133] width 25 height 6
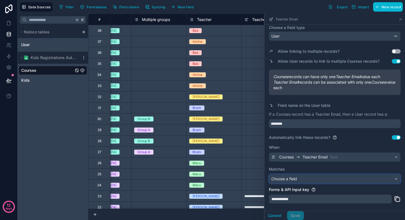
click at [308, 178] on div "Choose a field" at bounding box center [334, 178] width 131 height 9
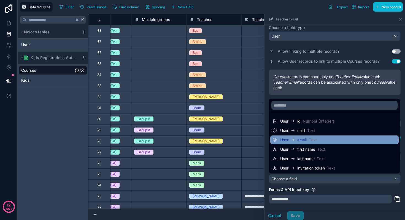
click at [325, 138] on div "User email Text" at bounding box center [334, 139] width 124 height 7
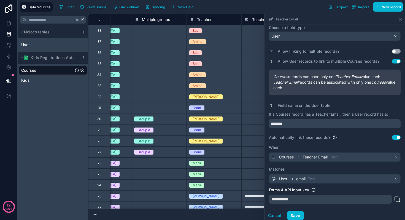
scroll to position [40, 0]
click at [299, 215] on button "Save" at bounding box center [295, 215] width 17 height 9
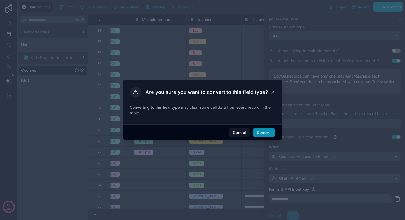
click at [262, 129] on button "Convert" at bounding box center [264, 132] width 22 height 9
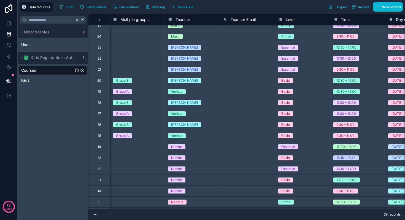
scroll to position [0, 166]
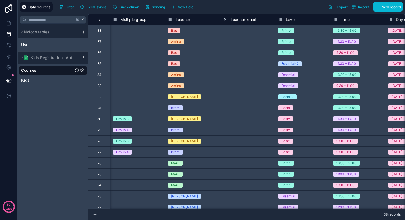
click at [268, 20] on div "Teacher Email" at bounding box center [247, 19] width 49 height 7
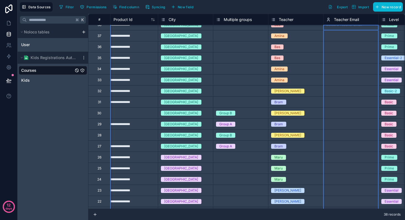
scroll to position [6, 0]
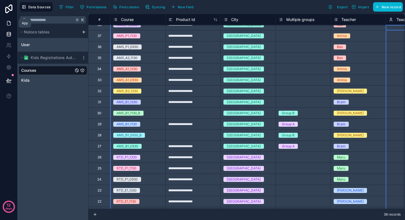
click at [5, 23] on link at bounding box center [8, 23] width 17 height 11
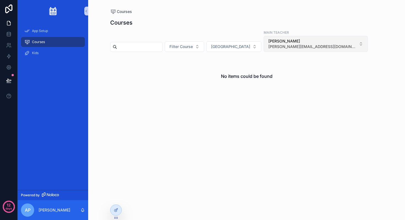
click at [276, 48] on span "[PERSON_NAME][EMAIL_ADDRESS][DOMAIN_NAME]" at bounding box center [312, 47] width 88 height 6
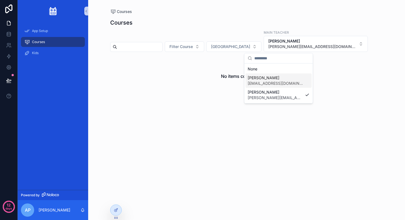
click at [273, 77] on span "[PERSON_NAME]" at bounding box center [275, 78] width 55 height 6
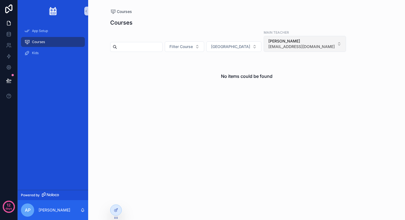
click at [272, 45] on span "[EMAIL_ADDRESS][DOMAIN_NAME]" at bounding box center [301, 47] width 66 height 6
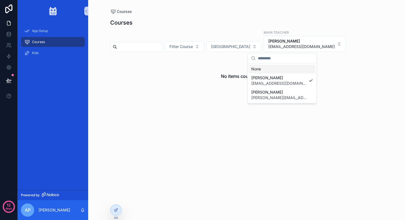
click at [264, 71] on div "None" at bounding box center [282, 68] width 66 height 9
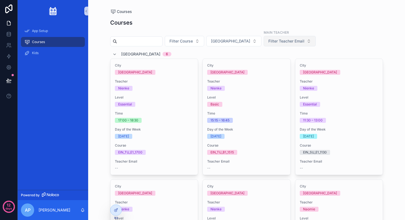
click at [275, 44] on button "Filter Teacher Email" at bounding box center [290, 41] width 52 height 10
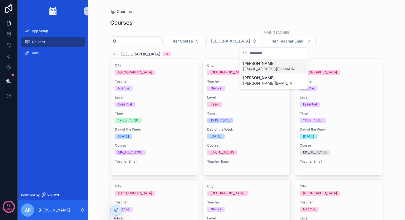
click at [278, 67] on span "[EMAIL_ADDRESS][DOMAIN_NAME]" at bounding box center [270, 69] width 55 height 6
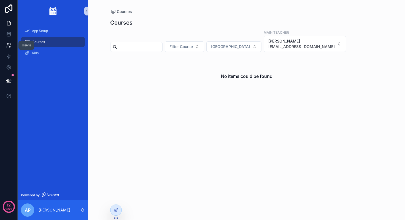
click at [9, 45] on icon at bounding box center [9, 45] width 6 height 6
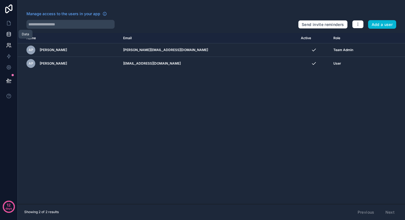
click at [12, 34] on link at bounding box center [8, 34] width 17 height 11
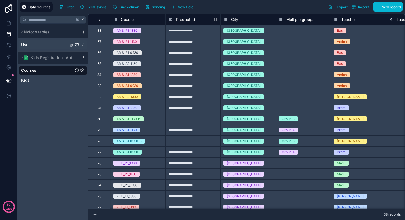
click at [34, 45] on link "User" at bounding box center [44, 45] width 47 height 6
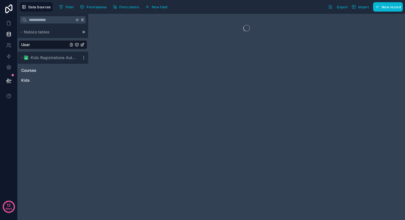
click at [83, 45] on icon "User" at bounding box center [82, 44] width 4 height 4
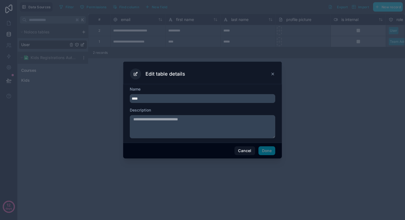
click at [273, 74] on icon at bounding box center [273, 74] width 2 height 2
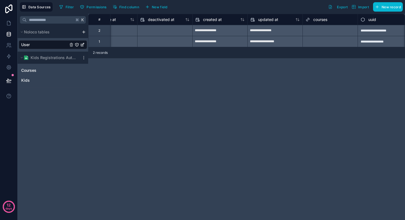
scroll to position [0, 477]
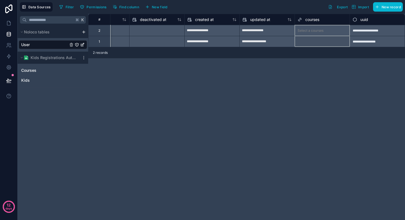
click at [299, 19] on icon at bounding box center [299, 19] width 4 height 7
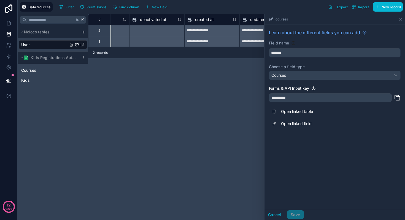
click at [201, 82] on div "**********" at bounding box center [246, 117] width 317 height 206
click at [401, 17] on icon at bounding box center [400, 19] width 4 height 4
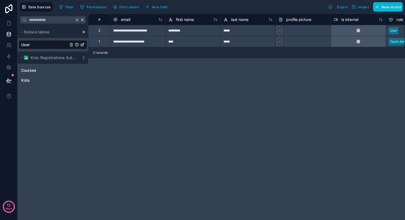
click at [142, 31] on div "**********" at bounding box center [137, 30] width 55 height 11
click at [145, 31] on div "**********" at bounding box center [137, 30] width 55 height 11
click at [58, 57] on span "Kids Registrations Autumn 2025" at bounding box center [54, 58] width 46 height 6
click at [48, 59] on span "Kids Registrations Autumn 2025" at bounding box center [54, 58] width 46 height 6
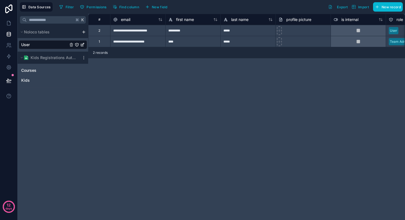
click at [31, 44] on link "User" at bounding box center [44, 45] width 47 height 6
click at [28, 70] on span "Courses" at bounding box center [28, 70] width 15 height 6
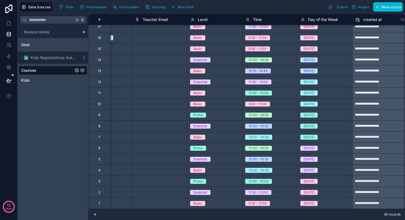
scroll to position [0, 254]
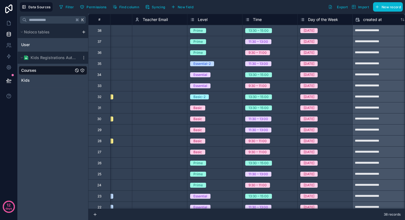
click at [138, 20] on icon at bounding box center [137, 20] width 2 height 1
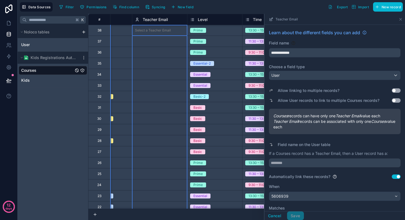
scroll to position [64, 0]
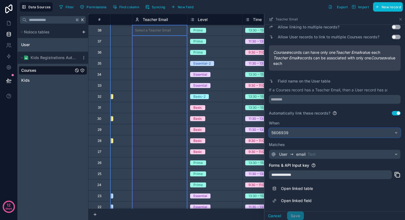
click at [307, 133] on div "5606939" at bounding box center [334, 132] width 131 height 9
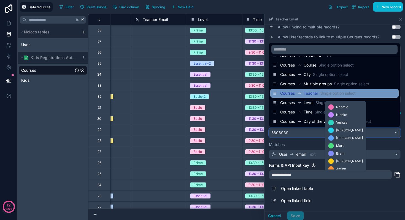
scroll to position [0, 0]
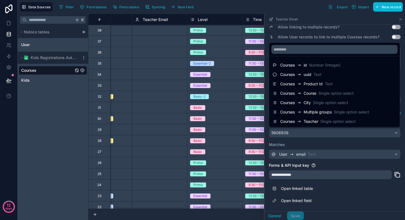
click at [293, 145] on div at bounding box center [334, 117] width 140 height 206
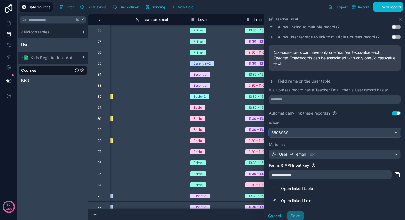
click at [300, 133] on div "5606939" at bounding box center [334, 132] width 131 height 9
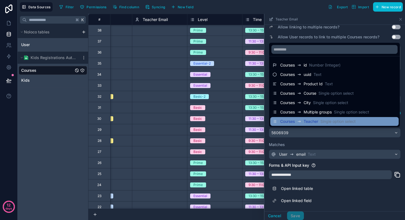
click at [308, 120] on span "Teacher" at bounding box center [311, 121] width 15 height 6
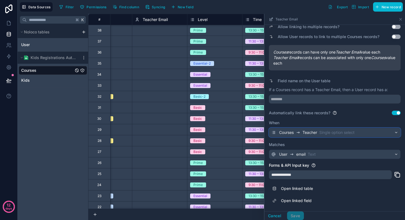
click at [307, 132] on span "Teacher" at bounding box center [309, 132] width 15 height 6
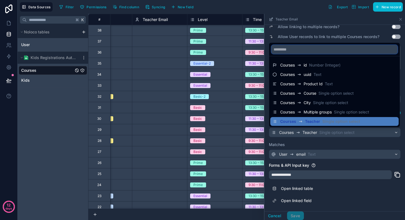
click at [291, 50] on input "text" at bounding box center [334, 49] width 126 height 9
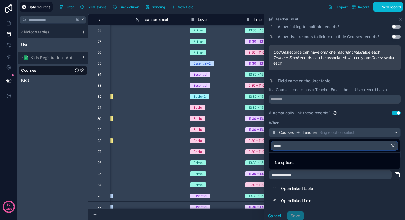
type input "*****"
click at [289, 123] on div at bounding box center [334, 117] width 140 height 206
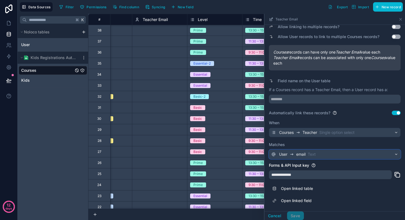
click at [300, 153] on span "email" at bounding box center [300, 154] width 9 height 6
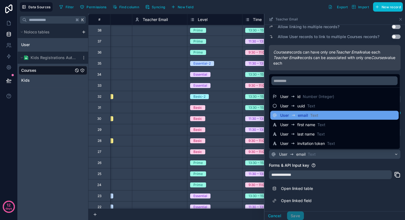
click at [304, 116] on span "email" at bounding box center [303, 115] width 10 height 6
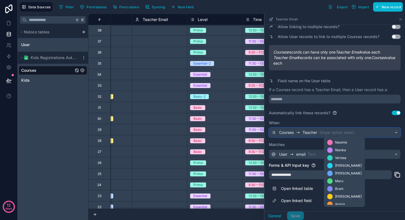
click at [328, 131] on span "Single option select" at bounding box center [336, 132] width 35 height 6
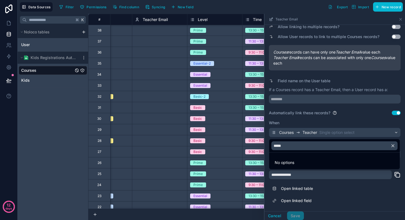
click at [275, 214] on div at bounding box center [334, 117] width 140 height 206
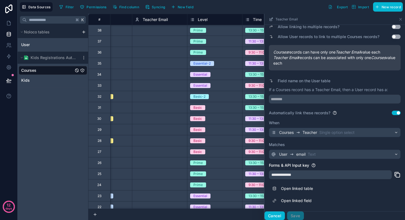
click at [275, 214] on button "Cancel" at bounding box center [274, 215] width 20 height 9
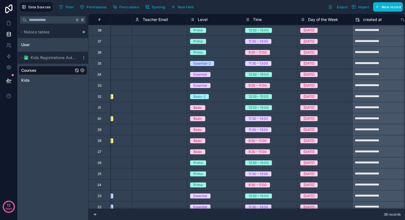
click at [132, 20] on div "Teacher Email" at bounding box center [159, 19] width 55 height 11
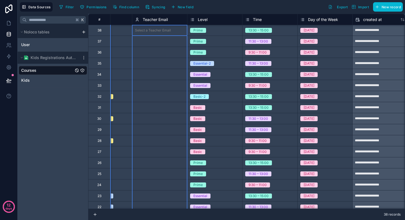
click at [139, 21] on icon at bounding box center [137, 19] width 4 height 7
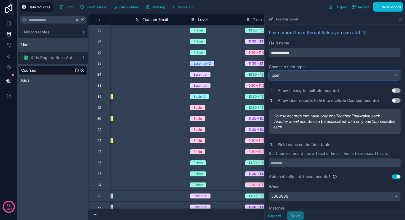
click at [302, 71] on div "User" at bounding box center [334, 75] width 131 height 9
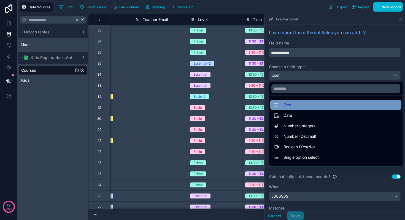
click at [294, 107] on div "Text" at bounding box center [335, 104] width 124 height 7
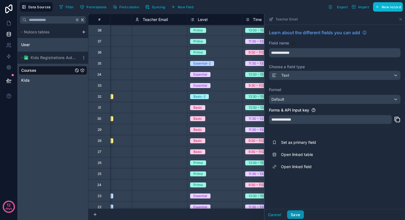
click at [293, 214] on button "Save" at bounding box center [295, 214] width 17 height 9
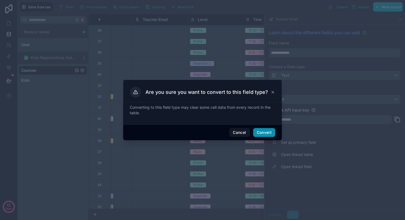
click at [258, 133] on button "Convert" at bounding box center [264, 132] width 22 height 9
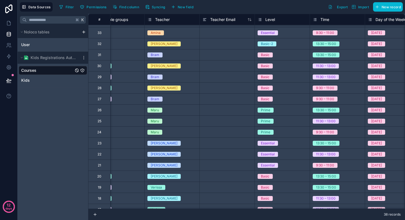
scroll to position [0, 186]
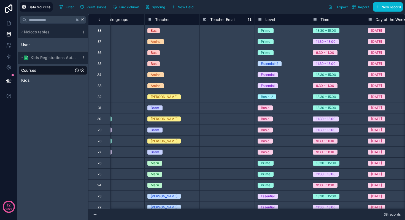
click at [249, 21] on icon at bounding box center [249, 19] width 4 height 4
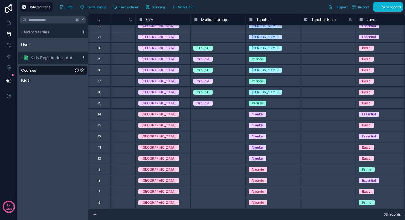
scroll to position [235, 85]
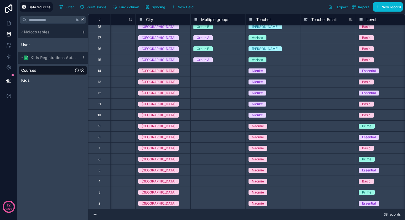
click at [81, 56] on div at bounding box center [83, 57] width 7 height 4
click at [83, 57] on icon at bounding box center [84, 57] width 4 height 4
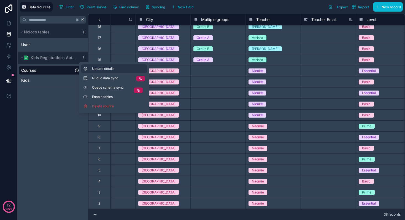
click at [95, 70] on span "Update details" at bounding box center [118, 68] width 53 height 4
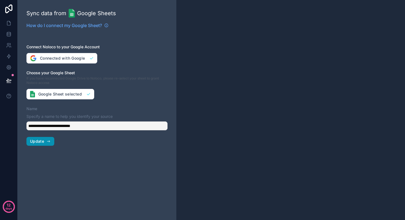
click at [37, 142] on span "Update" at bounding box center [37, 141] width 14 height 5
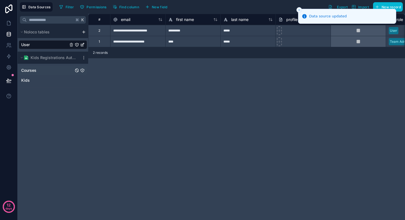
click at [34, 73] on span "Courses" at bounding box center [28, 70] width 15 height 6
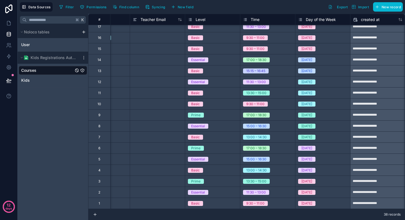
scroll to position [0, 256]
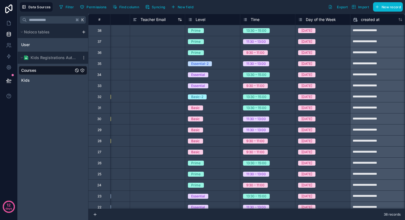
click at [179, 20] on icon at bounding box center [180, 19] width 4 height 4
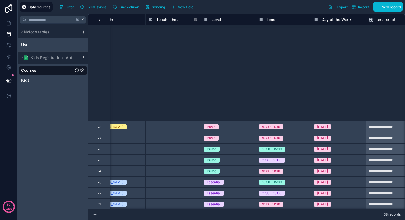
scroll to position [0, 240]
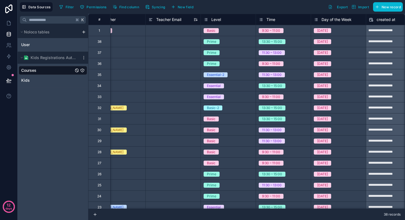
click at [197, 18] on icon at bounding box center [195, 19] width 4 height 4
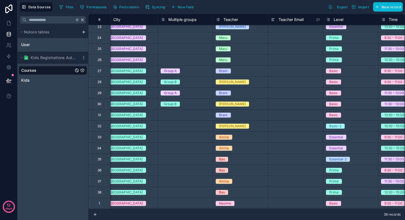
scroll to position [0, 118]
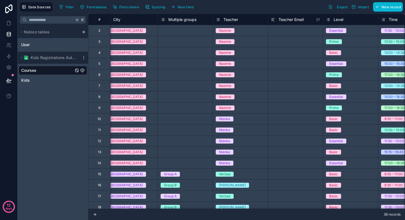
click at [80, 57] on div at bounding box center [83, 57] width 7 height 4
click at [83, 58] on icon at bounding box center [84, 57] width 4 height 4
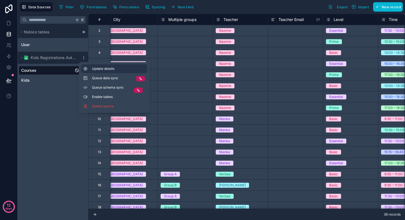
click at [99, 71] on button "Update details" at bounding box center [114, 68] width 66 height 9
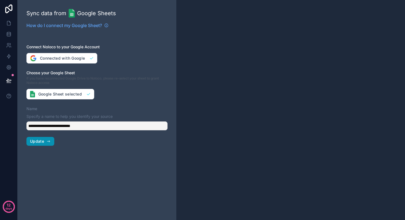
drag, startPoint x: 45, startPoint y: 139, endPoint x: 71, endPoint y: 138, distance: 25.9
click at [45, 139] on button "Update" at bounding box center [40, 141] width 28 height 9
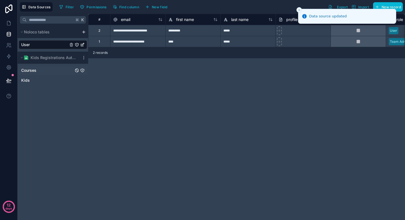
drag, startPoint x: 25, startPoint y: 68, endPoint x: 49, endPoint y: 70, distance: 24.8
click at [25, 69] on span "Courses" at bounding box center [28, 70] width 15 height 6
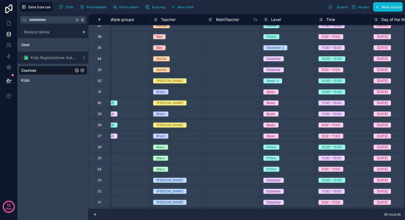
scroll to position [0, 180]
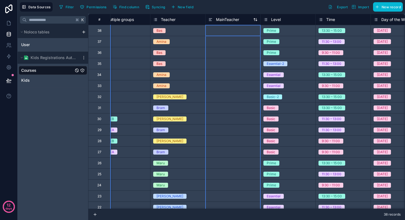
click at [256, 19] on icon at bounding box center [256, 19] width 1 height 2
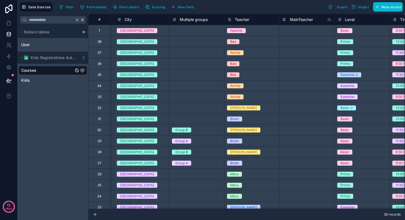
scroll to position [0, 128]
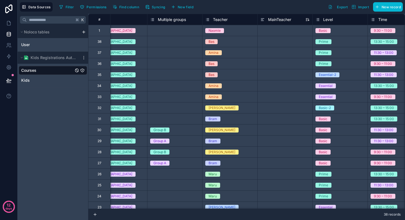
click at [308, 21] on icon at bounding box center [307, 19] width 4 height 4
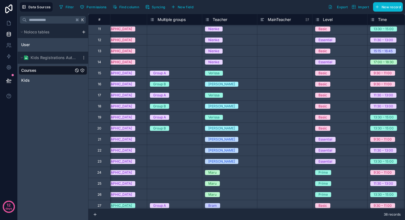
scroll to position [0, 129]
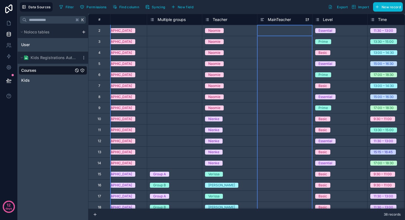
click at [262, 20] on icon at bounding box center [262, 20] width 2 height 0
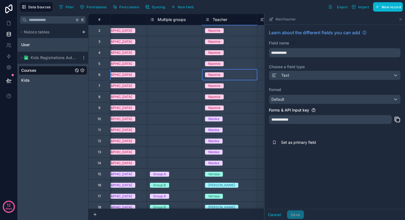
click at [247, 77] on div "Naomie" at bounding box center [229, 75] width 55 height 6
click at [85, 58] on icon at bounding box center [84, 57] width 4 height 4
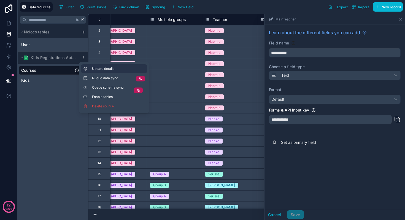
click at [107, 69] on span "Update details" at bounding box center [118, 68] width 53 height 4
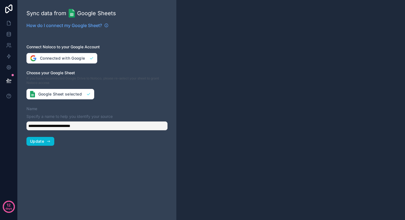
click at [39, 136] on div "**********" at bounding box center [97, 110] width 159 height 220
drag, startPoint x: 40, startPoint y: 139, endPoint x: 44, endPoint y: 139, distance: 3.0
click at [40, 139] on span "Update" at bounding box center [37, 141] width 14 height 5
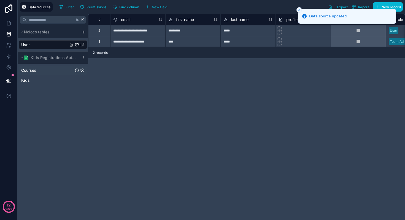
click at [29, 68] on span "Courses" at bounding box center [28, 70] width 15 height 6
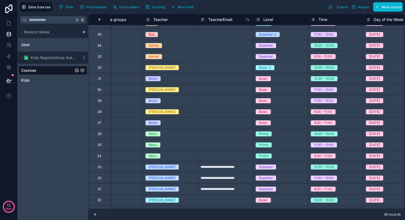
scroll to position [30, 188]
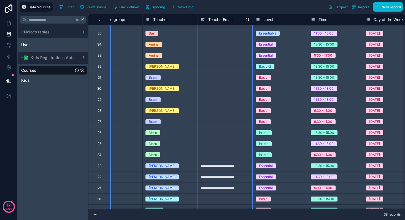
click at [202, 19] on icon at bounding box center [203, 19] width 4 height 7
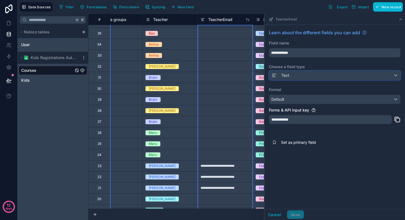
click at [281, 75] on span "Text" at bounding box center [285, 75] width 8 height 6
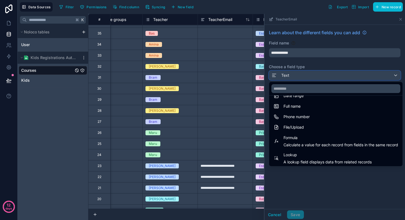
scroll to position [143, 0]
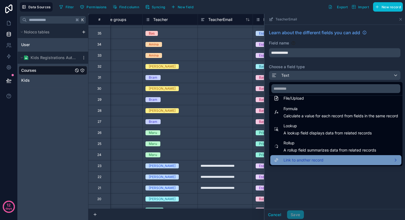
click at [304, 160] on span "Link to another record" at bounding box center [303, 159] width 40 height 7
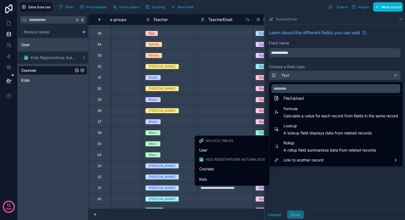
click at [208, 149] on div "User" at bounding box center [232, 150] width 66 height 7
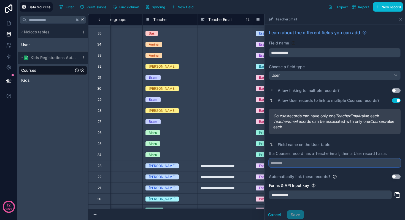
click at [283, 160] on input "text" at bounding box center [335, 162] width 132 height 9
type input "********"
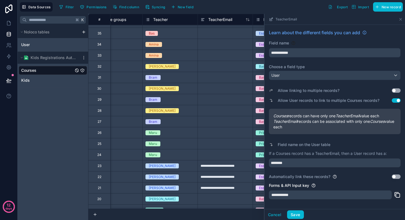
click at [396, 174] on button "Use setting" at bounding box center [396, 176] width 9 height 4
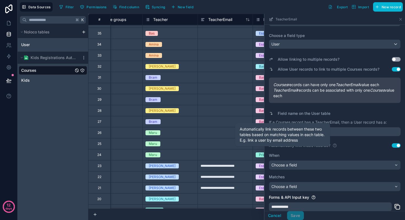
scroll to position [39, 0]
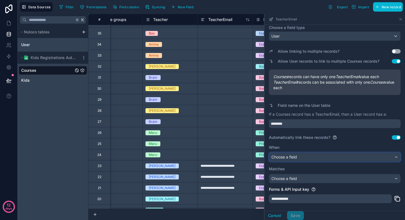
click at [326, 156] on div "Choose a field" at bounding box center [334, 156] width 131 height 9
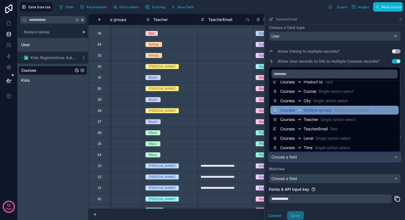
scroll to position [30, 0]
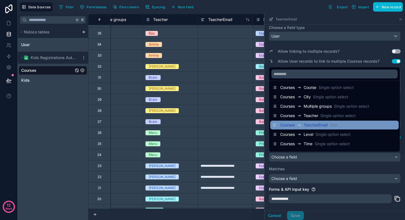
click at [319, 124] on span "TeacherEmail" at bounding box center [316, 125] width 24 height 6
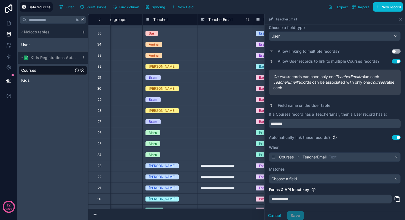
scroll to position [39, 0]
click at [305, 176] on div "Choose a field" at bounding box center [334, 178] width 131 height 9
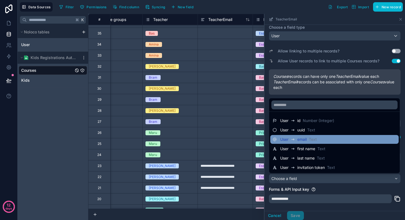
click at [310, 140] on span "Text" at bounding box center [313, 139] width 8 height 6
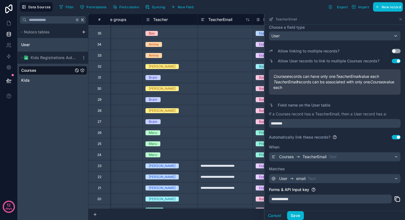
scroll to position [40, 0]
click at [296, 212] on button "Save" at bounding box center [295, 215] width 17 height 9
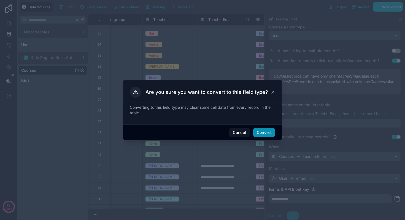
click at [268, 134] on button "Convert" at bounding box center [264, 132] width 22 height 9
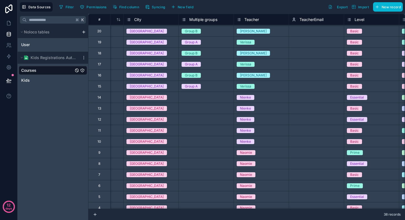
scroll to position [235, 97]
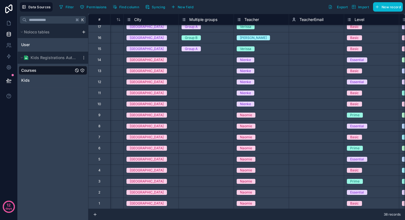
click at [294, 20] on icon at bounding box center [294, 19] width 4 height 7
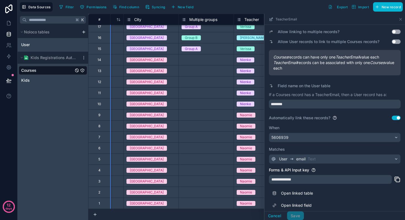
scroll to position [59, 0]
click at [310, 136] on div "5606939" at bounding box center [334, 136] width 131 height 9
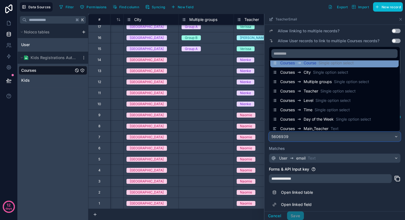
scroll to position [37, 0]
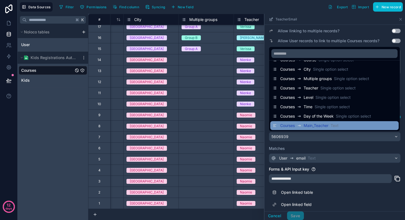
click at [313, 125] on span "Main_Teacher" at bounding box center [316, 126] width 25 height 6
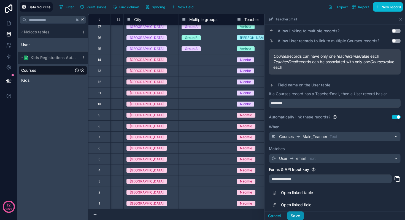
click at [299, 213] on button "Save" at bounding box center [295, 215] width 17 height 9
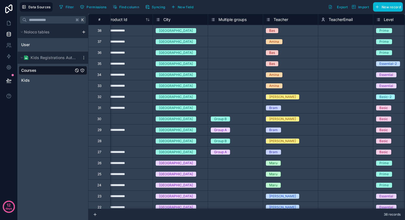
scroll to position [0, 78]
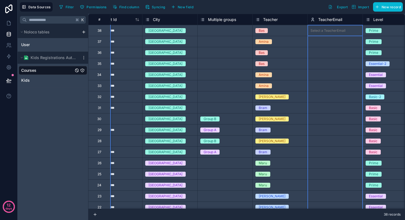
click at [314, 21] on icon at bounding box center [312, 19] width 4 height 7
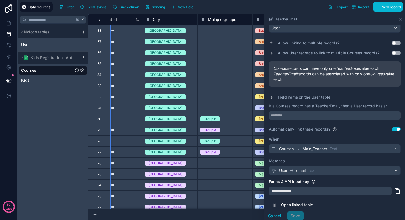
scroll to position [64, 0]
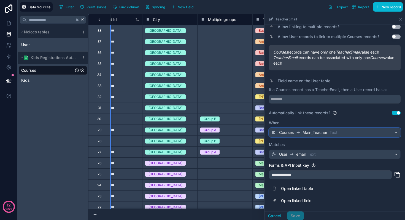
click at [321, 131] on span "Main_Teacher" at bounding box center [314, 132] width 25 height 6
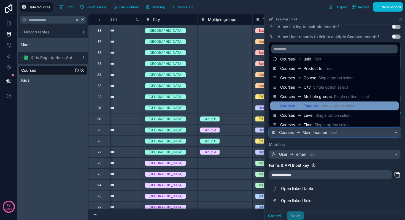
scroll to position [37, 0]
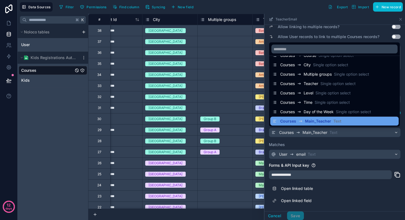
click at [313, 120] on span "Main_Teacher" at bounding box center [318, 121] width 26 height 6
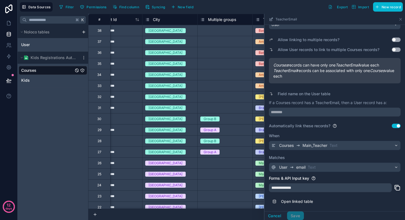
scroll to position [50, 0]
click at [397, 49] on button "Use setting" at bounding box center [396, 50] width 9 height 4
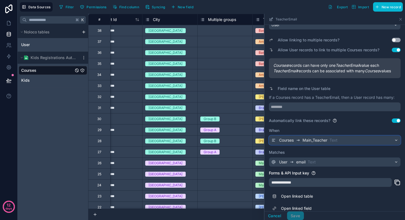
click at [335, 138] on span "Text" at bounding box center [333, 140] width 8 height 6
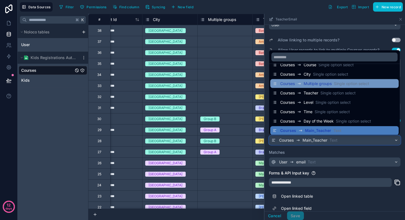
scroll to position [37, 0]
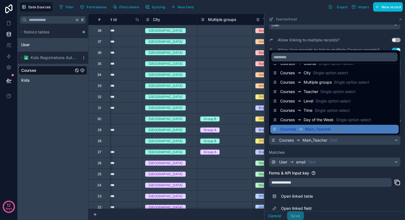
click at [340, 155] on div at bounding box center [334, 117] width 140 height 206
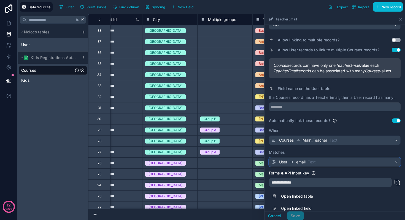
click at [335, 163] on div "User email Text" at bounding box center [334, 161] width 131 height 9
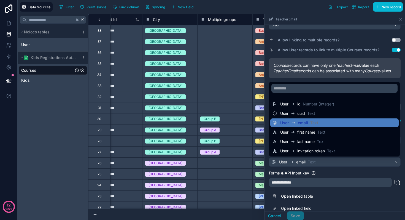
click at [334, 164] on div at bounding box center [334, 117] width 140 height 206
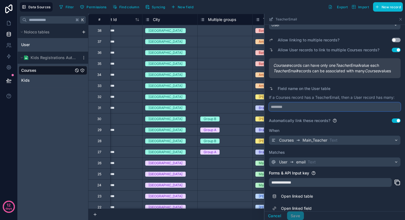
click at [305, 104] on input "text" at bounding box center [335, 106] width 132 height 9
type input "********"
click at [298, 216] on button "Save" at bounding box center [295, 215] width 17 height 9
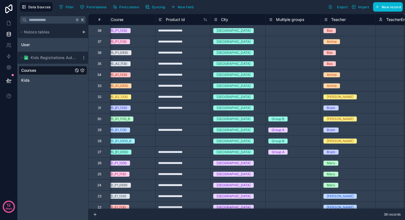
scroll to position [0, 36]
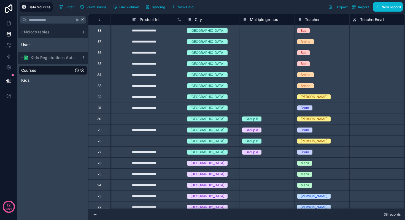
click at [382, 20] on div "TeacherEmail" at bounding box center [368, 19] width 32 height 7
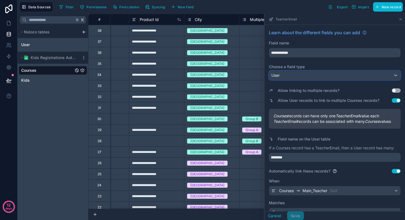
click at [279, 74] on span "User" at bounding box center [275, 75] width 8 height 6
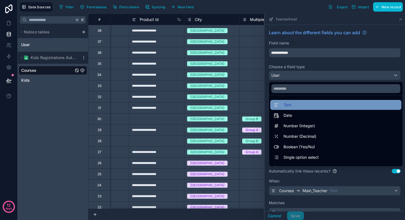
click at [279, 107] on span at bounding box center [277, 104] width 8 height 7
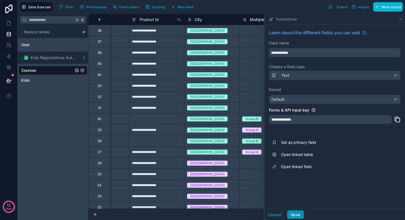
click at [294, 214] on button "Save" at bounding box center [295, 214] width 17 height 9
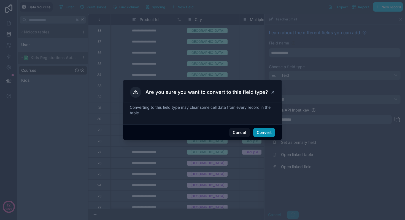
click at [262, 132] on button "Convert" at bounding box center [264, 132] width 22 height 9
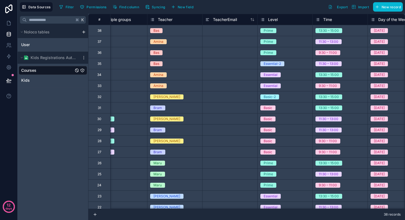
scroll to position [0, 155]
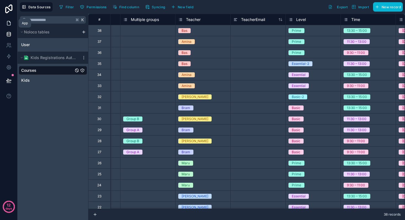
click at [9, 24] on icon at bounding box center [9, 23] width 6 height 6
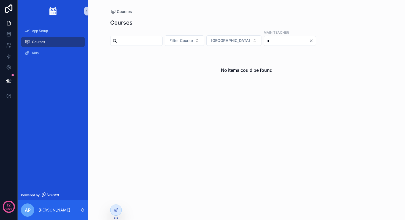
click at [272, 40] on input "*" at bounding box center [286, 41] width 45 height 8
click at [309, 41] on button "Clear" at bounding box center [312, 41] width 7 height 4
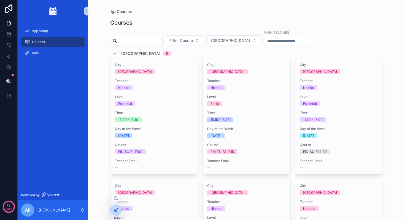
click at [116, 207] on icon at bounding box center [116, 209] width 4 height 4
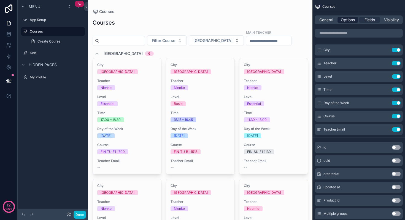
click at [348, 20] on span "Options" at bounding box center [348, 20] width 14 height 6
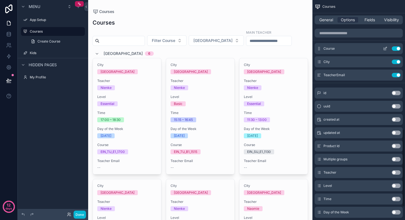
scroll to position [375, 0]
click at [397, 172] on button "Use setting" at bounding box center [396, 172] width 9 height 4
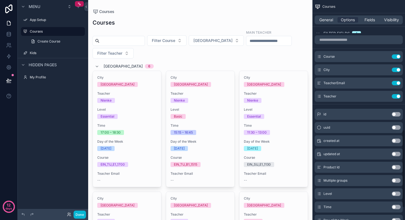
scroll to position [366, 0]
click at [394, 83] on button "Use setting" at bounding box center [396, 83] width 9 height 4
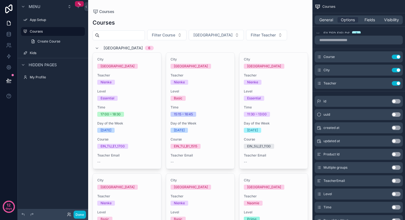
click at [186, 35] on button "Filter Course" at bounding box center [166, 35] width 39 height 10
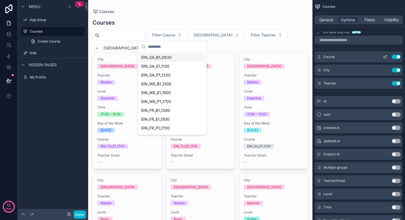
click at [392, 58] on button "Use setting" at bounding box center [396, 57] width 9 height 4
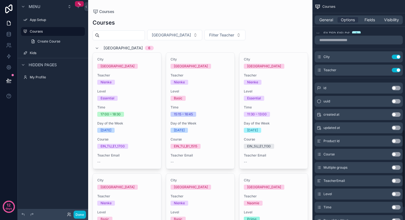
click at [80, 212] on button "Done" at bounding box center [80, 214] width 12 height 8
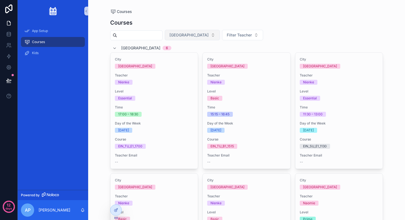
click at [194, 35] on button "[GEOGRAPHIC_DATA]" at bounding box center [192, 35] width 55 height 10
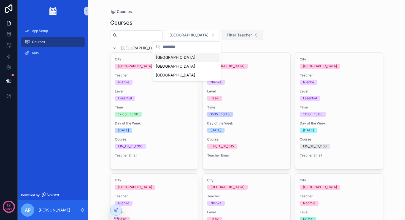
click at [227, 34] on span "Filter Teacher" at bounding box center [239, 35] width 25 height 6
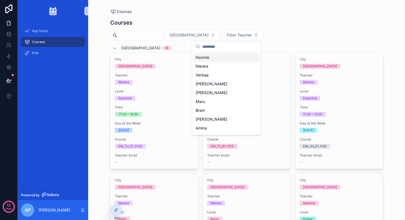
click at [215, 58] on div "Naomie" at bounding box center [226, 57] width 66 height 9
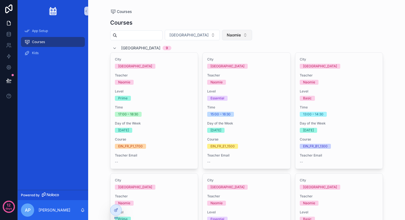
click at [227, 36] on span "Naomie" at bounding box center [234, 35] width 14 height 6
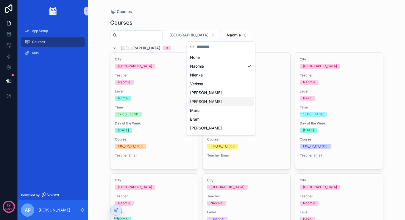
click at [214, 97] on div "[PERSON_NAME]" at bounding box center [221, 101] width 66 height 9
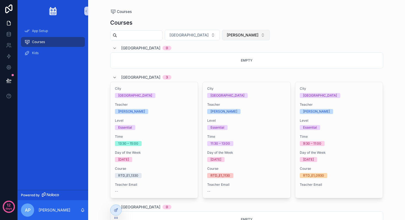
click at [224, 34] on button "[PERSON_NAME]" at bounding box center [246, 35] width 48 height 10
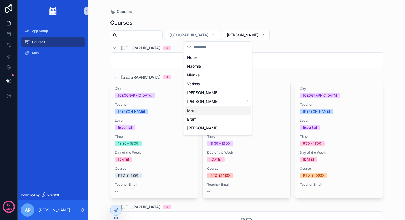
click at [199, 111] on div "Maru" at bounding box center [218, 110] width 66 height 9
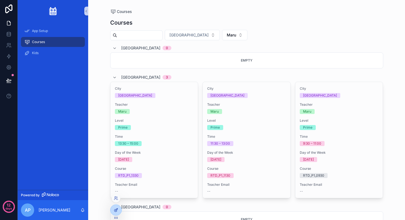
click at [119, 209] on div at bounding box center [115, 209] width 11 height 10
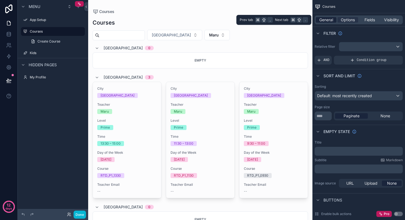
click at [327, 19] on span "General" at bounding box center [326, 20] width 14 height 6
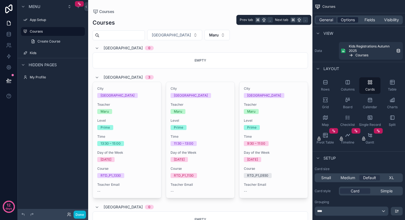
click at [345, 19] on span "Options" at bounding box center [348, 20] width 14 height 6
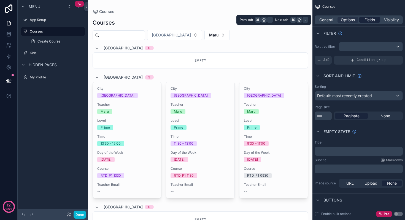
click at [370, 19] on span "Fields" at bounding box center [369, 20] width 10 height 6
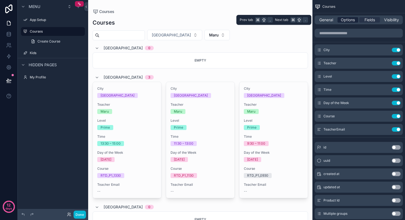
click at [348, 20] on span "Options" at bounding box center [348, 20] width 14 height 6
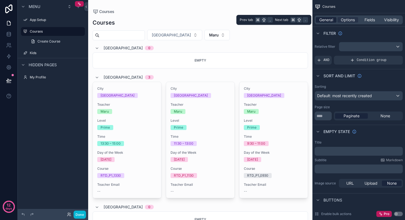
click at [328, 19] on span "General" at bounding box center [326, 20] width 14 height 6
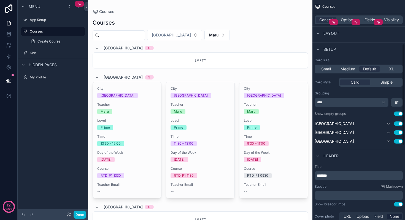
scroll to position [109, 0]
click at [396, 113] on button "Use setting" at bounding box center [398, 113] width 9 height 4
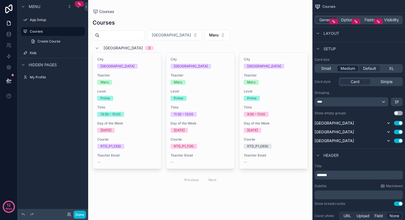
scroll to position [0, 0]
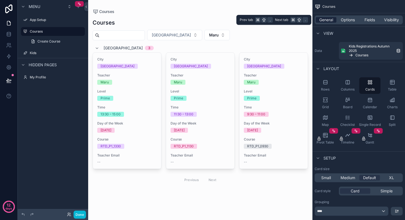
click at [324, 20] on span "General" at bounding box center [326, 20] width 14 height 6
click at [346, 19] on span "Options" at bounding box center [348, 20] width 14 height 6
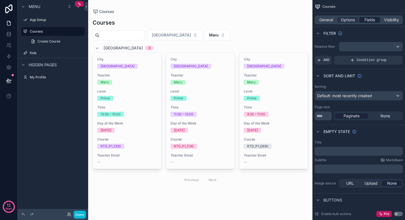
click at [365, 17] on span "Fields" at bounding box center [369, 20] width 10 height 6
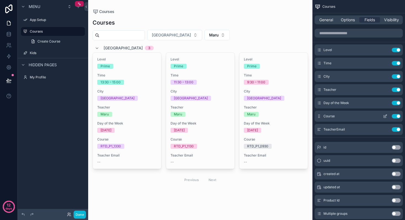
click at [393, 116] on button "Use setting" at bounding box center [396, 116] width 9 height 4
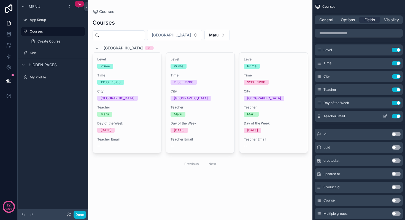
click at [394, 115] on button "Use setting" at bounding box center [396, 116] width 9 height 4
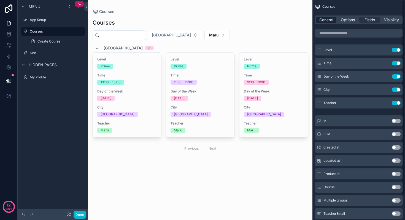
click at [321, 18] on span "General" at bounding box center [326, 20] width 14 height 6
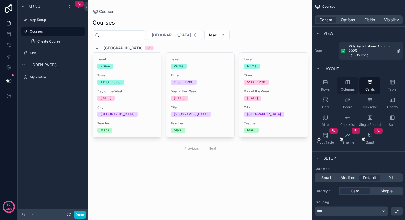
click at [348, 86] on div "Columns" at bounding box center [347, 85] width 21 height 17
click at [366, 84] on div "Cards" at bounding box center [369, 85] width 21 height 17
click at [392, 85] on div "Table" at bounding box center [391, 85] width 21 height 17
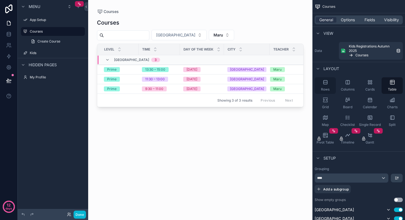
click at [327, 83] on icon "scrollable content" at bounding box center [325, 82] width 4 height 4
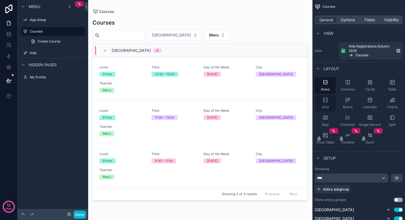
click at [325, 102] on icon "scrollable content" at bounding box center [326, 100] width 6 height 6
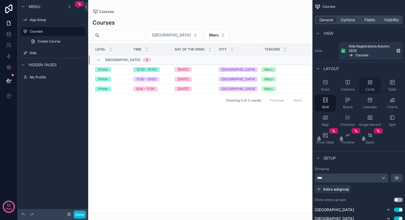
click at [366, 86] on div "Cards" at bounding box center [369, 85] width 21 height 17
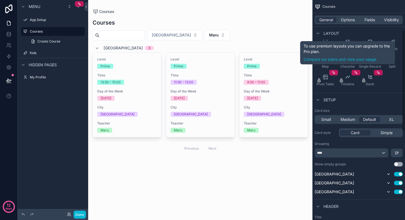
scroll to position [65, 0]
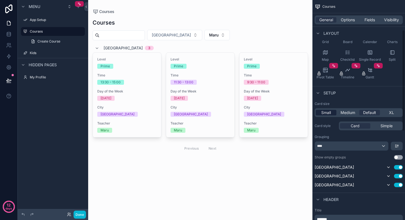
click at [325, 111] on span "Small" at bounding box center [326, 113] width 10 height 6
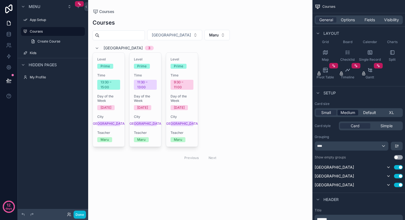
click at [346, 114] on span "Medium" at bounding box center [347, 113] width 15 height 6
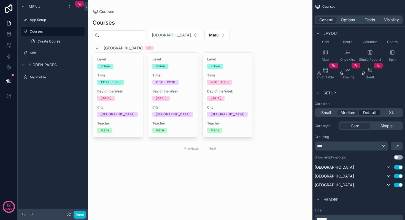
click at [369, 111] on span "Default" at bounding box center [369, 113] width 13 height 6
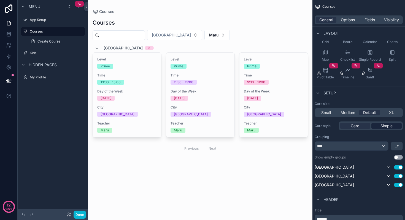
click at [386, 124] on span "Simple" at bounding box center [386, 126] width 12 height 6
click at [356, 122] on div "Card Simple" at bounding box center [371, 125] width 64 height 9
click at [353, 126] on span "Card" at bounding box center [355, 126] width 9 height 6
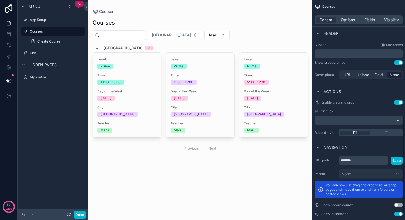
scroll to position [257, 0]
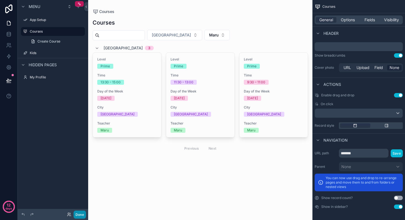
click at [78, 211] on button "Done" at bounding box center [80, 214] width 12 height 8
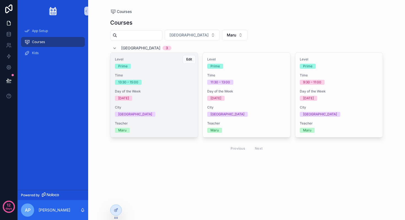
click at [161, 90] on span "Day of the Week" at bounding box center [154, 91] width 79 height 4
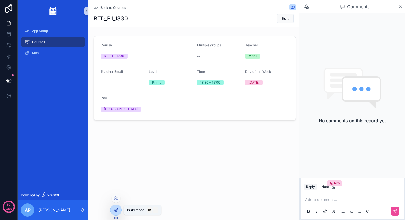
click at [116, 209] on icon at bounding box center [116, 209] width 4 height 4
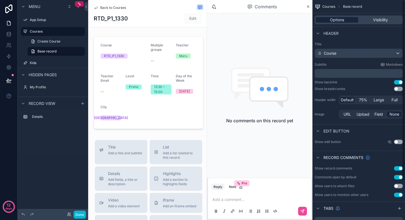
click at [335, 19] on span "Options" at bounding box center [337, 20] width 14 height 6
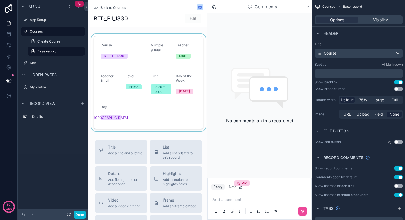
click at [174, 77] on div "scrollable content" at bounding box center [148, 82] width 116 height 97
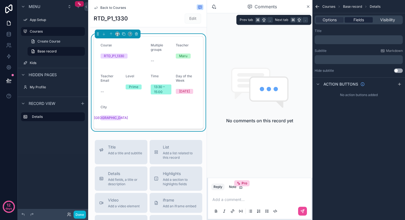
click at [359, 22] on span "Fields" at bounding box center [358, 20] width 10 height 6
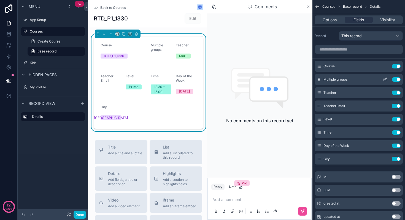
click at [393, 78] on button "Use setting" at bounding box center [396, 79] width 9 height 4
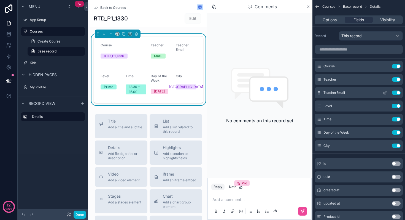
click at [394, 93] on button "Use setting" at bounding box center [396, 92] width 9 height 4
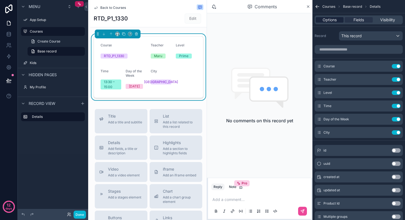
click at [327, 21] on span "Options" at bounding box center [330, 20] width 14 height 6
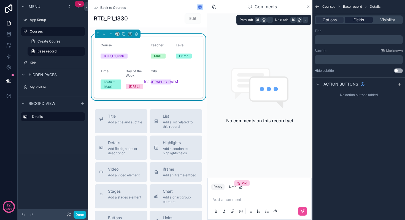
click at [355, 18] on span "Fields" at bounding box center [358, 20] width 10 height 6
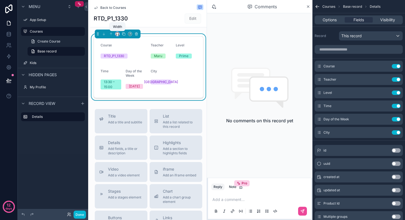
click at [118, 33] on icon "scrollable content" at bounding box center [117, 33] width 2 height 1
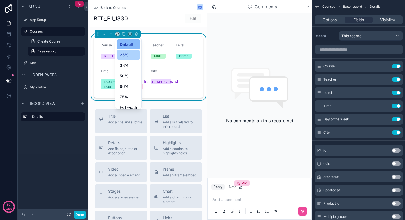
click at [124, 54] on span "25%" at bounding box center [124, 55] width 9 height 7
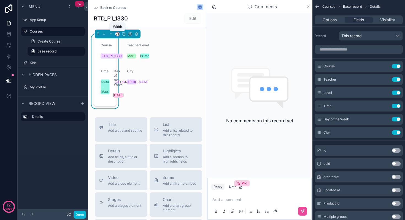
click at [118, 34] on icon "scrollable content" at bounding box center [117, 34] width 4 height 4
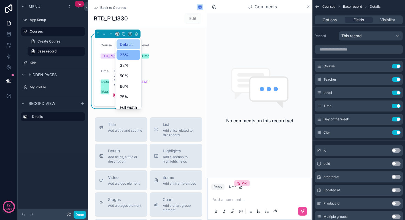
click at [126, 46] on span "Default" at bounding box center [126, 44] width 13 height 7
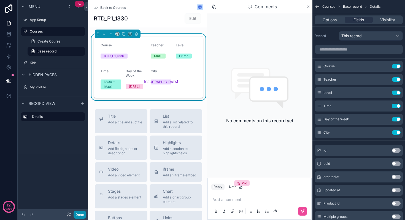
click at [79, 214] on button "Done" at bounding box center [80, 214] width 12 height 8
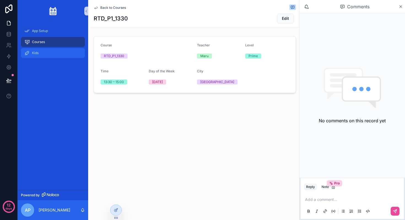
click at [35, 53] on span "Kids" at bounding box center [35, 53] width 7 height 4
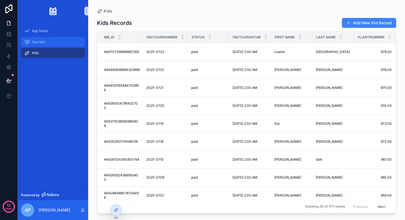
click at [41, 37] on div "Courses" at bounding box center [52, 41] width 57 height 9
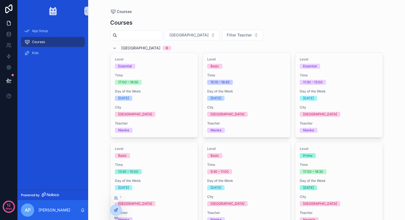
click at [117, 211] on icon at bounding box center [116, 209] width 4 height 4
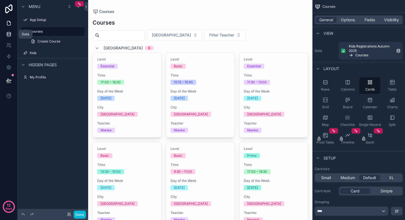
click at [9, 34] on icon at bounding box center [9, 34] width 6 height 6
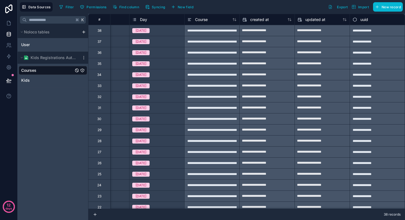
scroll to position [0, 340]
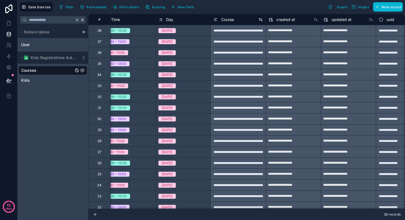
click at [216, 19] on icon at bounding box center [215, 19] width 4 height 7
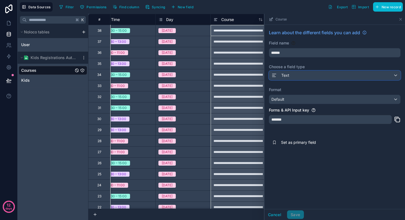
click at [273, 75] on icon at bounding box center [274, 75] width 6 height 7
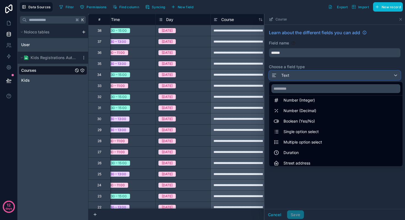
scroll to position [27, 0]
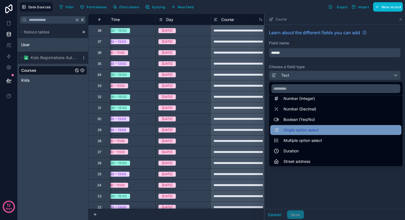
click at [283, 127] on div "Single option select" at bounding box center [295, 129] width 45 height 7
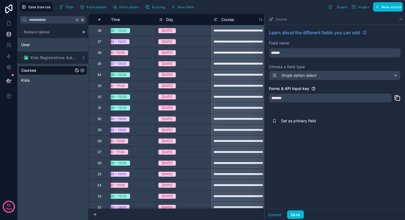
click at [294, 98] on div "*******" at bounding box center [330, 97] width 123 height 9
click at [295, 215] on button "Save" at bounding box center [295, 214] width 17 height 9
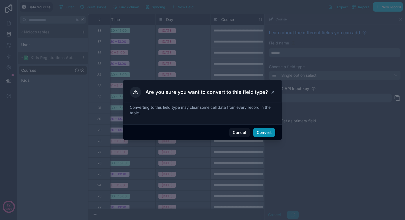
click at [264, 136] on button "Convert" at bounding box center [264, 132] width 22 height 9
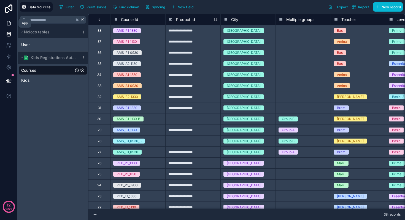
click at [7, 22] on icon at bounding box center [9, 23] width 6 height 6
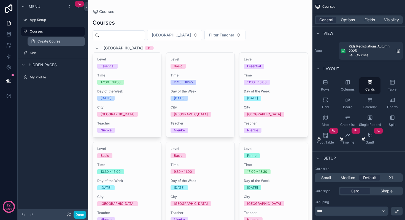
click at [49, 41] on span "Create Course" at bounding box center [48, 41] width 23 height 4
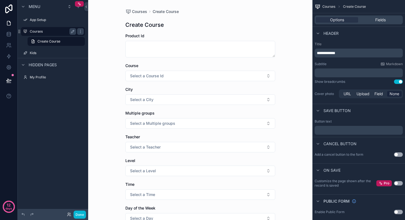
click at [47, 32] on label "Courses" at bounding box center [52, 31] width 44 height 4
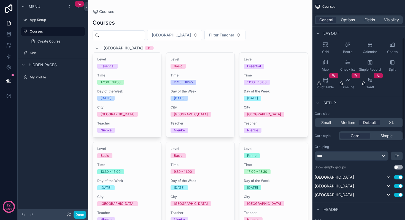
scroll to position [148, 0]
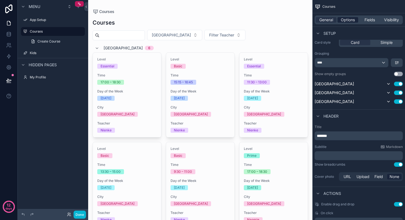
click at [347, 19] on span "Options" at bounding box center [348, 20] width 14 height 6
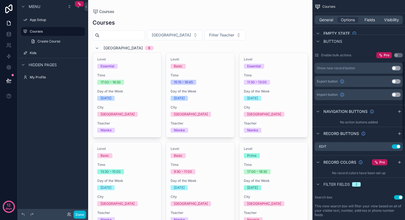
scroll to position [0, 0]
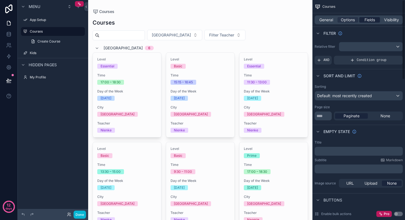
click at [369, 20] on span "Fields" at bounding box center [369, 20] width 10 height 6
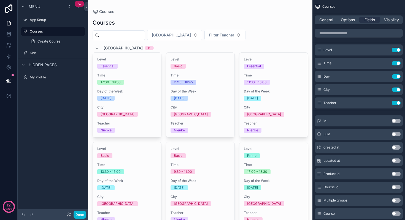
scroll to position [15, 0]
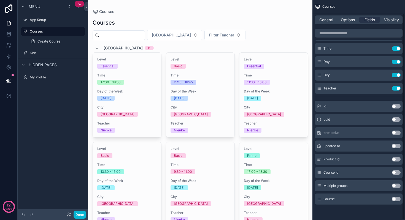
click at [396, 199] on button "Use setting" at bounding box center [396, 198] width 9 height 4
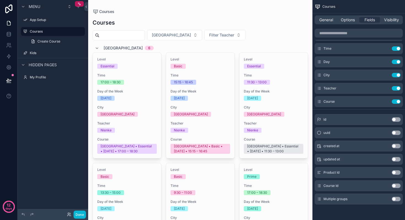
drag, startPoint x: 319, startPoint y: 200, endPoint x: 324, endPoint y: 146, distance: 53.6
click at [324, 146] on div "id Use setting uuid Use setting created at Use setting updated at Use setting P…" at bounding box center [358, 158] width 93 height 93
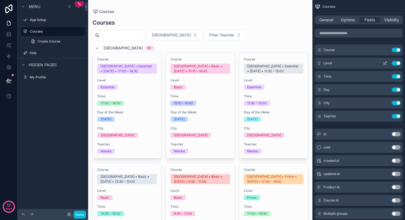
click at [395, 63] on button "Use setting" at bounding box center [396, 63] width 9 height 4
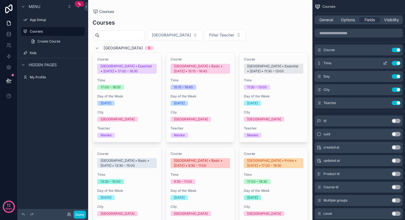
click at [393, 61] on button "Use setting" at bounding box center [396, 63] width 9 height 4
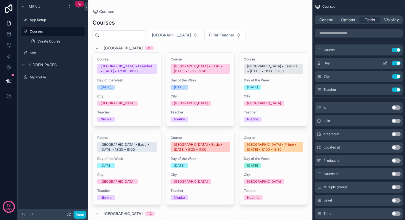
click at [394, 64] on button "Use setting" at bounding box center [396, 63] width 9 height 4
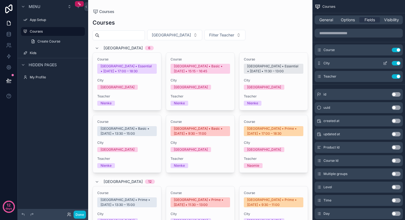
click at [394, 63] on button "Use setting" at bounding box center [396, 63] width 9 height 4
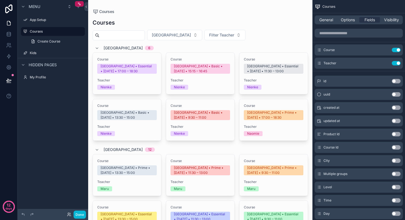
click at [137, 60] on span "Course" at bounding box center [126, 59] width 59 height 4
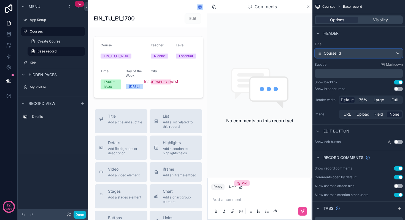
click at [330, 52] on span "Course Id" at bounding box center [332, 53] width 17 height 6
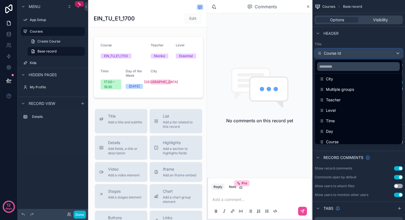
scroll to position [50, 0]
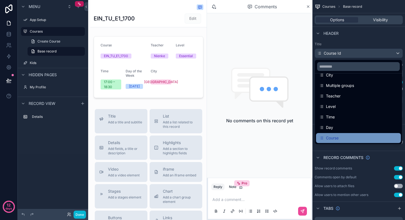
click at [335, 134] on div "Course" at bounding box center [358, 138] width 85 height 10
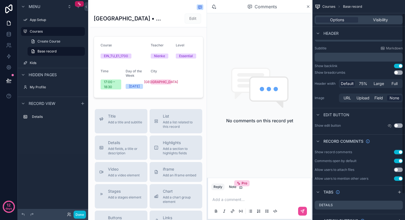
scroll to position [0, 0]
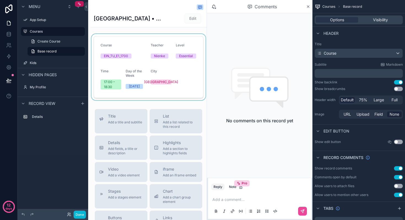
click at [180, 69] on div "scrollable content" at bounding box center [148, 67] width 116 height 66
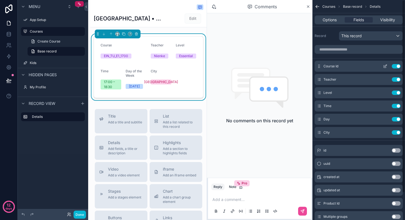
click at [394, 67] on button "Use setting" at bounding box center [396, 66] width 9 height 4
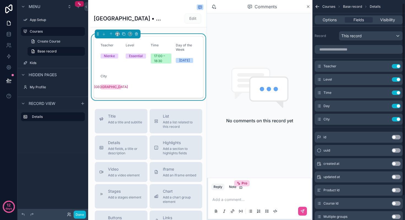
scroll to position [31, 0]
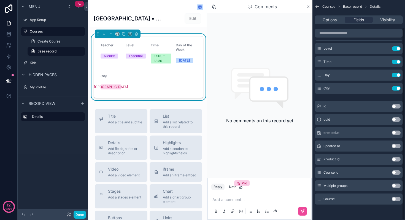
click at [398, 197] on button "Use setting" at bounding box center [396, 198] width 9 height 4
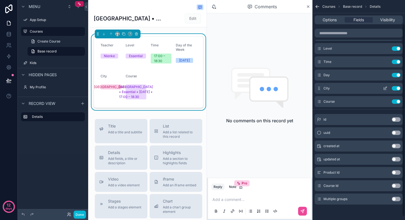
scroll to position [0, 0]
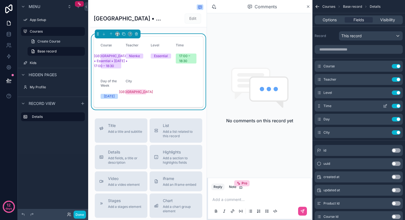
click at [395, 106] on button "Use setting" at bounding box center [396, 106] width 9 height 4
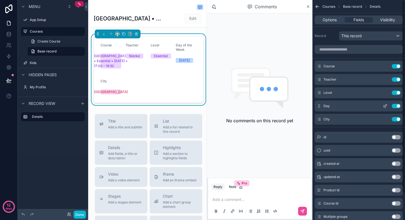
click at [395, 106] on button "Use setting" at bounding box center [396, 106] width 9 height 4
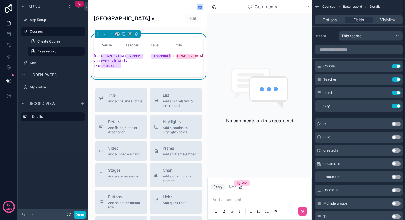
click at [395, 106] on button "Use setting" at bounding box center [396, 106] width 9 height 4
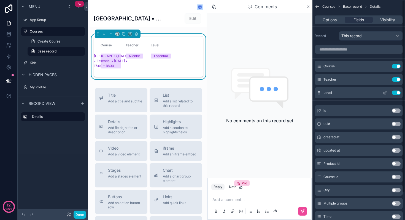
click at [396, 91] on button "Use setting" at bounding box center [396, 92] width 9 height 4
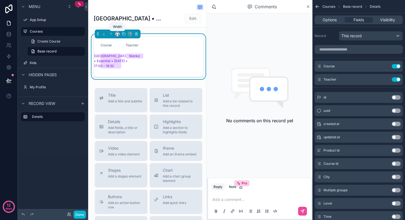
click at [117, 36] on icon "scrollable content" at bounding box center [117, 34] width 4 height 4
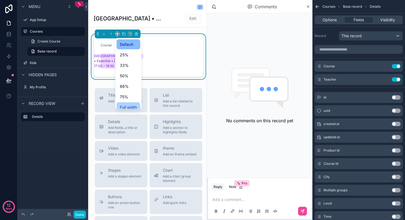
click at [125, 103] on div "Full width" at bounding box center [129, 107] width 24 height 10
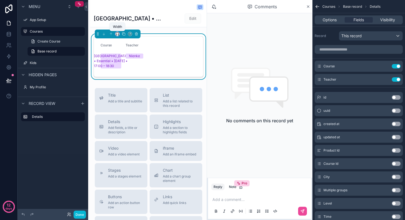
click at [116, 34] on icon "scrollable content" at bounding box center [117, 34] width 4 height 4
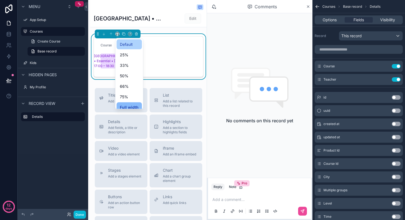
click at [127, 43] on span "Default" at bounding box center [126, 44] width 13 height 7
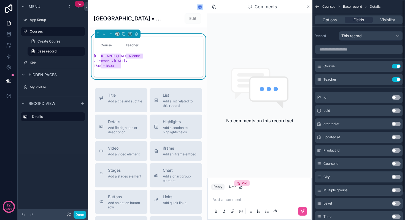
click at [321, 7] on div "Courses Base record Details" at bounding box center [358, 6] width 93 height 13
click at [317, 7] on icon "scrollable content" at bounding box center [317, 7] width 3 height 0
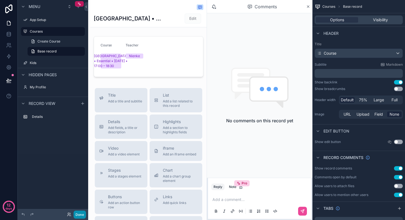
click at [80, 214] on button "Done" at bounding box center [80, 214] width 12 height 8
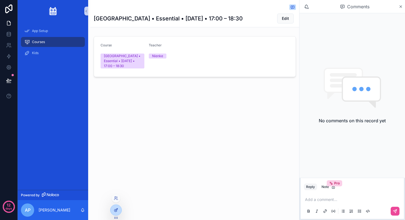
click at [115, 208] on icon at bounding box center [116, 209] width 4 height 4
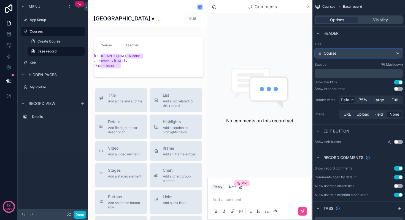
click at [351, 53] on div "Course" at bounding box center [359, 53] width 88 height 9
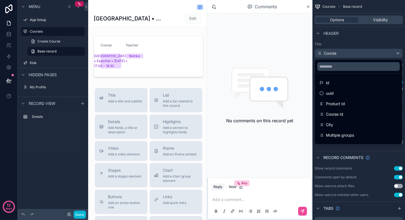
click at [351, 53] on div "scrollable content" at bounding box center [202, 110] width 405 height 220
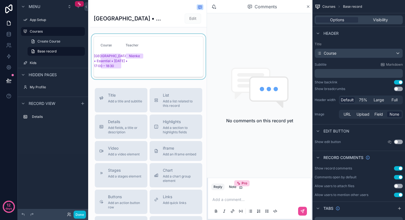
click at [183, 73] on div "scrollable content" at bounding box center [148, 56] width 116 height 45
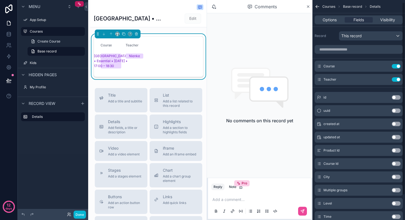
scroll to position [31, 0]
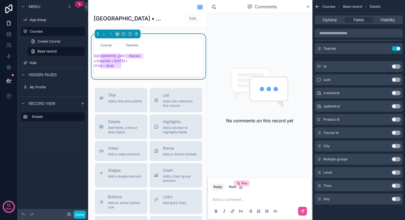
click at [397, 146] on button "Use setting" at bounding box center [396, 145] width 9 height 4
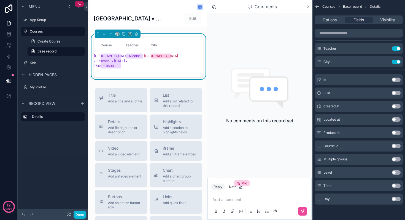
click at [399, 171] on button "Use setting" at bounding box center [396, 172] width 9 height 4
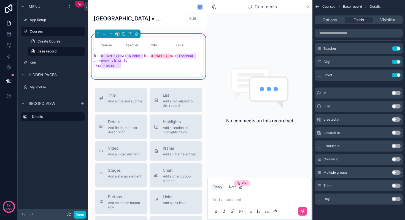
click at [398, 198] on button "Use setting" at bounding box center [396, 198] width 9 height 4
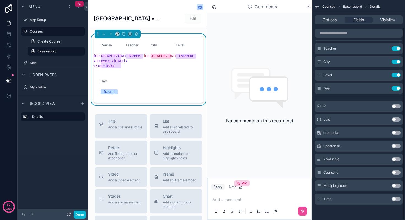
click at [397, 183] on button "Use setting" at bounding box center [396, 185] width 9 height 4
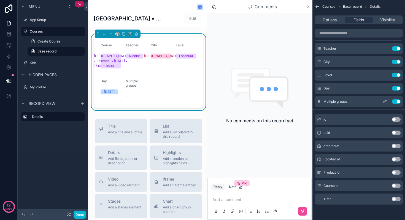
click at [395, 100] on button "Use setting" at bounding box center [396, 101] width 9 height 4
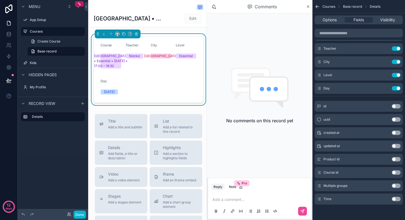
click at [399, 198] on button "Use setting" at bounding box center [396, 198] width 9 height 4
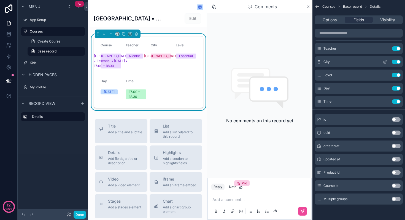
scroll to position [25, 0]
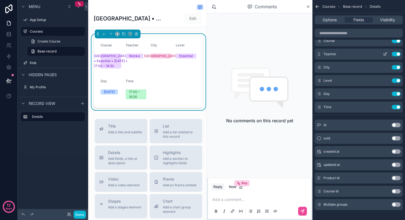
click at [394, 53] on button "Use setting" at bounding box center [396, 54] width 9 height 4
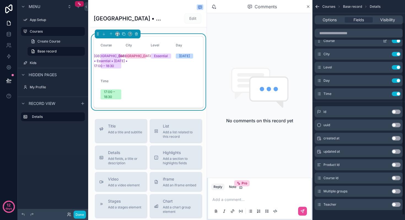
click at [394, 41] on button "Use setting" at bounding box center [396, 41] width 9 height 4
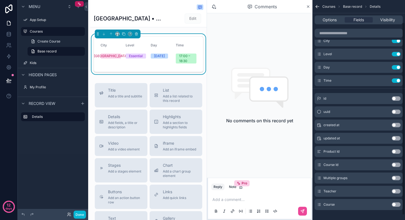
scroll to position [31, 0]
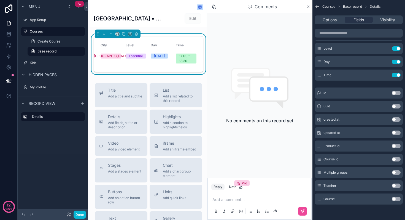
click at [398, 185] on button "Use setting" at bounding box center [396, 185] width 9 height 4
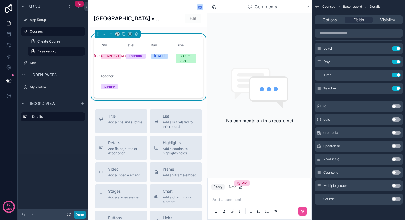
click at [77, 213] on button "Done" at bounding box center [80, 214] width 12 height 8
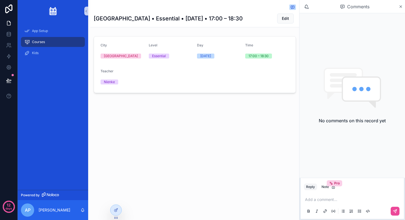
click at [208, 144] on div "Eindhoven • Essential • Tuesday • 17:00 – 18:30 Edit City Eindhoven Level Essen…" at bounding box center [193, 110] width 211 height 220
click at [402, 8] on icon "scrollable content" at bounding box center [401, 6] width 4 height 4
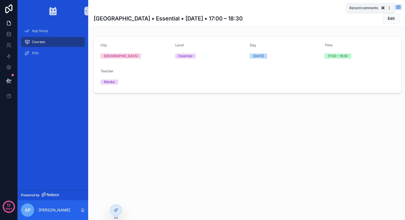
click at [398, 8] on icon "scrollable content" at bounding box center [398, 7] width 3 height 3
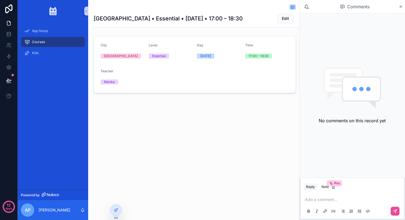
click at [161, 135] on div "Eindhoven • Essential • Tuesday • 17:00 – 18:30 Edit City Eindhoven Level Essen…" at bounding box center [193, 110] width 211 height 220
click at [117, 208] on icon at bounding box center [116, 209] width 2 height 2
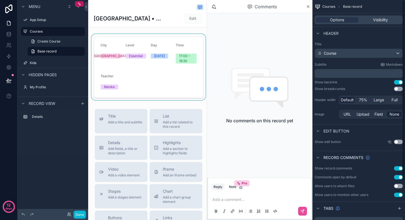
click at [189, 78] on div "scrollable content" at bounding box center [148, 67] width 116 height 66
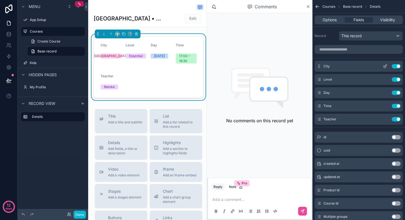
click at [395, 67] on button "Use setting" at bounding box center [396, 66] width 9 height 4
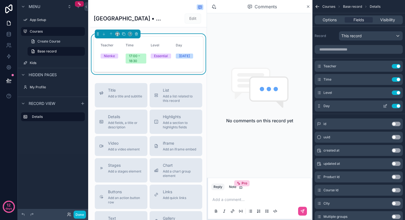
click at [395, 105] on button "Use setting" at bounding box center [396, 106] width 9 height 4
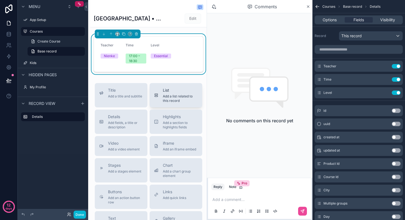
click at [168, 95] on span "Add a list related to this record" at bounding box center [180, 98] width 35 height 9
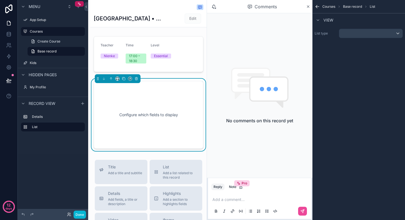
scroll to position [5, 0]
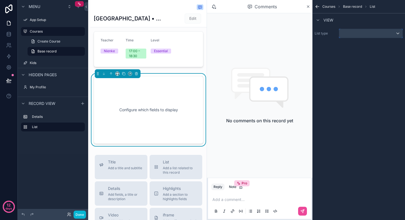
click at [369, 34] on div "scrollable content" at bounding box center [370, 33] width 63 height 9
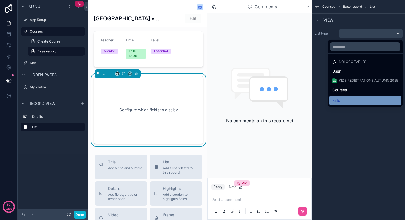
click at [344, 100] on div "Kids" at bounding box center [365, 100] width 66 height 7
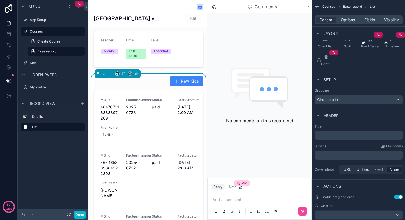
scroll to position [83, 0]
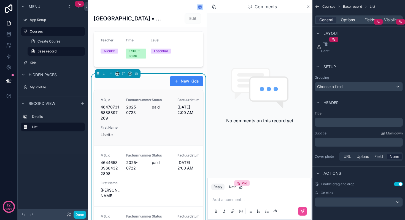
click at [177, 111] on span "9/9/2025 2:00 AM" at bounding box center [186, 109] width 19 height 11
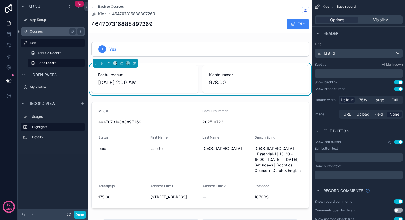
click at [44, 32] on label "Courses" at bounding box center [52, 31] width 44 height 4
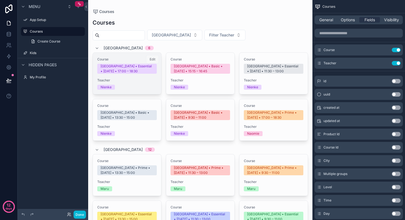
click at [125, 86] on div "Nienke" at bounding box center [126, 87] width 59 height 5
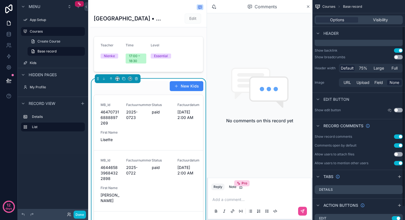
scroll to position [48, 0]
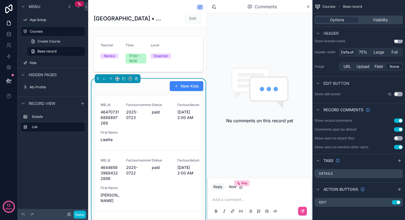
click at [151, 85] on div "New Kids" at bounding box center [149, 86] width 110 height 10
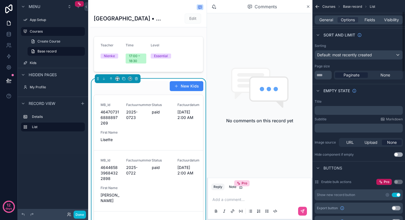
scroll to position [40, 0]
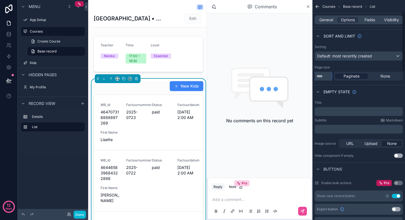
drag, startPoint x: 327, startPoint y: 78, endPoint x: 313, endPoint y: 75, distance: 14.6
click at [313, 75] on div "Sorting Default: most recently created Page size ** Paginate None" at bounding box center [358, 62] width 93 height 40
type input "**"
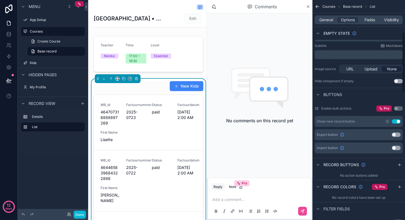
scroll to position [117, 0]
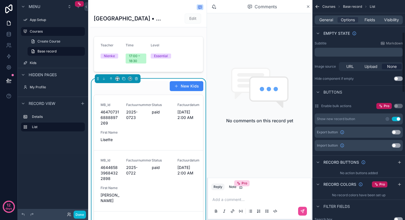
click at [395, 118] on button "Use setting" at bounding box center [396, 119] width 9 height 4
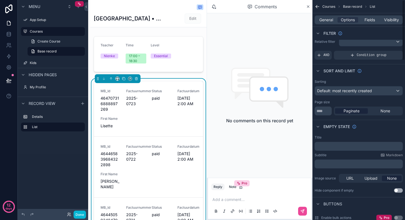
scroll to position [0, 0]
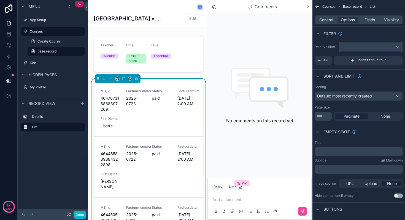
click at [366, 47] on div "scrollable content" at bounding box center [370, 46] width 63 height 9
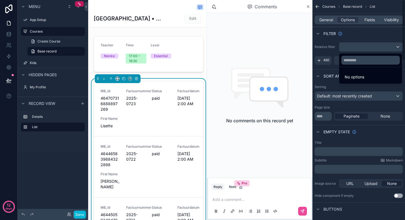
click at [333, 51] on div "scrollable content" at bounding box center [202, 110] width 405 height 220
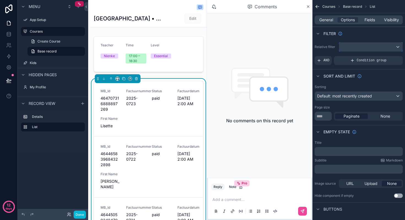
click at [360, 45] on div "scrollable content" at bounding box center [370, 46] width 63 height 9
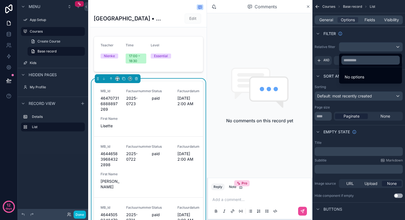
click at [355, 40] on div "scrollable content" at bounding box center [202, 110] width 405 height 220
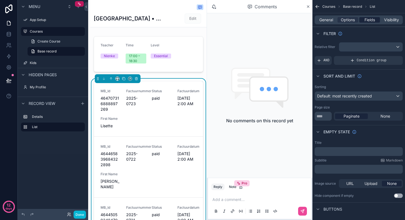
click at [372, 20] on span "Fields" at bounding box center [369, 20] width 10 height 6
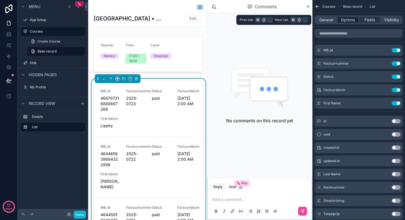
click at [348, 20] on span "Options" at bounding box center [348, 20] width 14 height 6
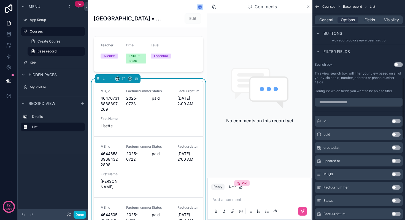
scroll to position [287, 0]
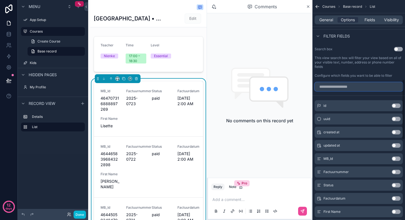
click at [337, 84] on input "scrollable content" at bounding box center [359, 86] width 88 height 9
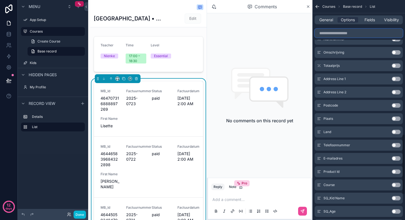
scroll to position [486, 0]
click at [399, 183] on button "Use setting" at bounding box center [396, 184] width 9 height 4
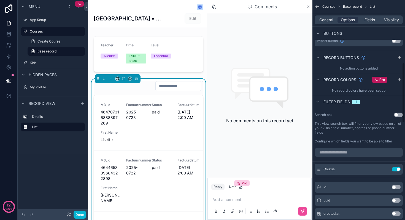
scroll to position [247, 0]
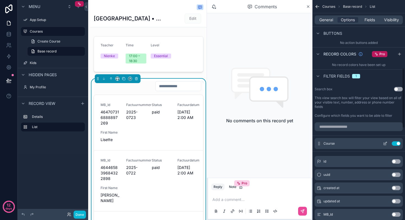
click at [384, 144] on icon "scrollable content" at bounding box center [385, 143] width 2 height 2
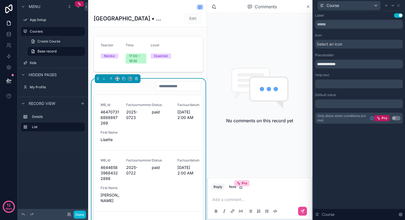
click at [339, 104] on p "﻿" at bounding box center [359, 104] width 84 height 6
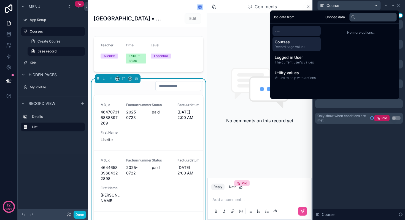
click at [293, 45] on span "Record page values" at bounding box center [297, 47] width 44 height 4
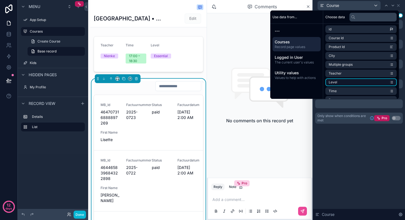
scroll to position [0, 0]
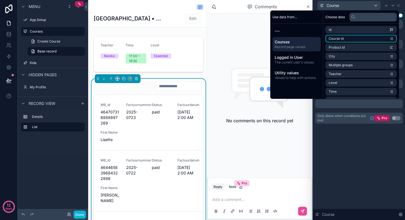
click at [340, 39] on span "Course Id" at bounding box center [336, 38] width 15 height 4
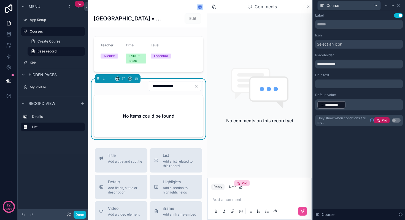
click at [338, 144] on div "**********" at bounding box center [359, 115] width 92 height 208
click at [358, 6] on div "Course" at bounding box center [349, 5] width 63 height 9
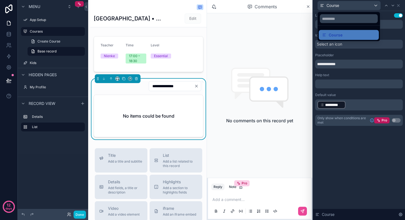
click at [397, 4] on div at bounding box center [359, 110] width 92 height 220
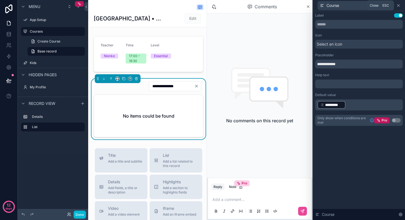
click at [398, 5] on icon at bounding box center [398, 5] width 2 height 2
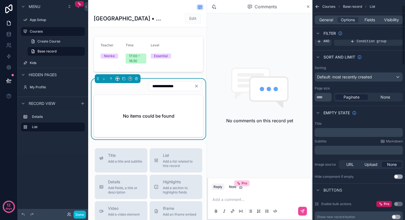
scroll to position [18, 0]
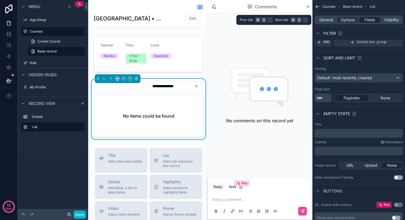
click at [370, 19] on span "Fields" at bounding box center [369, 20] width 10 height 6
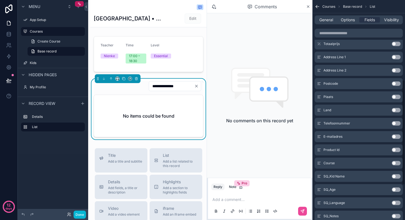
scroll to position [170, 0]
click at [398, 161] on button "Use setting" at bounding box center [396, 162] width 9 height 4
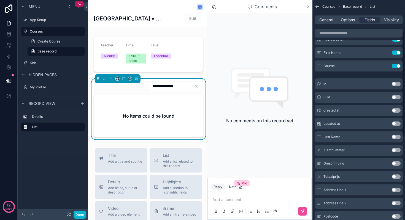
scroll to position [0, 0]
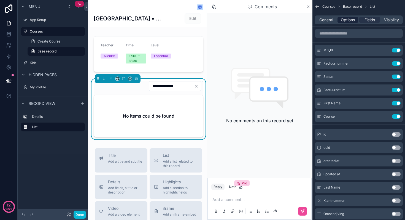
click at [347, 19] on span "Options" at bounding box center [348, 20] width 14 height 6
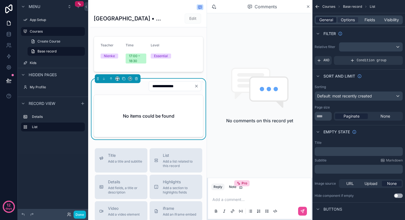
click at [327, 22] on span "General" at bounding box center [326, 20] width 14 height 6
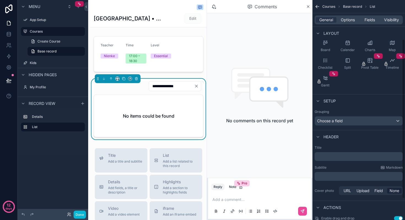
scroll to position [83, 0]
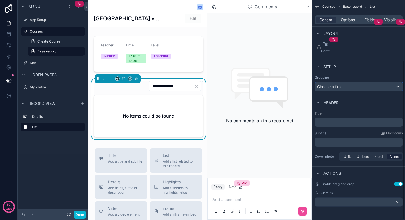
click at [344, 88] on div "Choose a field" at bounding box center [359, 86] width 88 height 9
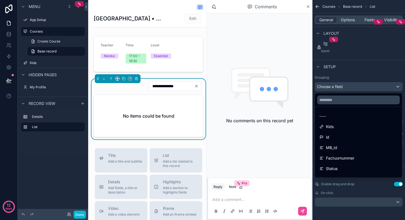
click at [344, 86] on div "scrollable content" at bounding box center [202, 110] width 405 height 220
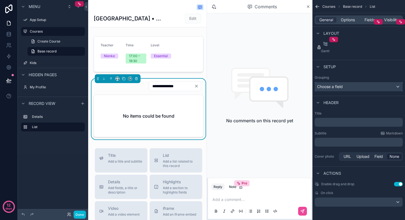
click at [349, 85] on div "Choose a field" at bounding box center [359, 86] width 88 height 9
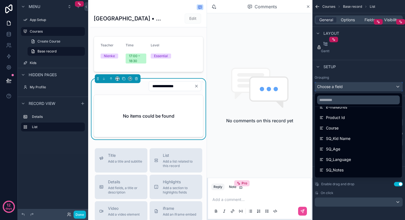
scroll to position [168, 0]
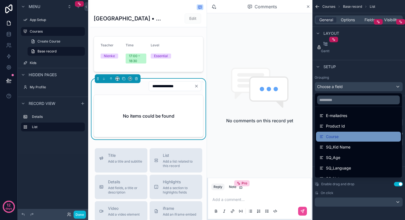
click at [348, 135] on div "Course" at bounding box center [358, 136] width 78 height 7
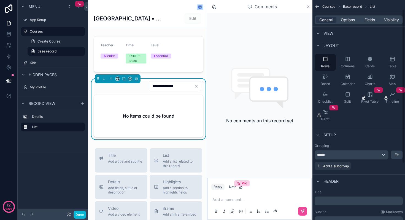
scroll to position [0, 0]
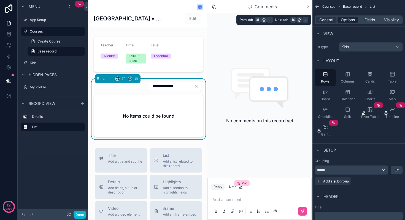
click at [349, 21] on span "Options" at bounding box center [348, 20] width 14 height 6
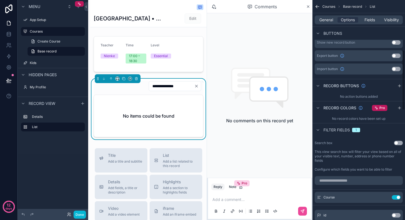
scroll to position [196, 0]
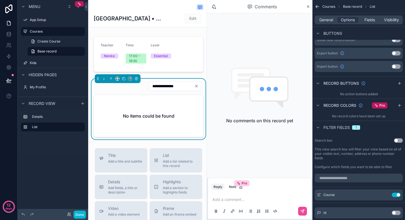
click at [401, 139] on button "Use setting" at bounding box center [398, 140] width 9 height 4
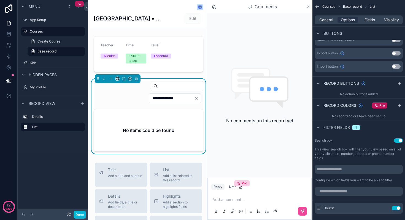
click at [396, 141] on button "Use setting" at bounding box center [398, 140] width 9 height 4
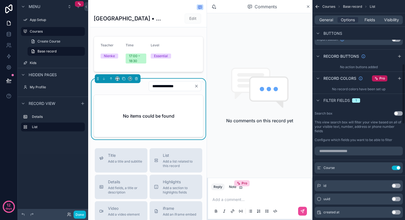
scroll to position [239, 0]
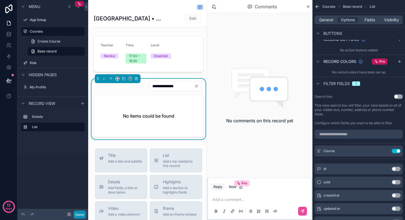
click at [82, 212] on button "Done" at bounding box center [80, 214] width 12 height 8
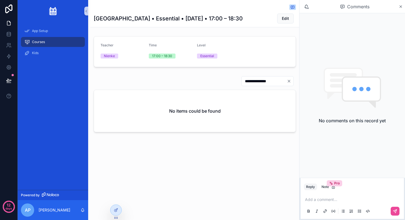
click at [290, 83] on icon "Clear" at bounding box center [289, 81] width 4 height 4
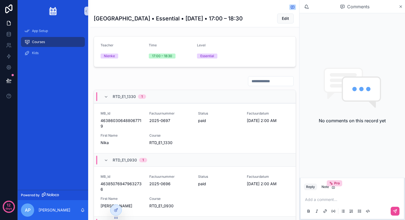
click at [262, 79] on input "scrollable content" at bounding box center [270, 81] width 45 height 8
click at [259, 81] on input "scrollable content" at bounding box center [270, 81] width 45 height 8
click at [8, 37] on link at bounding box center [8, 34] width 17 height 11
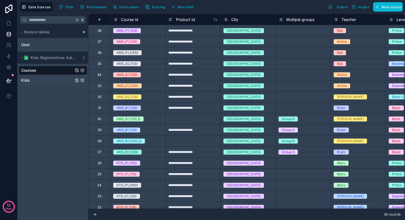
click at [35, 82] on link "Kids" at bounding box center [47, 80] width 52 height 6
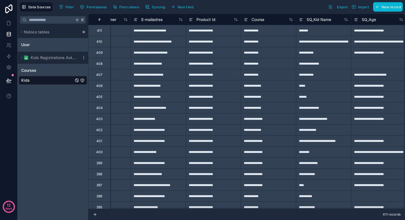
scroll to position [0, 828]
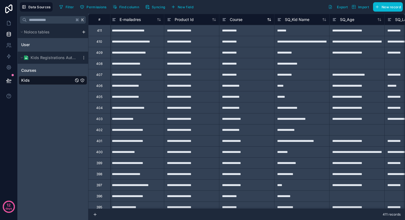
click at [225, 19] on icon at bounding box center [224, 19] width 4 height 7
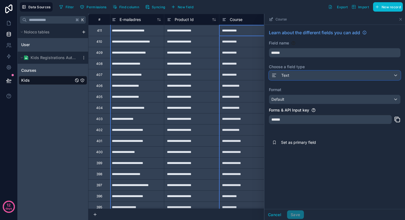
click at [274, 74] on icon at bounding box center [274, 75] width 6 height 7
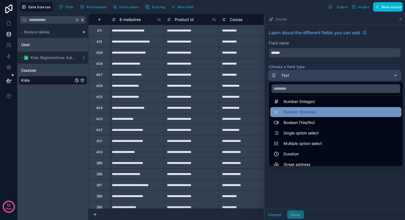
scroll to position [25, 0]
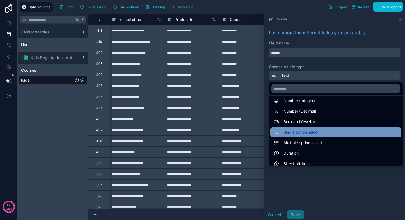
click at [296, 132] on span "Single option select" at bounding box center [300, 132] width 35 height 7
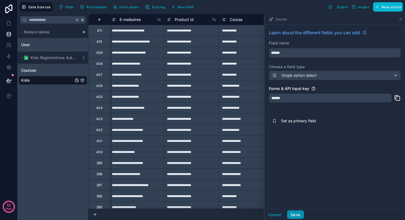
click at [293, 214] on button "Save" at bounding box center [295, 214] width 17 height 9
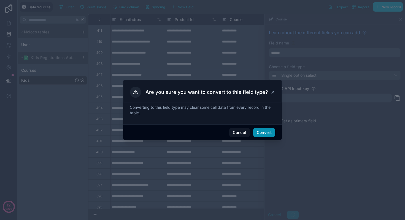
click at [263, 133] on button "Convert" at bounding box center [264, 132] width 22 height 9
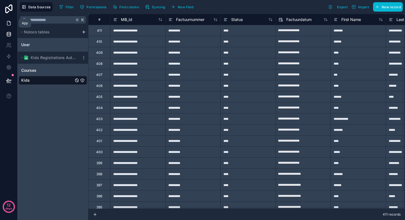
click at [8, 22] on icon at bounding box center [9, 23] width 6 height 6
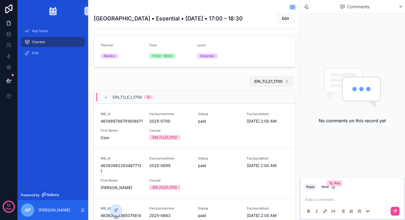
click at [271, 83] on span "EIN_TU_E1_1700" at bounding box center [268, 81] width 28 height 6
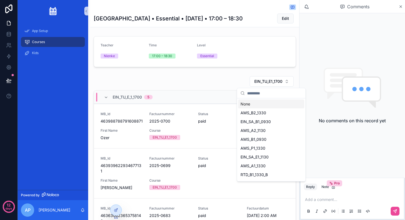
click at [234, 80] on div "EIN_TU_E1_1700" at bounding box center [195, 81] width 202 height 11
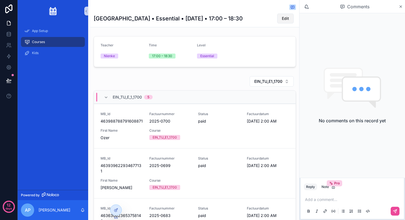
click at [287, 17] on span "Edit" at bounding box center [285, 19] width 7 height 6
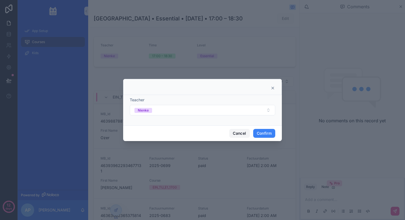
click at [239, 130] on button "Cancel" at bounding box center [239, 133] width 20 height 9
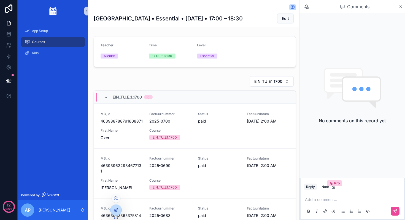
click at [114, 211] on icon at bounding box center [116, 209] width 4 height 4
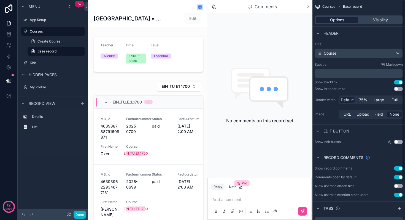
click at [330, 19] on span "Options" at bounding box center [337, 20] width 14 height 6
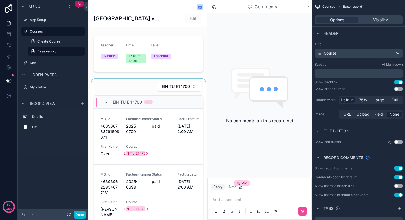
click at [151, 88] on div "scrollable content" at bounding box center [148, 169] width 116 height 183
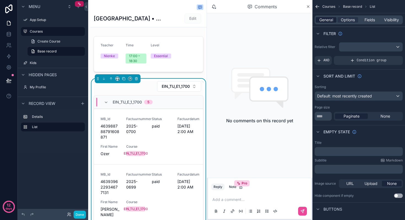
click at [328, 19] on span "General" at bounding box center [326, 20] width 14 height 6
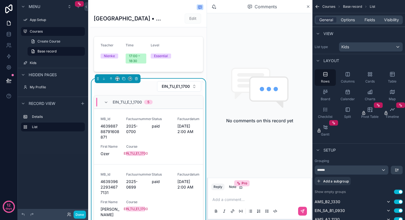
click at [325, 31] on span "View" at bounding box center [328, 34] width 10 height 6
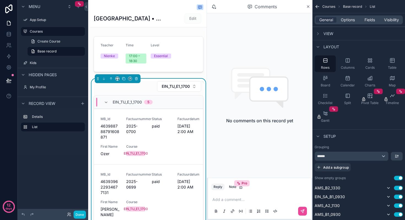
click at [325, 31] on span "View" at bounding box center [328, 34] width 10 height 6
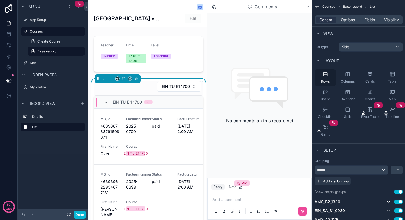
click at [326, 76] on icon "scrollable content" at bounding box center [326, 74] width 6 height 6
click at [346, 77] on div "Columns" at bounding box center [347, 77] width 21 height 17
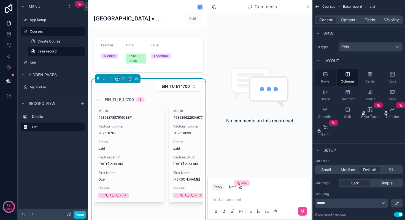
click at [326, 75] on icon "scrollable content" at bounding box center [326, 74] width 6 height 6
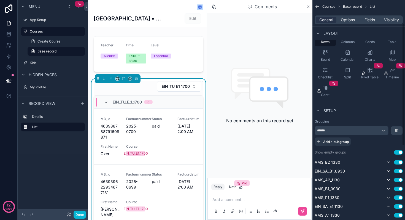
scroll to position [47, 0]
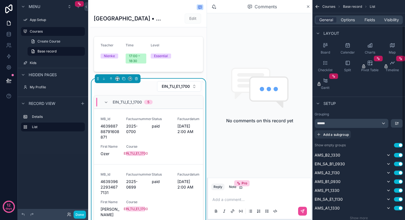
click at [326, 102] on span "Setup" at bounding box center [329, 104] width 12 height 6
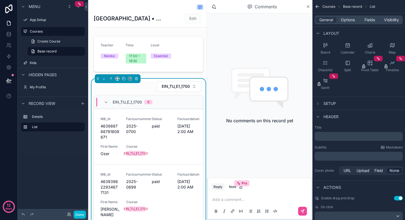
click at [326, 102] on span "Setup" at bounding box center [329, 104] width 12 height 6
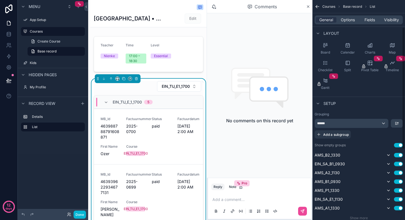
scroll to position [49, 0]
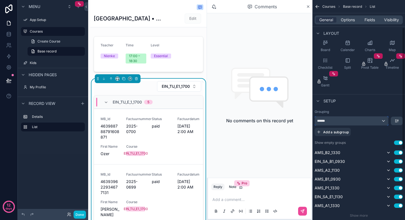
click at [372, 120] on div "******" at bounding box center [351, 120] width 73 height 9
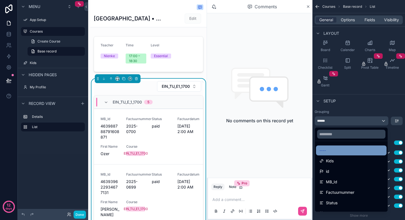
click at [334, 149] on div "----" at bounding box center [351, 150] width 64 height 7
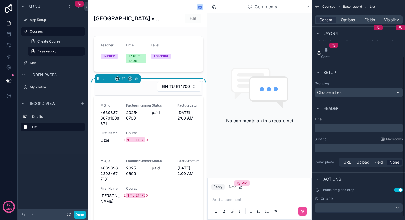
scroll to position [83, 0]
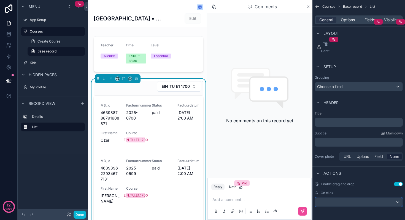
click at [346, 200] on div "scrollable content" at bounding box center [359, 201] width 88 height 9
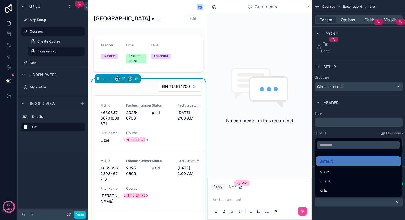
click at [346, 208] on div "scrollable content" at bounding box center [202, 110] width 405 height 220
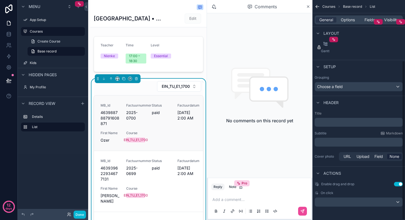
click at [174, 143] on link "MB_Id 463988788791608871 Factuurnummer 2025-0700 Status paid Factuurdatum 9/1/2…" at bounding box center [148, 122] width 109 height 55
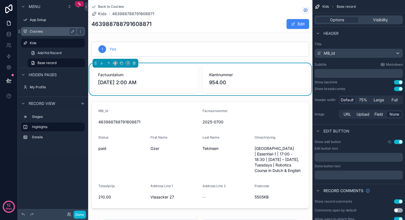
click at [41, 32] on label "Courses" at bounding box center [52, 31] width 44 height 4
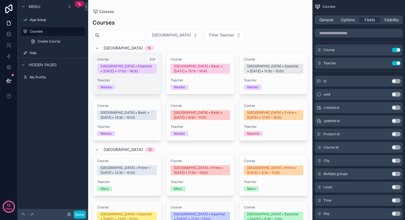
click at [132, 84] on div "Teacher Nienke" at bounding box center [126, 84] width 59 height 12
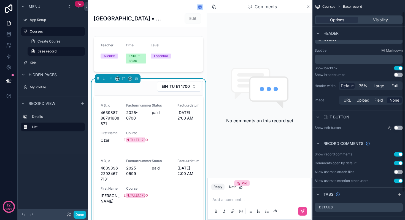
scroll to position [14, 0]
click at [202, 93] on div "EIN_TU_E1_1700 MB_Id 463988788791608871 Factuurnummer 2025-0700 Status paid Fac…" at bounding box center [149, 170] width 110 height 179
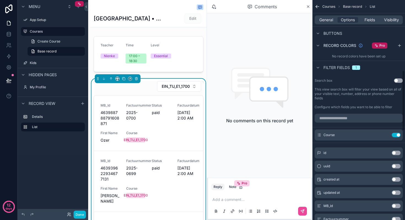
scroll to position [256, 0]
click at [384, 133] on icon "scrollable content" at bounding box center [385, 134] width 4 height 4
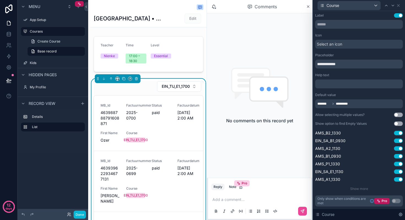
click at [398, 15] on button "Use setting" at bounding box center [398, 15] width 9 height 4
click at [399, 14] on button "Use setting" at bounding box center [398, 15] width 9 height 4
click at [396, 15] on button "Use setting" at bounding box center [398, 15] width 9 height 4
click at [401, 15] on button "Use setting" at bounding box center [398, 15] width 9 height 4
click at [395, 16] on button "Use setting" at bounding box center [398, 15] width 9 height 4
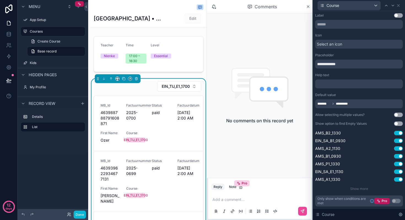
click at [400, 15] on button "Use setting" at bounding box center [398, 15] width 9 height 4
click at [396, 13] on button "Use setting" at bounding box center [398, 15] width 9 height 4
click at [402, 14] on button "Use setting" at bounding box center [398, 15] width 9 height 4
click at [399, 123] on button "Use setting" at bounding box center [398, 123] width 9 height 4
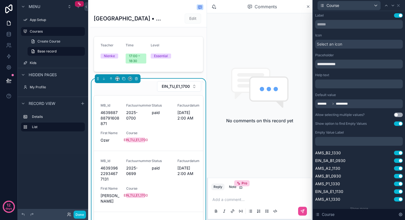
click at [395, 123] on button "Use setting" at bounding box center [398, 123] width 9 height 4
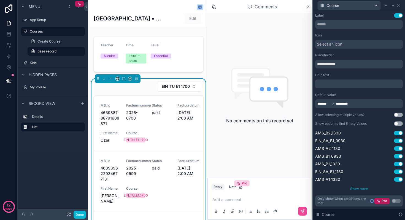
click at [358, 187] on span "Show more" at bounding box center [359, 188] width 18 height 4
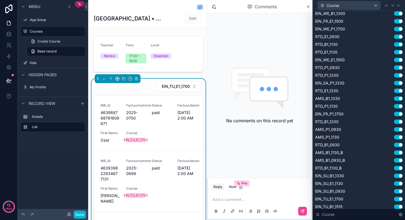
scroll to position [239, 0]
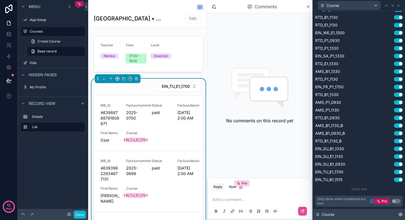
click at [400, 214] on icon at bounding box center [400, 213] width 1 height 1
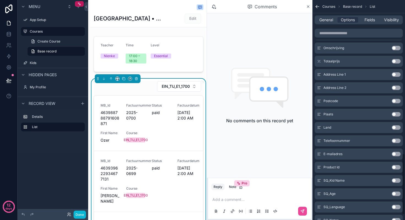
scroll to position [568, 0]
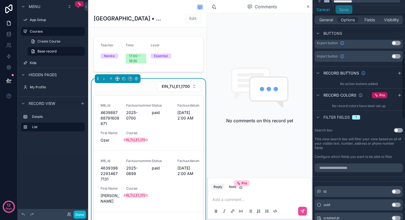
click at [356, 115] on div "1" at bounding box center [355, 117] width 1 height 4
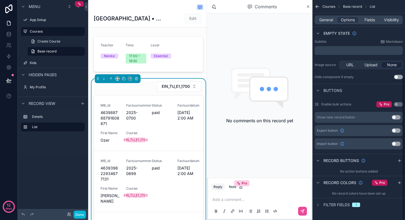
scroll to position [118, 0]
click at [318, 204] on icon "scrollable content" at bounding box center [318, 204] width 4 height 4
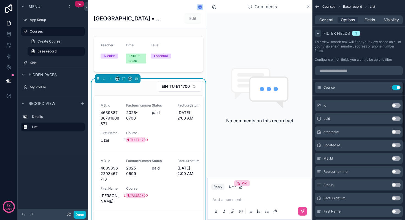
scroll to position [295, 0]
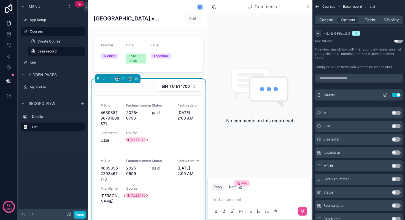
click at [385, 95] on icon "scrollable content" at bounding box center [385, 95] width 4 height 4
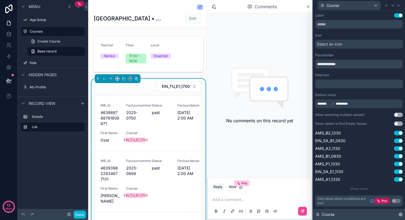
click at [400, 213] on icon at bounding box center [400, 214] width 4 height 4
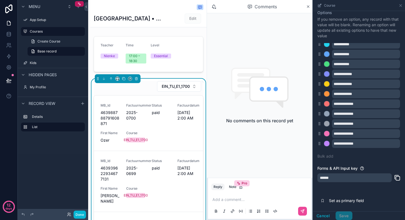
scroll to position [36, 0]
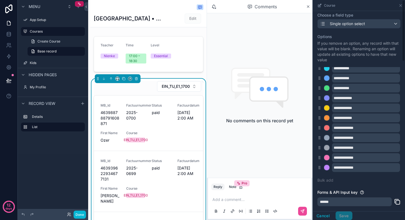
click at [320, 6] on icon "scrollable content" at bounding box center [319, 5] width 2 height 2
click at [401, 5] on icon "scrollable content" at bounding box center [400, 5] width 4 height 4
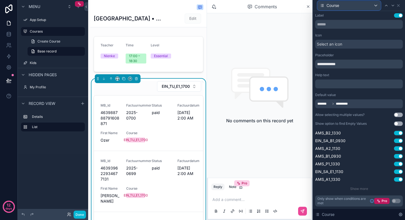
click at [371, 4] on div "Course" at bounding box center [349, 5] width 63 height 9
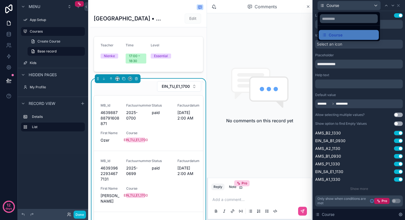
click at [367, 5] on div at bounding box center [359, 110] width 92 height 220
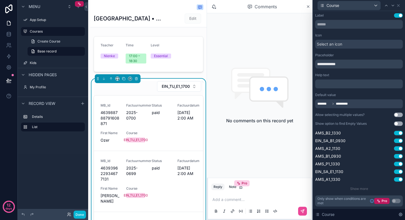
click at [203, 88] on div "EIN_TU_E1_1700 MB_Id 463988788791608871 Factuurnummer 2025-0700 Status paid Fac…" at bounding box center [148, 169] width 116 height 183
click at [399, 5] on icon at bounding box center [398, 5] width 4 height 4
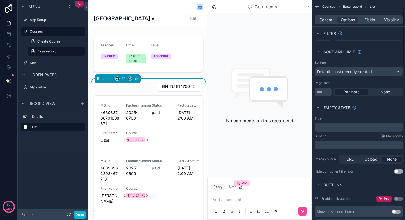
scroll to position [0, 0]
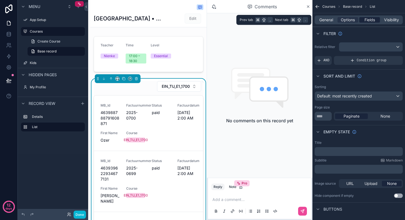
click at [371, 18] on span "Fields" at bounding box center [369, 20] width 10 height 6
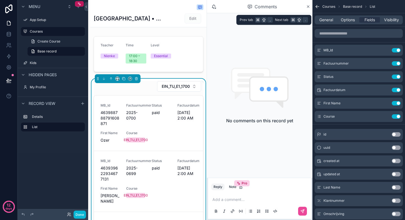
click at [388, 23] on div "General Options Fields Visibility" at bounding box center [359, 19] width 88 height 9
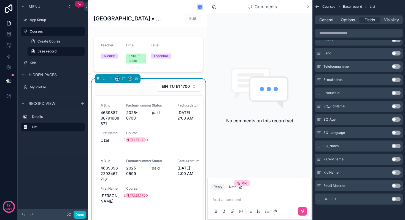
scroll to position [239, 0]
click at [203, 92] on div "EIN_TU_E1_1700 MB_Id 463988788791608871 Factuurnummer 2025-0700 Status paid Fac…" at bounding box center [148, 169] width 116 height 183
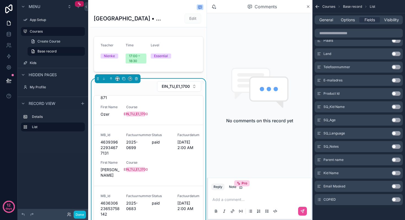
scroll to position [0, 0]
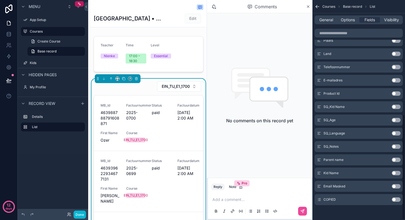
click at [321, 6] on div "Courses Base record List" at bounding box center [358, 6] width 93 height 13
click at [317, 6] on icon "scrollable content" at bounding box center [318, 7] width 6 height 6
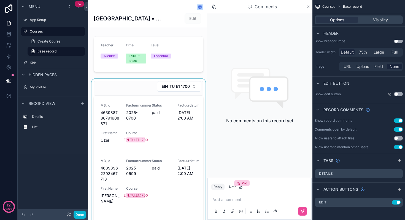
click at [199, 101] on div "scrollable content" at bounding box center [148, 169] width 116 height 183
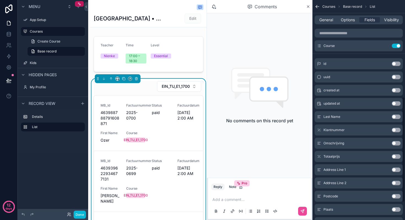
scroll to position [0, 0]
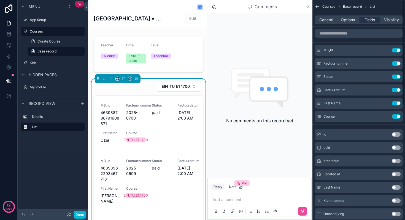
click at [325, 23] on div "General Options Fields Visibility" at bounding box center [359, 19] width 88 height 9
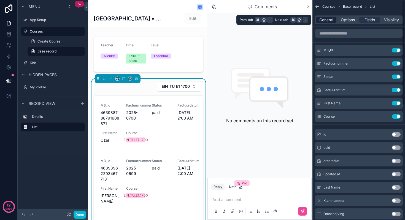
click at [325, 21] on span "General" at bounding box center [326, 20] width 14 height 6
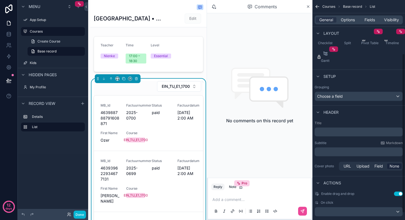
scroll to position [83, 0]
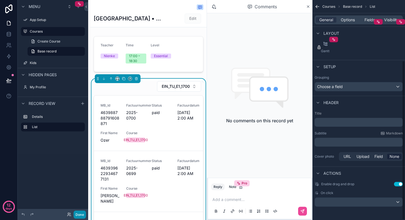
click at [80, 215] on button "Done" at bounding box center [80, 214] width 12 height 8
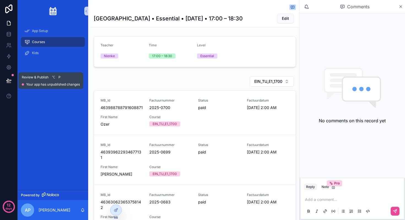
click at [10, 79] on icon at bounding box center [9, 81] width 6 height 6
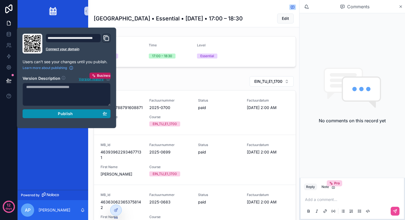
click at [58, 117] on button "Publish" at bounding box center [67, 113] width 88 height 9
